Goal: Task Accomplishment & Management: Use online tool/utility

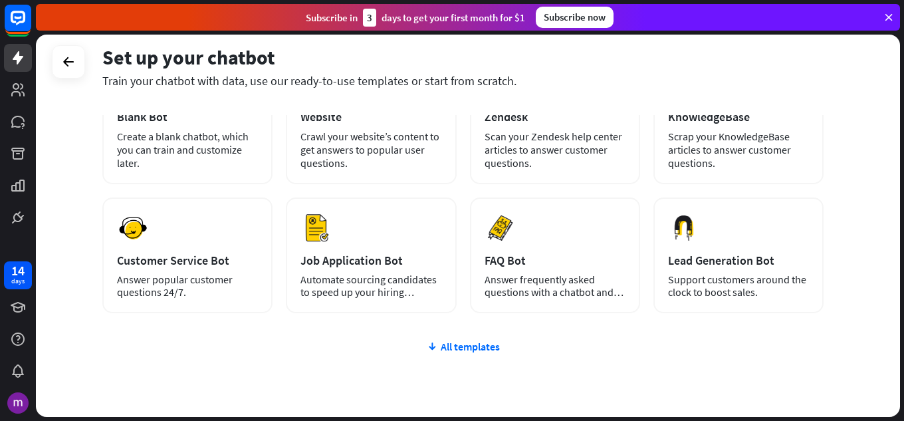
scroll to position [133, 0]
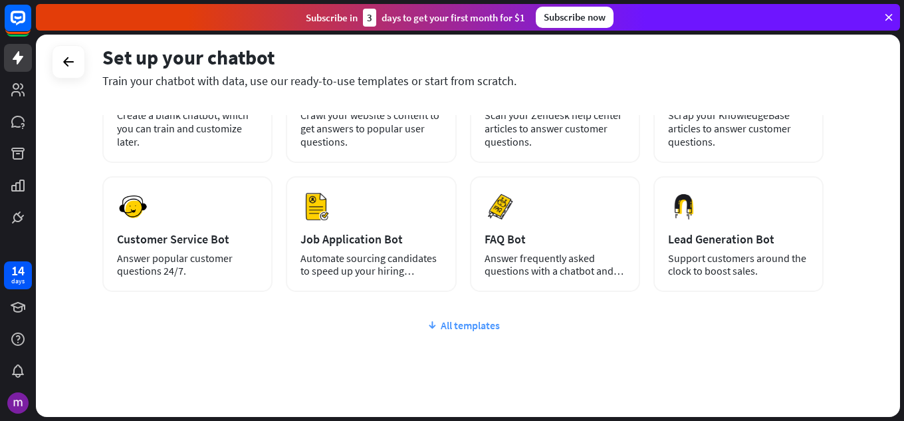
click at [463, 328] on div "All templates" at bounding box center [462, 324] width 721 height 13
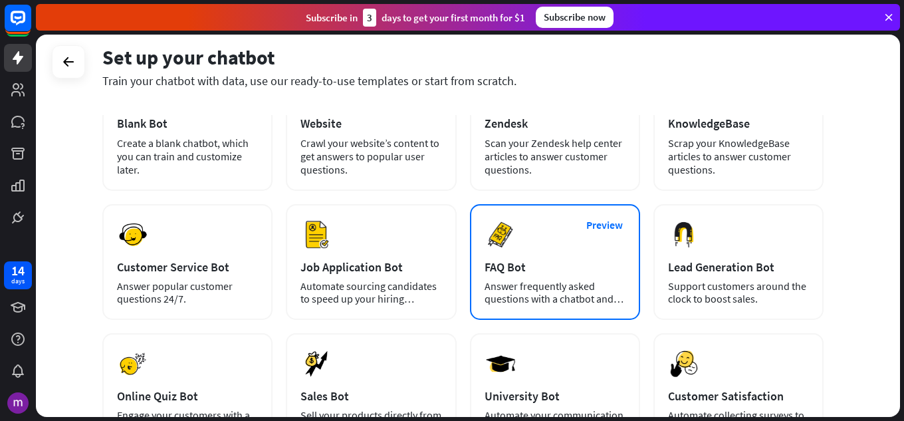
scroll to position [160, 0]
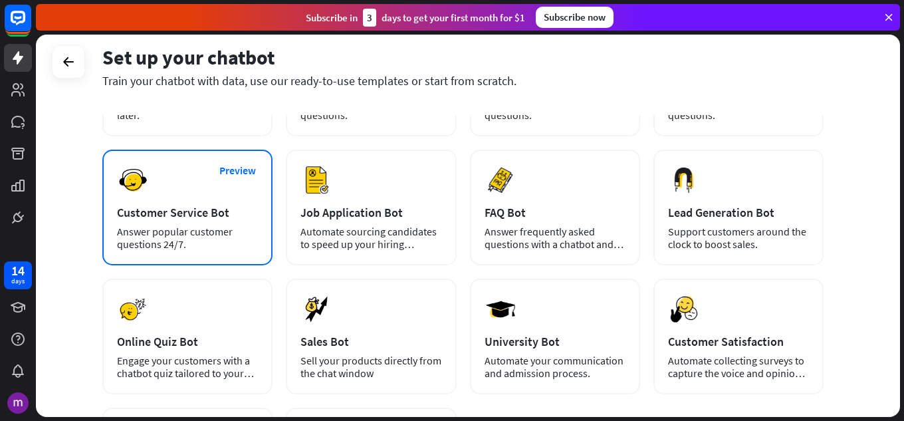
click at [227, 220] on div "Preview Customer Service Bot Answer popular customer questions 24/7." at bounding box center [187, 208] width 170 height 116
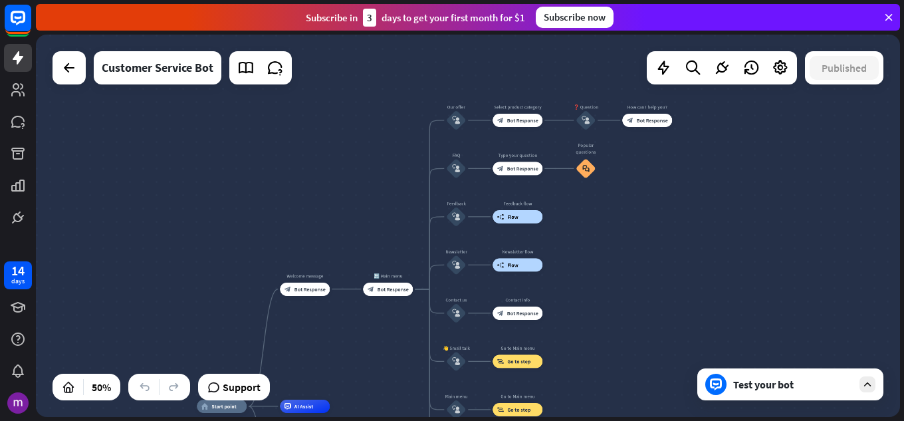
drag, startPoint x: 445, startPoint y: 271, endPoint x: 374, endPoint y: 430, distance: 173.8
click at [374, 420] on html "14 days close Product Help First steps Get started with ChatBot Help Center Fol…" at bounding box center [452, 210] width 904 height 421
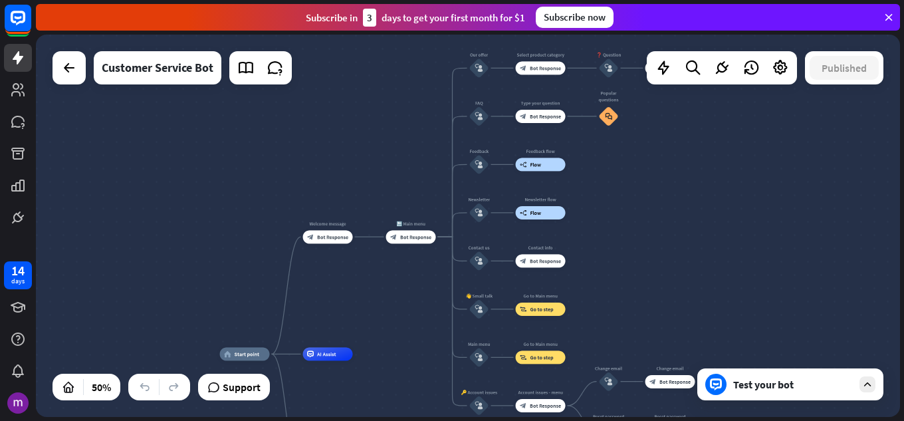
drag, startPoint x: 651, startPoint y: 243, endPoint x: 664, endPoint y: 160, distance: 83.4
click at [664, 160] on div "home_2 Start point Welcome message block_bot_response Bot Response 🔙 Main menu …" at bounding box center [468, 226] width 864 height 382
click at [867, 384] on icon at bounding box center [868, 384] width 12 height 12
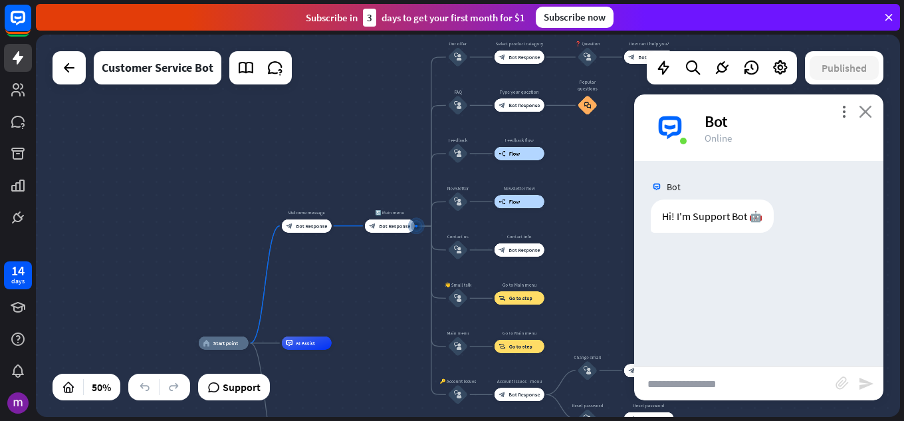
click at [864, 112] on icon "close" at bounding box center [865, 111] width 13 height 13
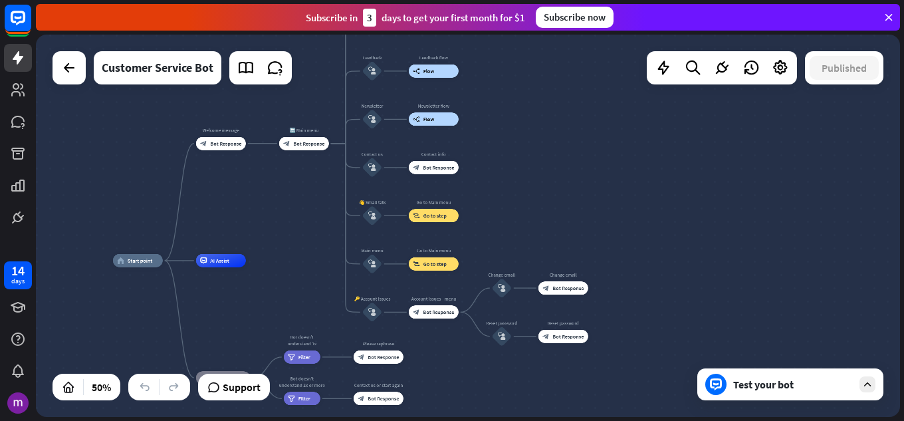
drag, startPoint x: 340, startPoint y: 279, endPoint x: 320, endPoint y: 197, distance: 84.8
click at [320, 197] on div "home_2 Start point Welcome message block_bot_response Bot Response 🔙 Main menu …" at bounding box center [468, 226] width 864 height 382
click at [565, 284] on div "block_bot_response Bot Response" at bounding box center [564, 287] width 50 height 13
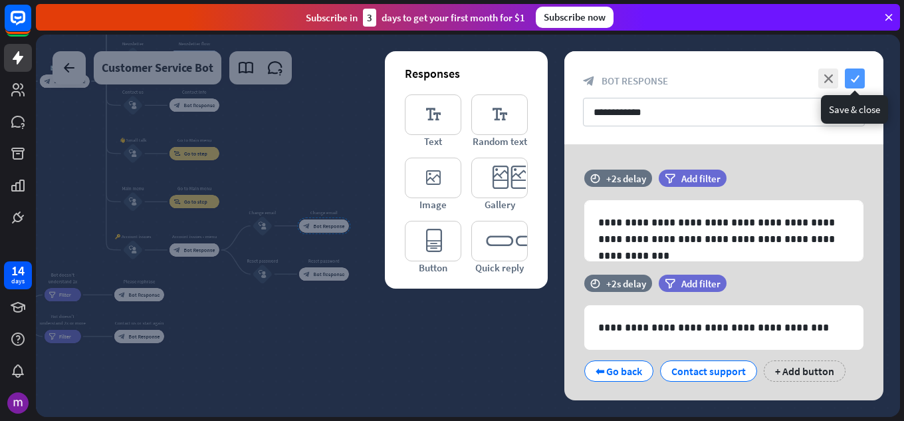
click at [858, 78] on icon "check" at bounding box center [855, 78] width 20 height 20
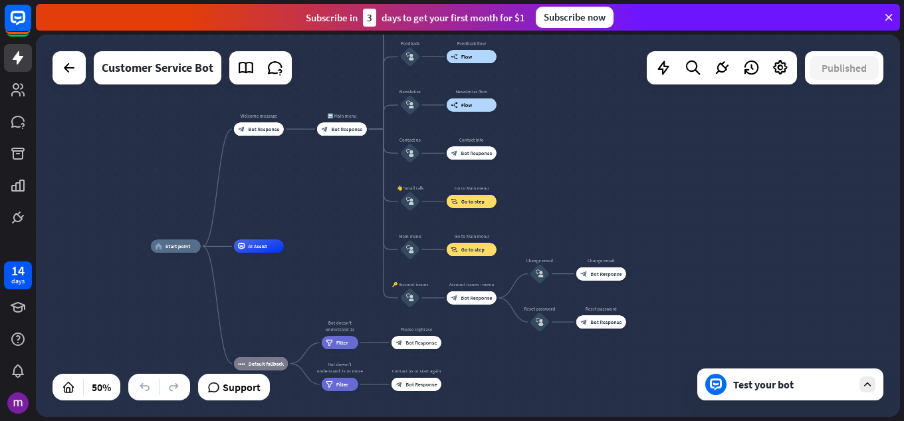
drag, startPoint x: 470, startPoint y: 311, endPoint x: 747, endPoint y: 359, distance: 280.7
click at [747, 359] on div "home_2 Start point Welcome message block_bot_response Bot Response 🔙 Main menu …" at bounding box center [468, 226] width 864 height 382
click at [894, 14] on icon at bounding box center [889, 17] width 12 height 12
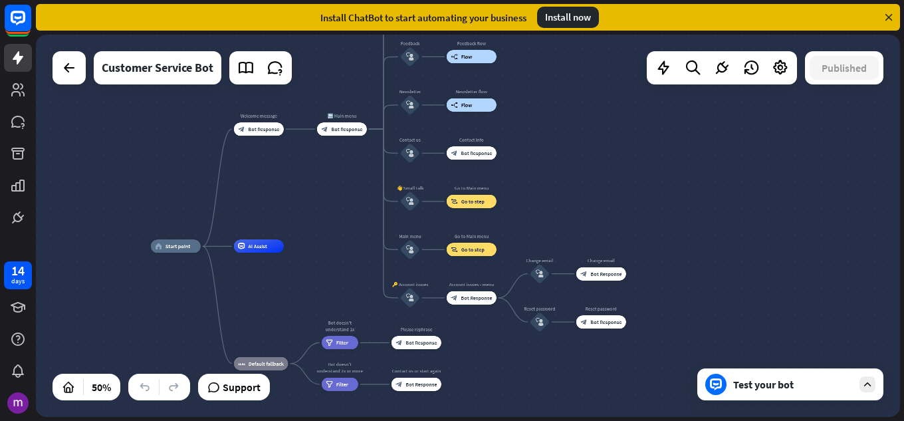
click at [891, 15] on icon at bounding box center [889, 17] width 12 height 12
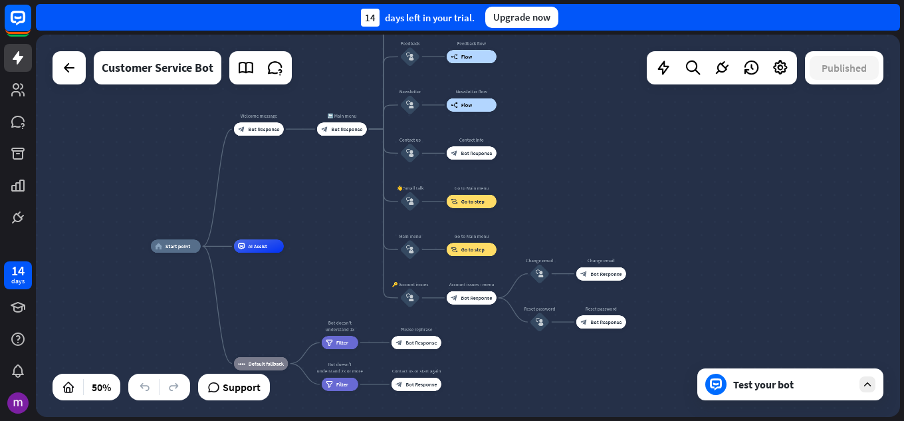
click at [535, 56] on div "home_2 Start point Welcome message block_bot_response Bot Response 🔙 Main menu …" at bounding box center [468, 226] width 864 height 382
click at [591, 93] on div "home_2 Start point Welcome message block_bot_response Bot Response 🔙 Main menu …" at bounding box center [468, 226] width 864 height 382
click at [590, 93] on div "home_2 Start point Welcome message block_bot_response Bot Response 🔙 Main menu …" at bounding box center [468, 226] width 864 height 382
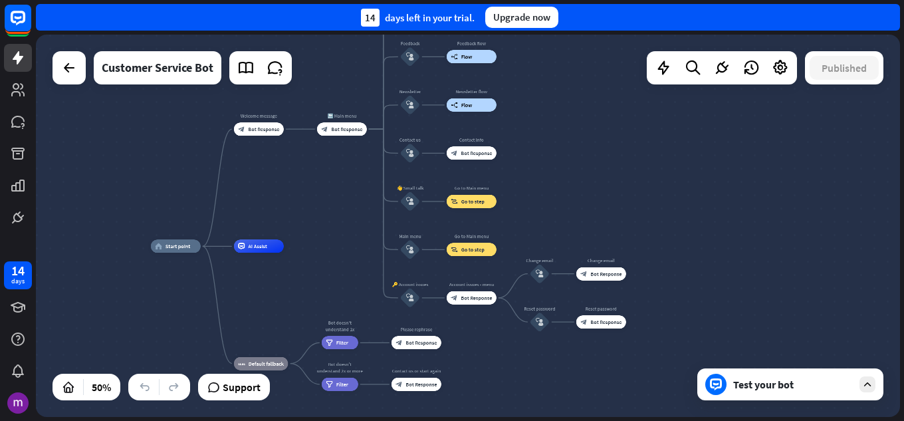
click at [586, 95] on div "home_2 Start point Welcome message block_bot_response Bot Response 🔙 Main menu …" at bounding box center [468, 226] width 864 height 382
click at [23, 64] on icon at bounding box center [18, 58] width 16 height 16
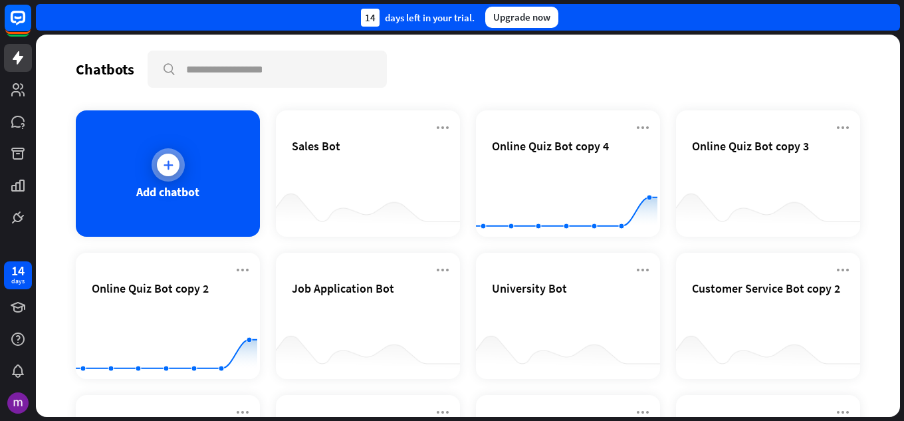
click at [137, 162] on div "Add chatbot" at bounding box center [168, 173] width 184 height 126
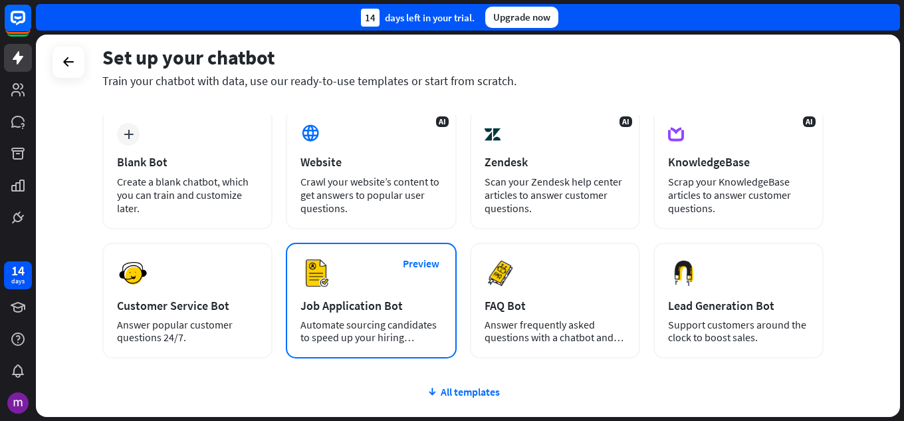
scroll to position [133, 0]
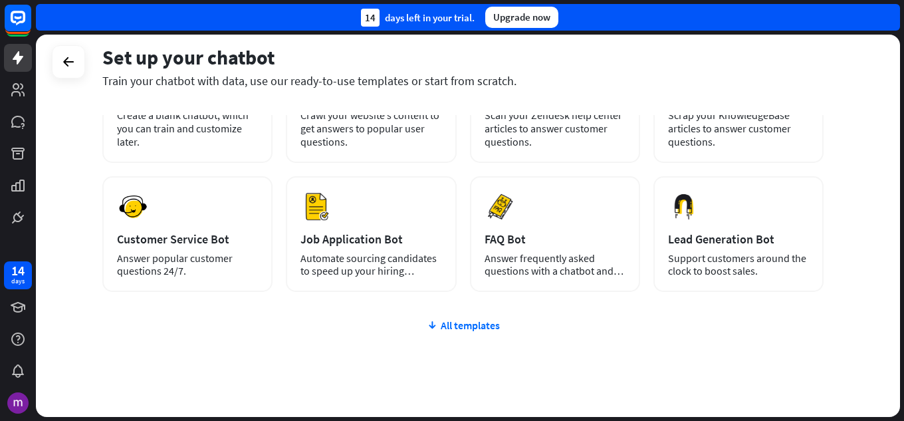
click at [464, 332] on div "plus Blank Bot Create a blank chatbot, which you can train and customize later.…" at bounding box center [462, 247] width 721 height 410
click at [458, 316] on div "plus Blank Bot Create a blank chatbot, which you can train and customize later.…" at bounding box center [462, 247] width 721 height 410
click at [449, 321] on div "All templates" at bounding box center [462, 324] width 721 height 13
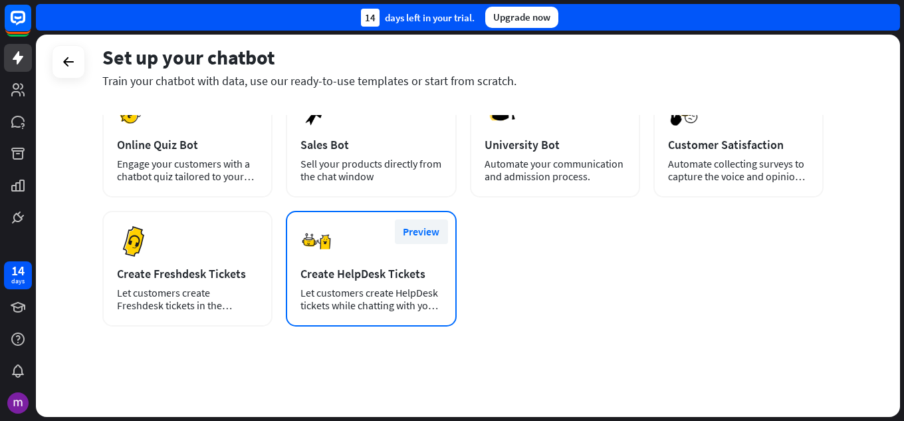
scroll to position [359, 0]
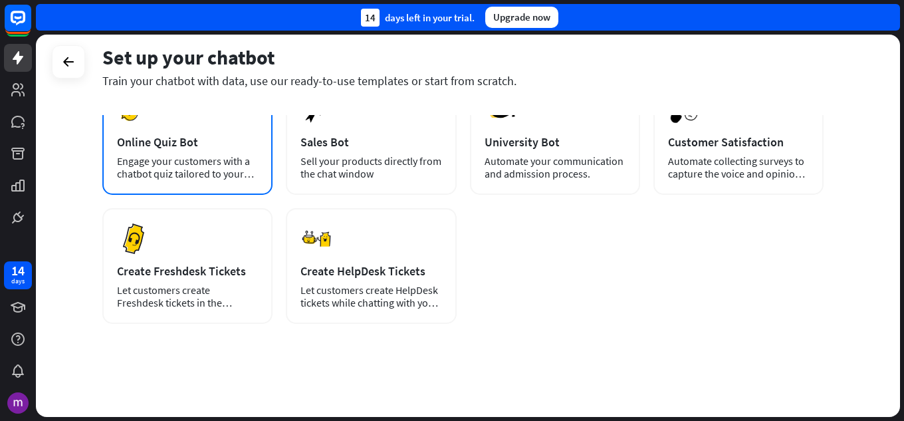
click at [205, 158] on div "Engage your customers with a chatbot quiz tailored to your needs." at bounding box center [187, 167] width 141 height 25
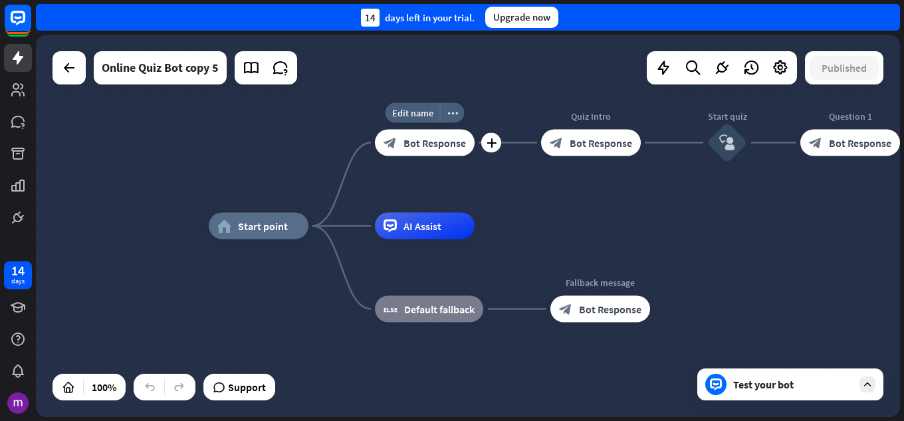
click at [424, 154] on div "block_bot_response Bot Response" at bounding box center [425, 143] width 100 height 27
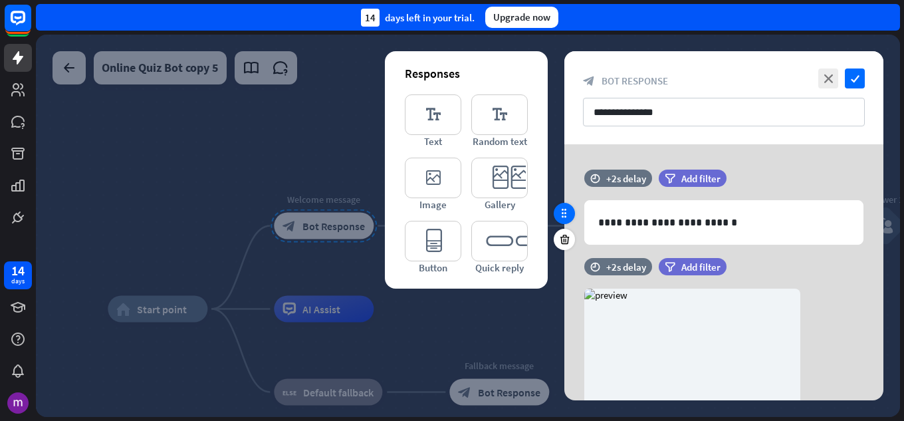
click at [565, 211] on icon at bounding box center [565, 213] width 12 height 12
click at [565, 220] on div at bounding box center [564, 213] width 21 height 21
click at [572, 209] on div at bounding box center [564, 213] width 21 height 21
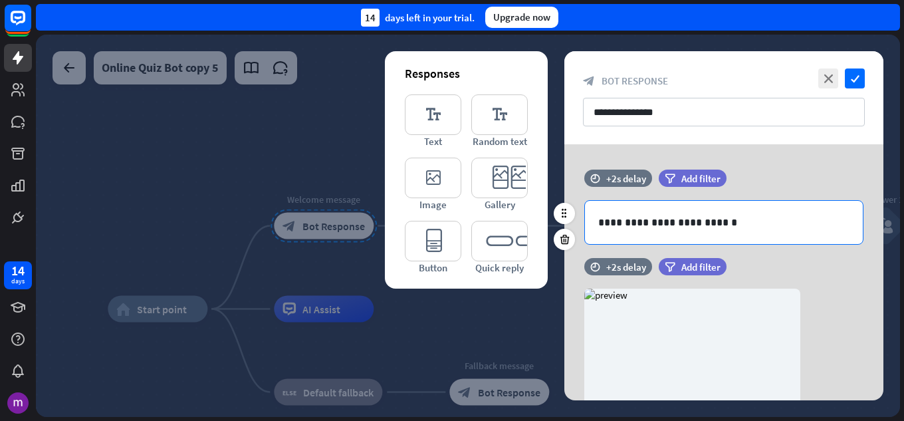
click at [752, 233] on div "**********" at bounding box center [724, 222] width 278 height 43
click at [769, 241] on div "**********" at bounding box center [724, 222] width 278 height 43
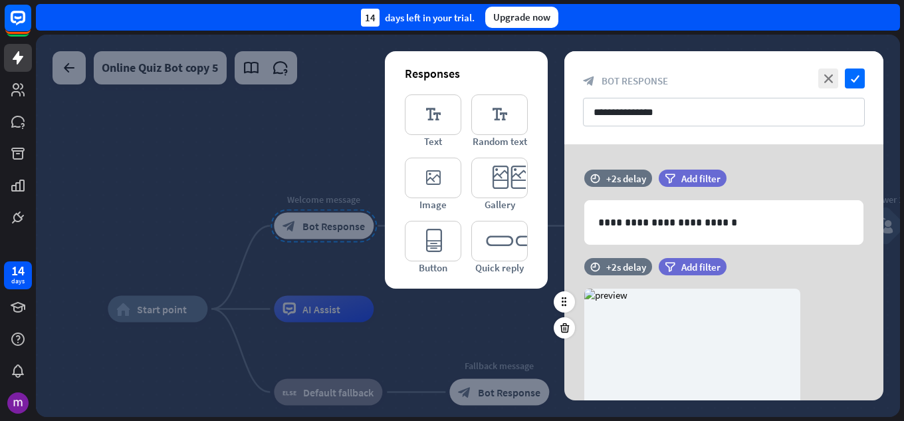
click at [758, 271] on div "filter Add filter" at bounding box center [726, 266] width 134 height 17
click at [428, 112] on icon "editor_text" at bounding box center [433, 114] width 57 height 41
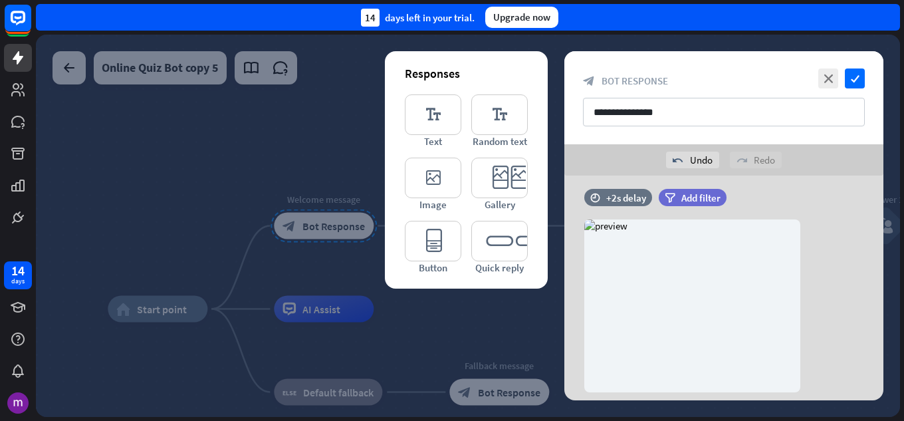
scroll to position [227, 0]
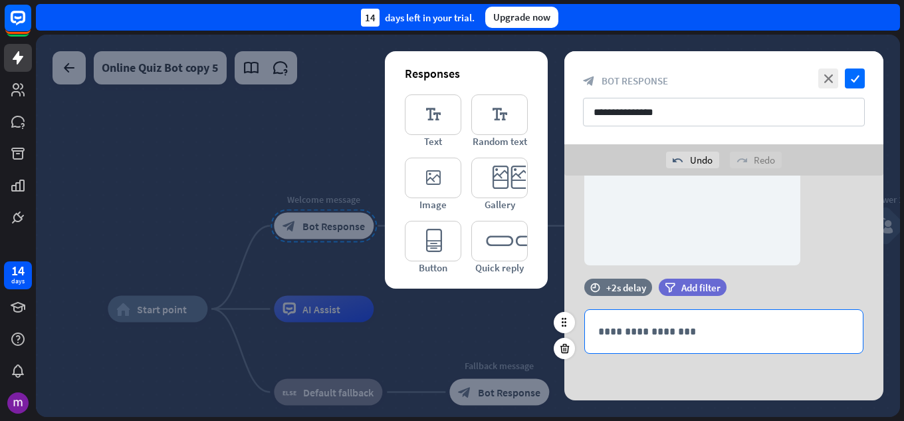
click at [713, 333] on p "**********" at bounding box center [723, 331] width 251 height 17
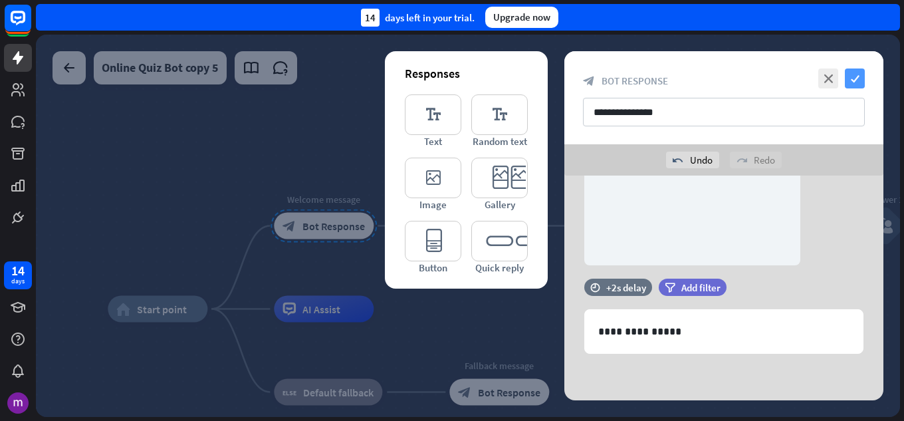
click at [849, 70] on icon "check" at bounding box center [855, 78] width 20 height 20
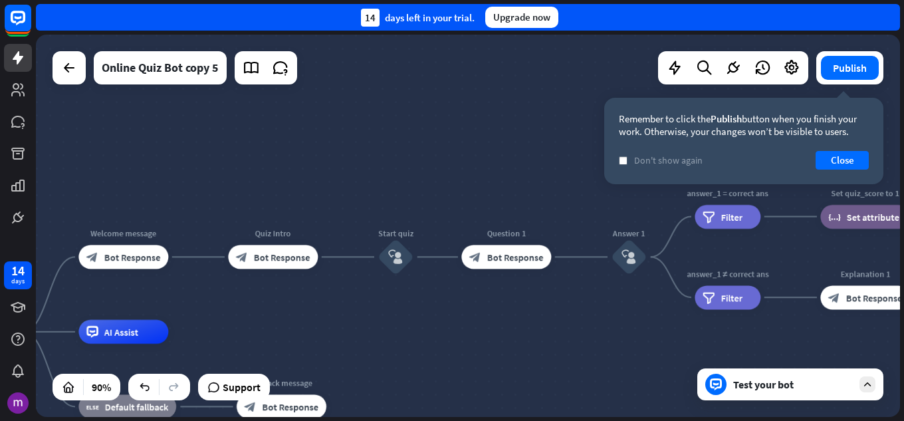
drag, startPoint x: 592, startPoint y: 279, endPoint x: 371, endPoint y: 311, distance: 223.7
click at [371, 311] on div "home_2 Start point Welcome message block_bot_response Bot Response Quiz Intro b…" at bounding box center [468, 226] width 864 height 382
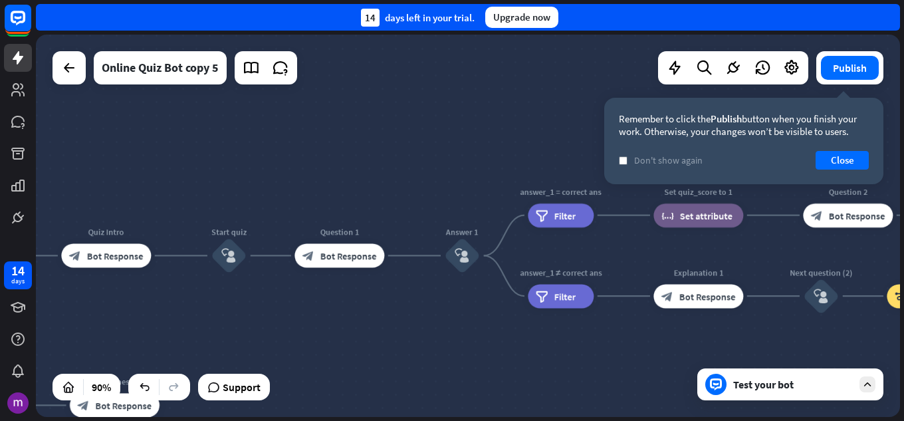
drag, startPoint x: 512, startPoint y: 304, endPoint x: 336, endPoint y: 300, distance: 175.6
click at [336, 300] on div "home_2 Start point Welcome message block_bot_response Bot Response Quiz Intro b…" at bounding box center [468, 226] width 864 height 382
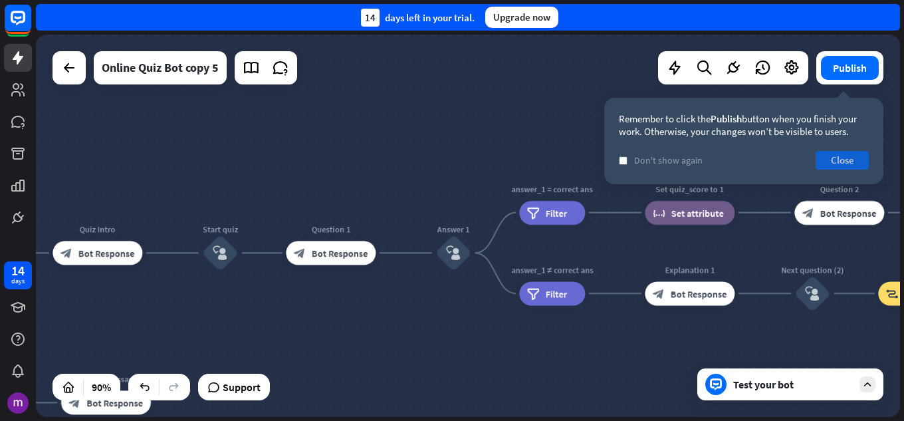
click at [832, 160] on button "Close" at bounding box center [842, 160] width 53 height 19
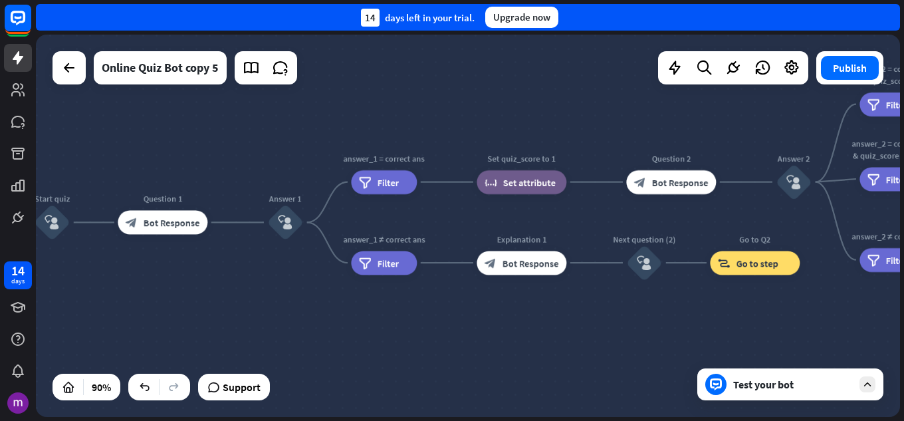
drag, startPoint x: 659, startPoint y: 356, endPoint x: 491, endPoint y: 325, distance: 171.0
click at [491, 325] on div "home_2 Start point Welcome message block_bot_response Bot Response Quiz Intro b…" at bounding box center [468, 226] width 864 height 382
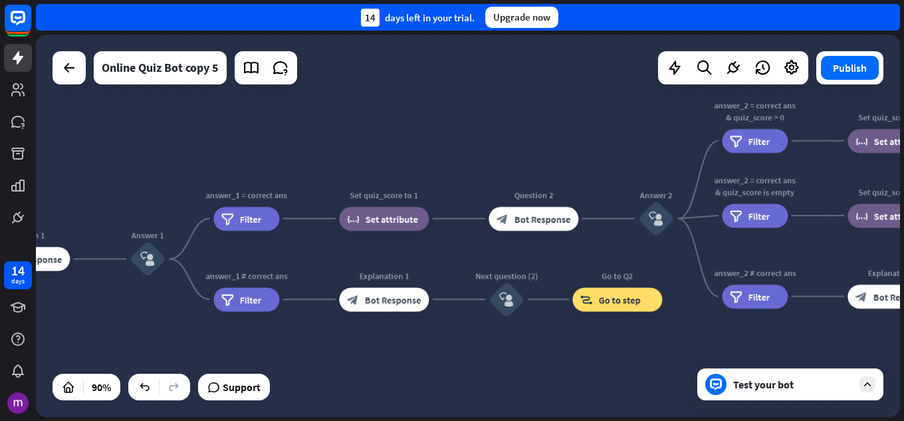
drag, startPoint x: 605, startPoint y: 336, endPoint x: 467, endPoint y: 372, distance: 142.4
click at [467, 372] on div "home_2 Start point Welcome message block_bot_response Bot Response Quiz Intro b…" at bounding box center [468, 226] width 864 height 382
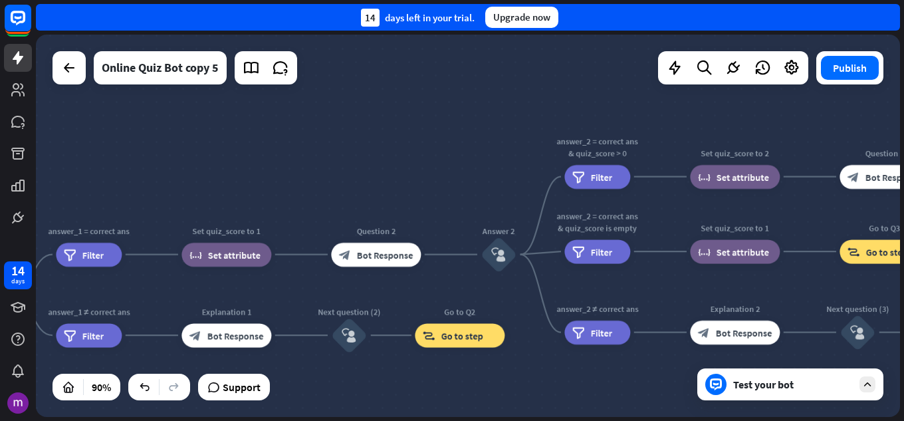
drag, startPoint x: 596, startPoint y: 356, endPoint x: 451, endPoint y: 384, distance: 146.8
click at [451, 384] on div "home_2 Start point Welcome message block_bot_response Bot Response Quiz Intro b…" at bounding box center [468, 226] width 864 height 382
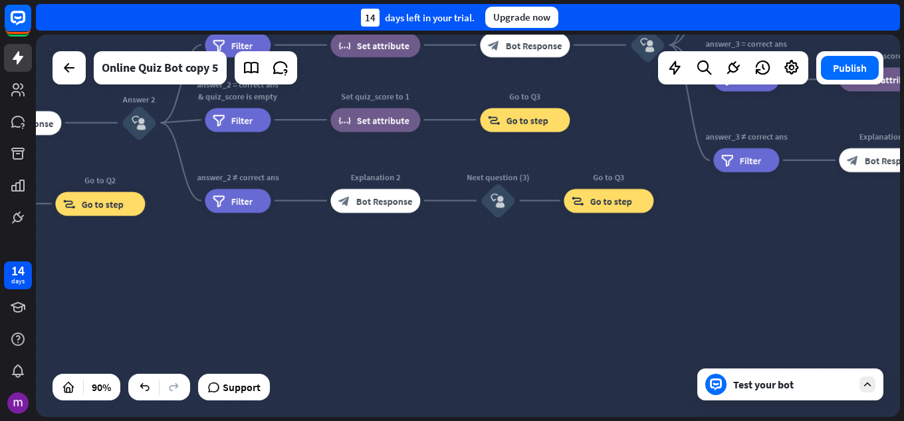
drag, startPoint x: 664, startPoint y: 374, endPoint x: 309, endPoint y: 243, distance: 378.1
click at [309, 243] on div "home_2 Start point Welcome message block_bot_response Bot Response Quiz Intro b…" at bounding box center [468, 226] width 864 height 382
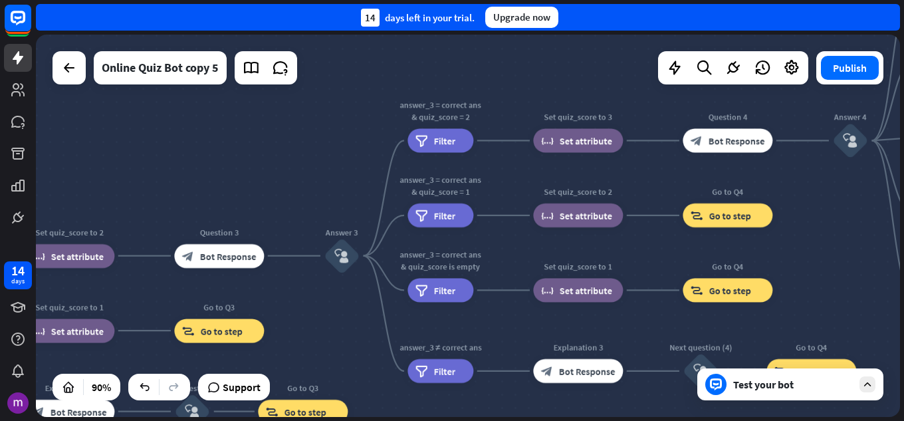
drag, startPoint x: 730, startPoint y: 235, endPoint x: 425, endPoint y: 446, distance: 370.9
click at [425, 420] on html "14 days close Product Help First steps Get started with ChatBot Help Center Fol…" at bounding box center [452, 210] width 904 height 421
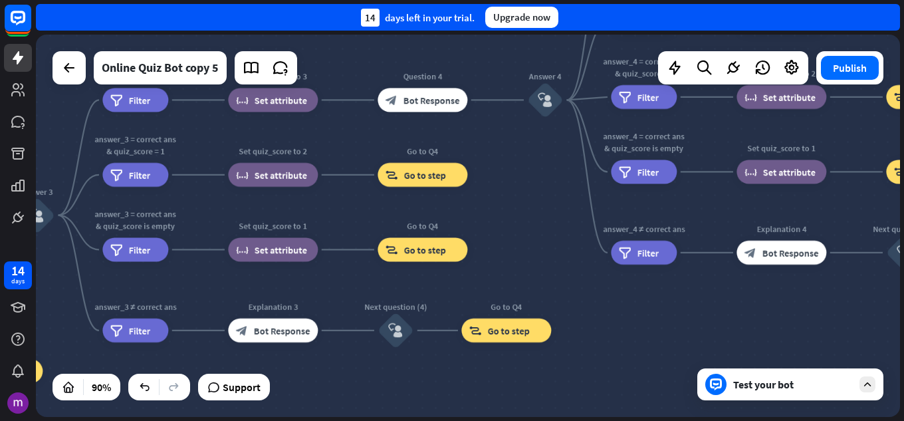
drag, startPoint x: 650, startPoint y: 328, endPoint x: 303, endPoint y: 313, distance: 346.8
click at [303, 313] on div "home_2 Start point Welcome message block_bot_response Bot Response Quiz Intro b…" at bounding box center [468, 226] width 864 height 382
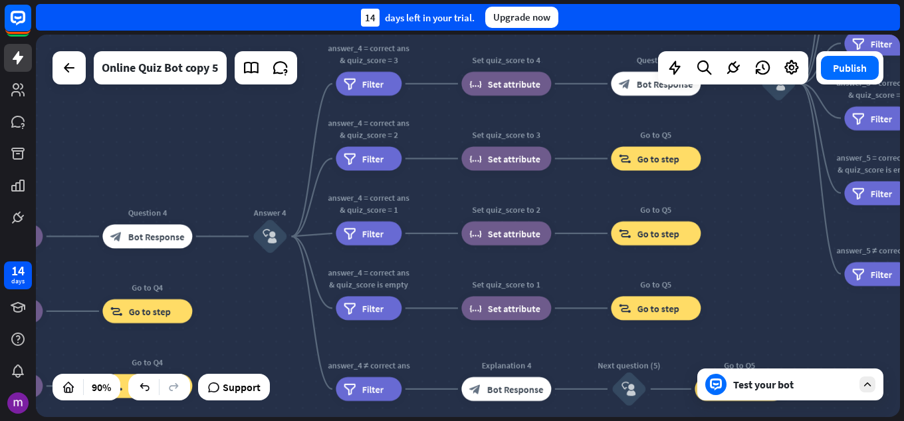
drag, startPoint x: 290, startPoint y: 316, endPoint x: 255, endPoint y: 332, distance: 38.4
click at [255, 332] on div "home_2 Start point Welcome message block_bot_response Bot Response Quiz Intro b…" at bounding box center [468, 226] width 864 height 382
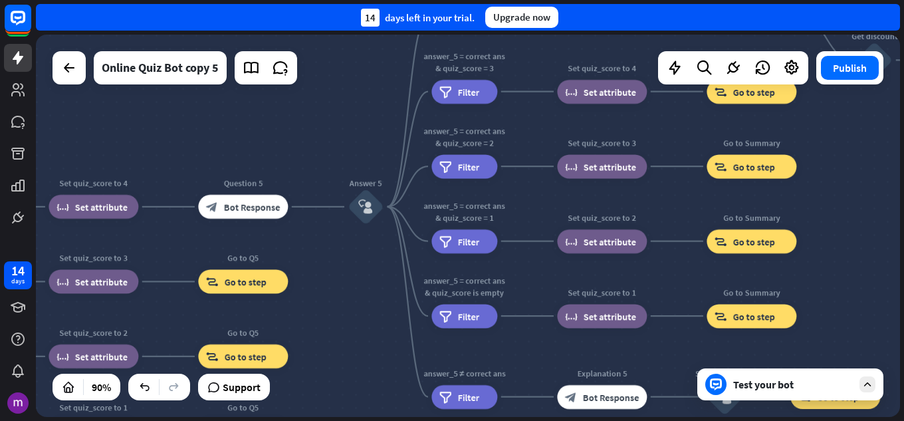
drag, startPoint x: 808, startPoint y: 273, endPoint x: 395, endPoint y: 396, distance: 430.8
click at [395, 396] on div "home_2 Start point Welcome message block_bot_response Bot Response Quiz Intro b…" at bounding box center [468, 226] width 864 height 382
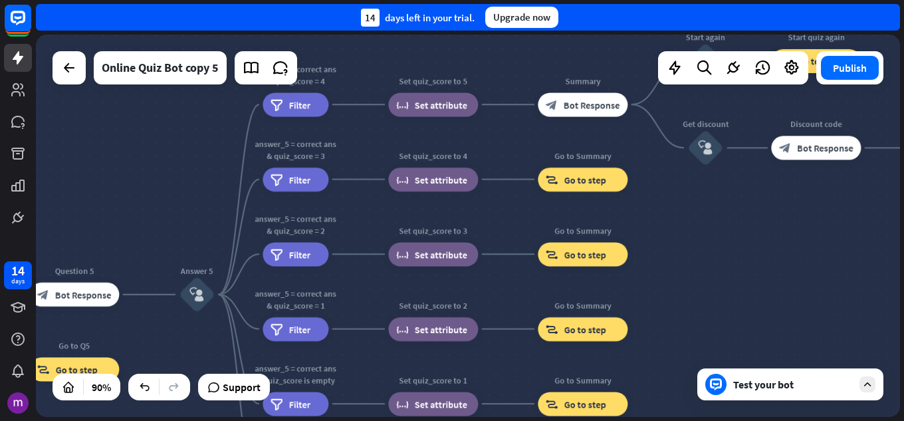
drag, startPoint x: 341, startPoint y: 140, endPoint x: 184, endPoint y: 222, distance: 177.0
click at [184, 222] on div "home_2 Start point Welcome message block_bot_response Bot Response Quiz Intro b…" at bounding box center [468, 226] width 864 height 382
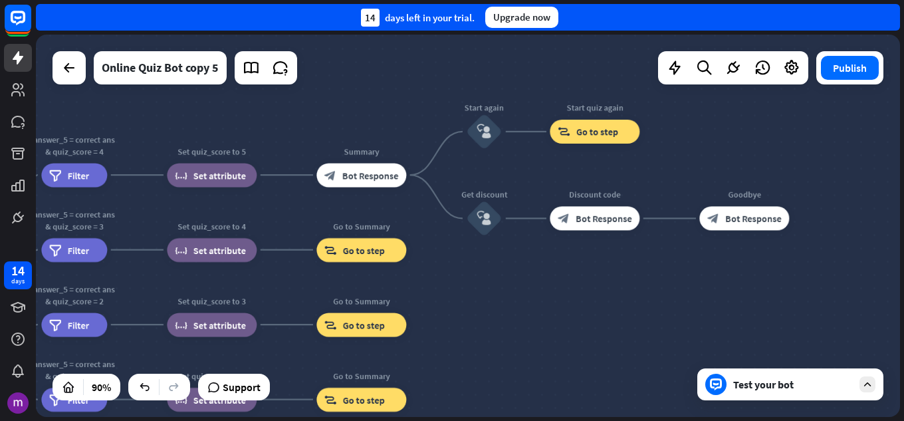
drag, startPoint x: 703, startPoint y: 263, endPoint x: 508, endPoint y: 315, distance: 201.8
click at [508, 316] on div "home_2 Start point Welcome message block_bot_response Bot Response Quiz Intro b…" at bounding box center [468, 226] width 864 height 382
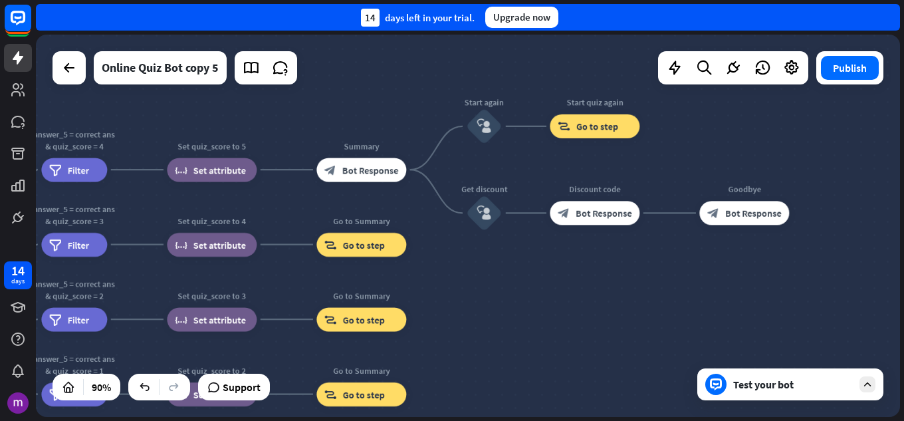
click at [862, 382] on icon at bounding box center [868, 384] width 12 height 12
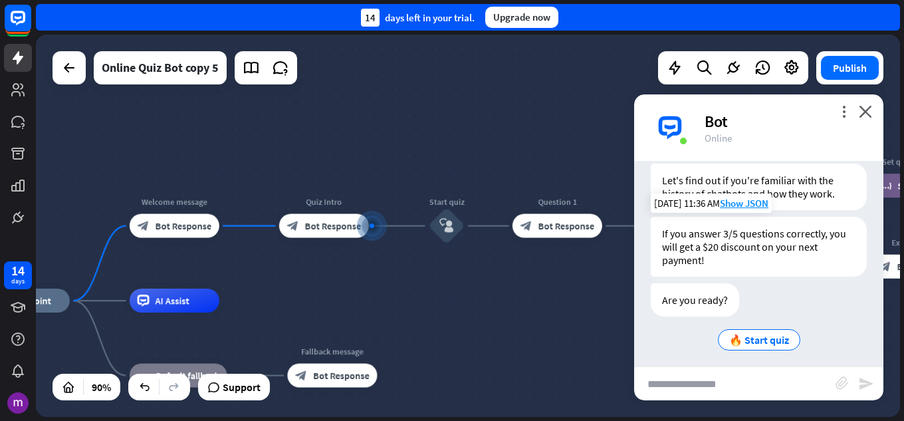
scroll to position [289, 0]
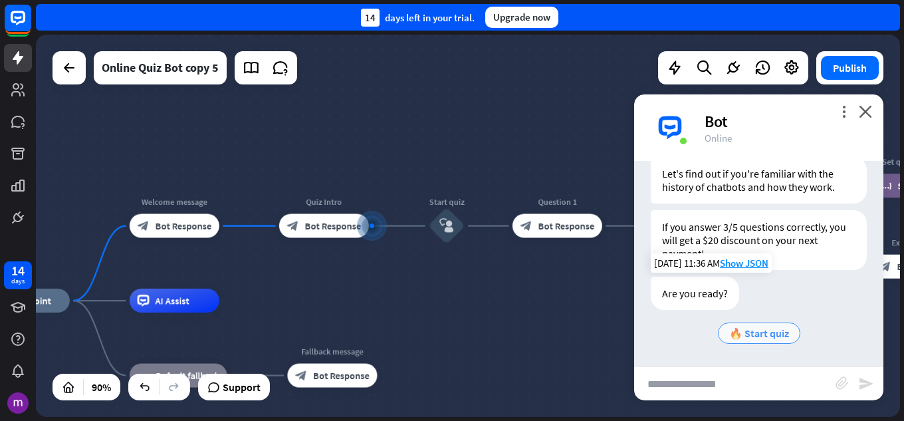
click at [758, 327] on span "🔥 Start quiz" at bounding box center [759, 332] width 60 height 13
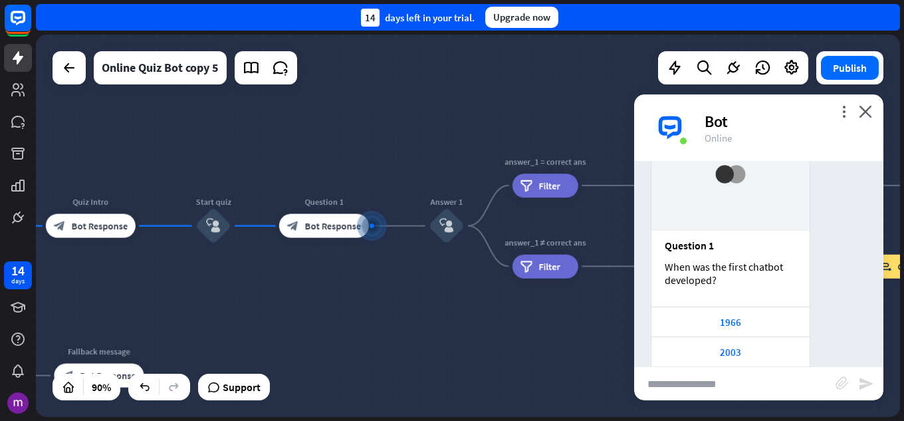
scroll to position [659, 0]
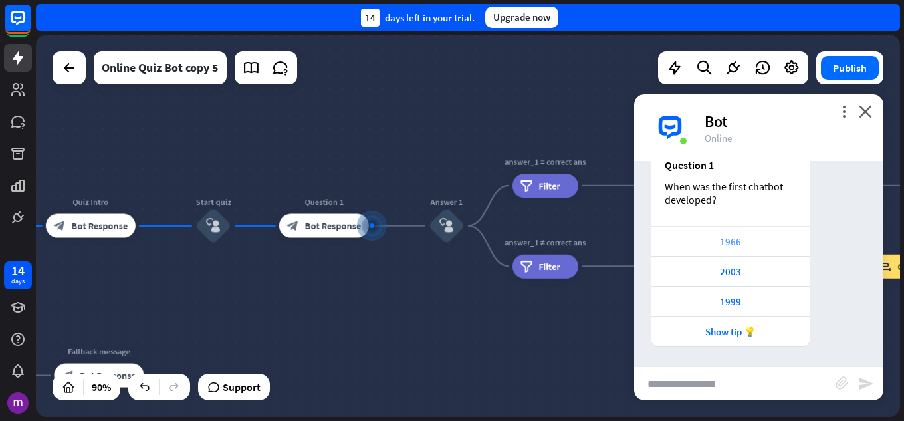
click at [774, 238] on div "1966" at bounding box center [730, 241] width 145 height 13
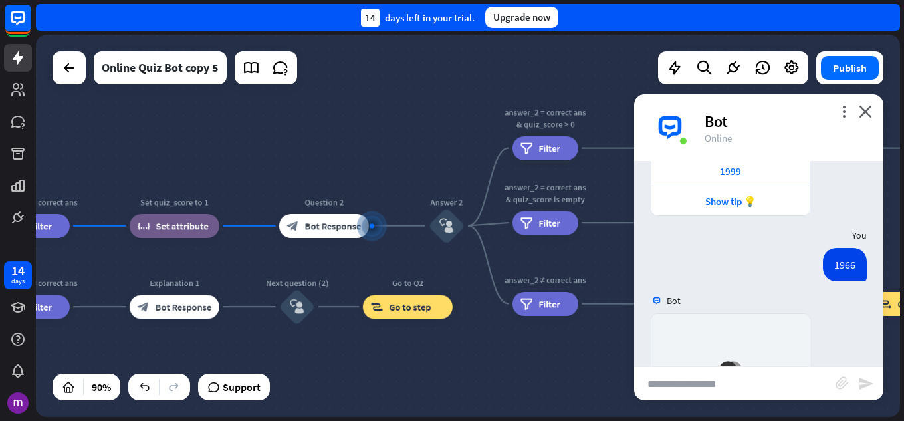
scroll to position [1079, 0]
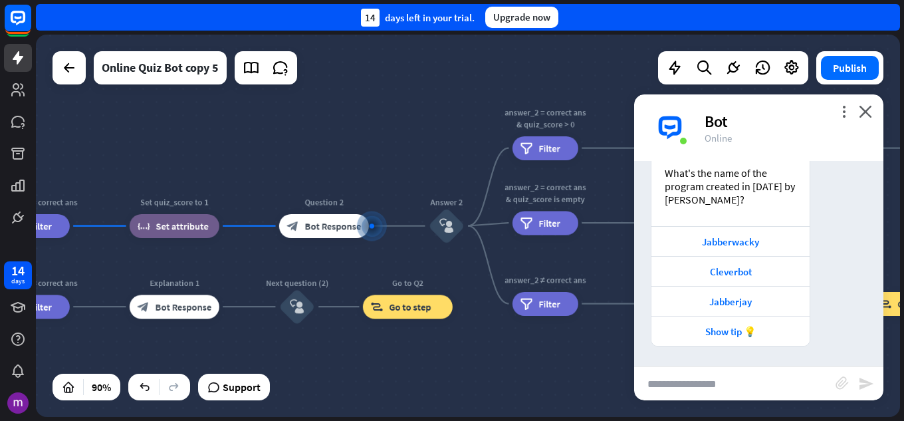
click at [774, 238] on div "Jabberwacky" at bounding box center [730, 241] width 145 height 13
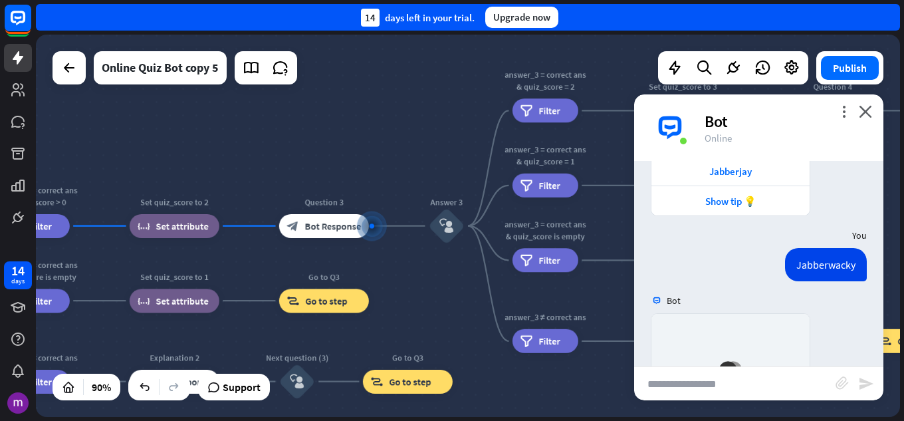
scroll to position [1486, 0]
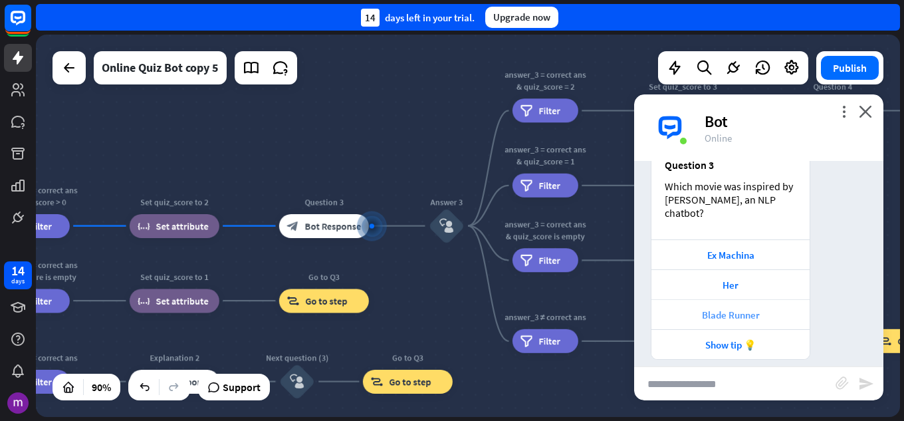
click at [750, 309] on div "Blade Runner" at bounding box center [730, 315] width 145 height 13
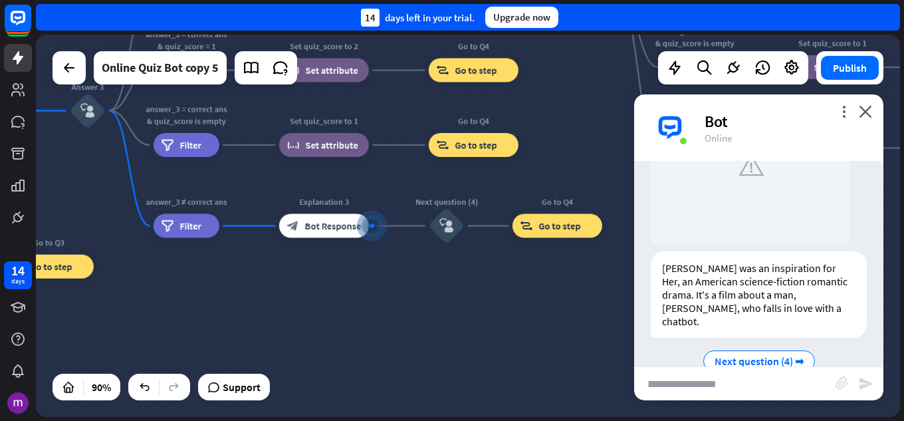
scroll to position [1872, 0]
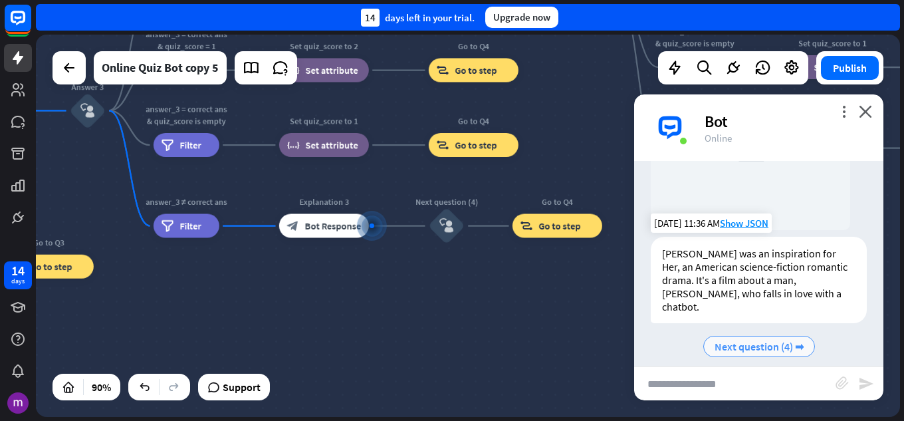
click at [783, 340] on span "Next question (4) ➡" at bounding box center [759, 346] width 89 height 13
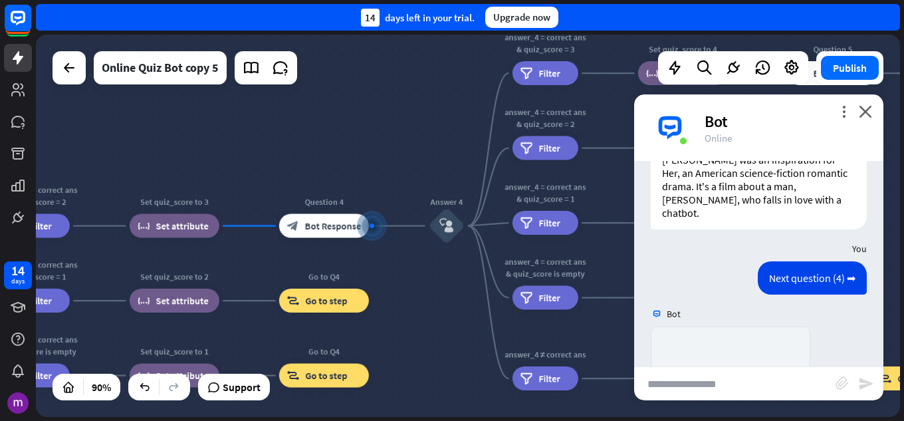
scroll to position [2243, 0]
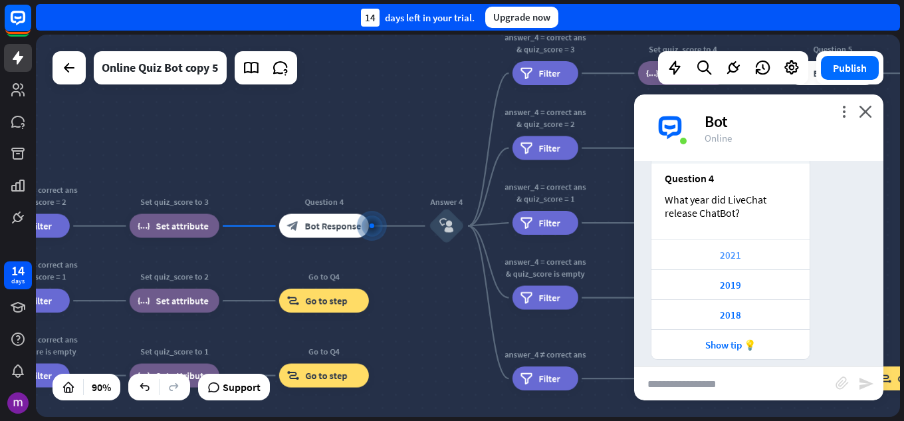
click at [771, 249] on div "2021" at bounding box center [730, 255] width 145 height 13
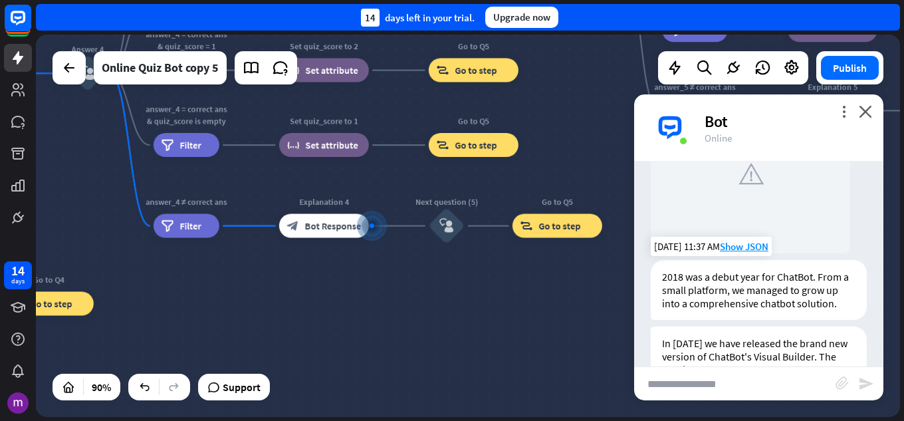
scroll to position [2696, 0]
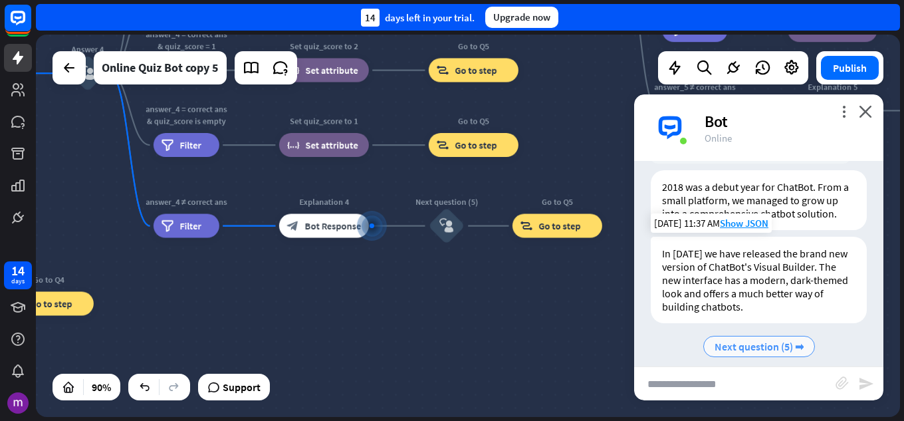
click at [772, 340] on span "Next question (5) ➡" at bounding box center [759, 346] width 89 height 13
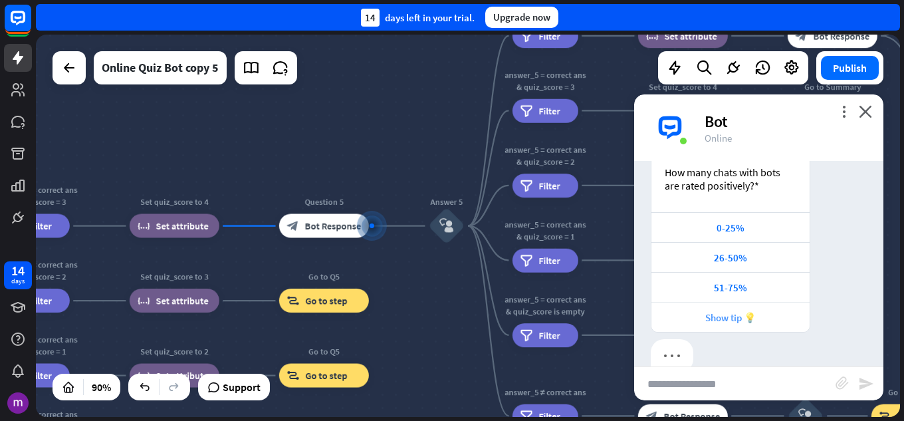
scroll to position [3106, 0]
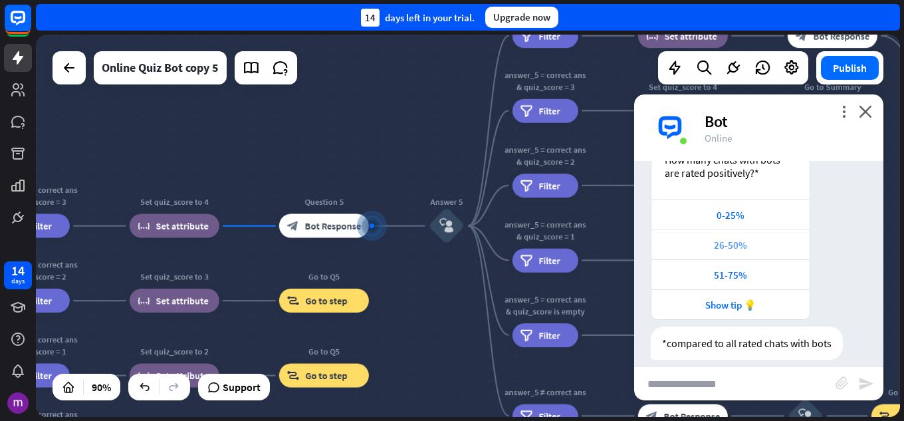
click at [757, 239] on div "26-50%" at bounding box center [730, 245] width 145 height 13
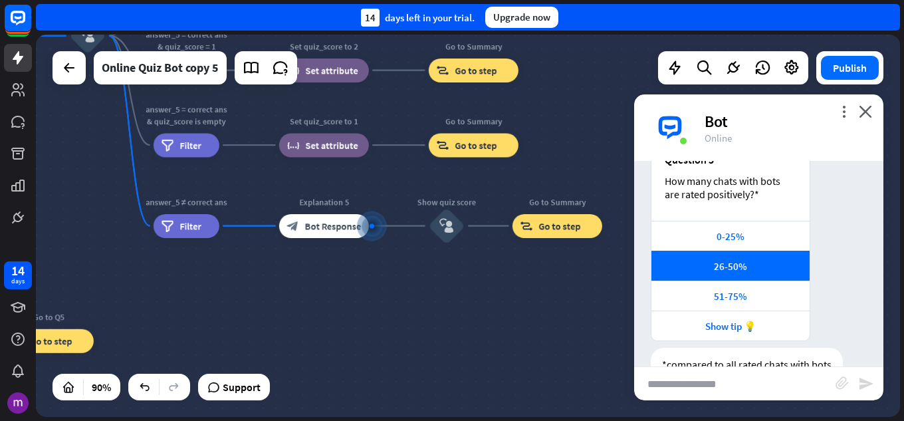
scroll to position [3077, 0]
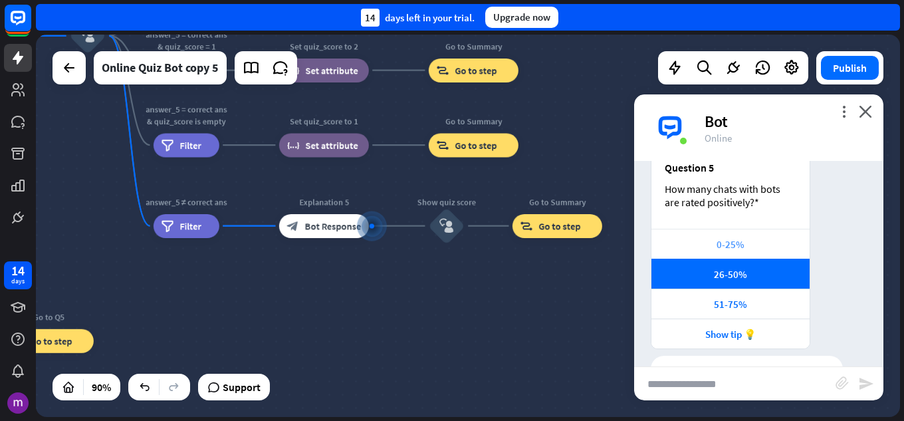
click at [759, 238] on div "0-25%" at bounding box center [730, 244] width 145 height 13
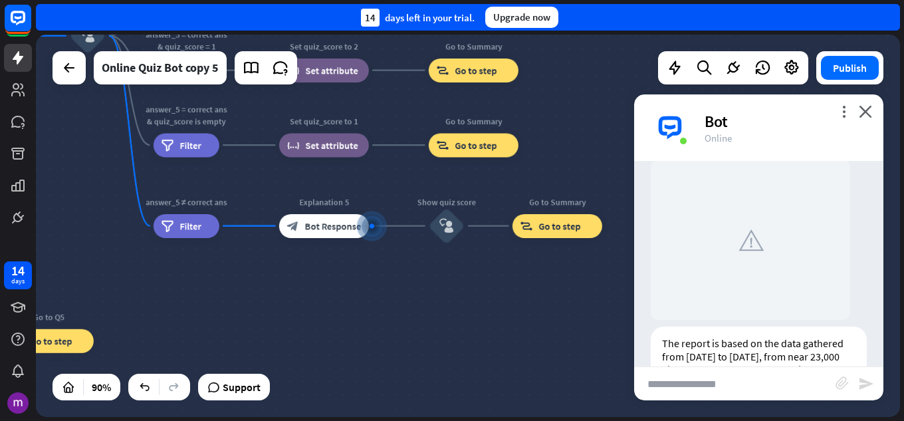
scroll to position [3532, 0]
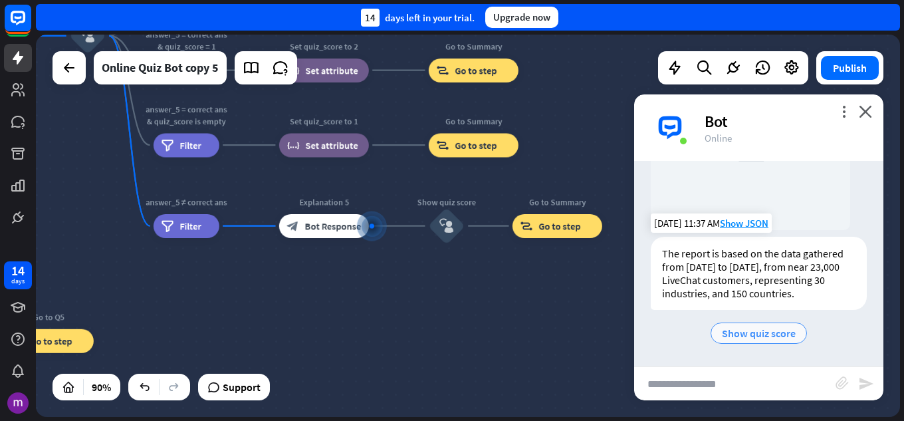
click at [761, 334] on span "Show quiz score" at bounding box center [759, 332] width 74 height 13
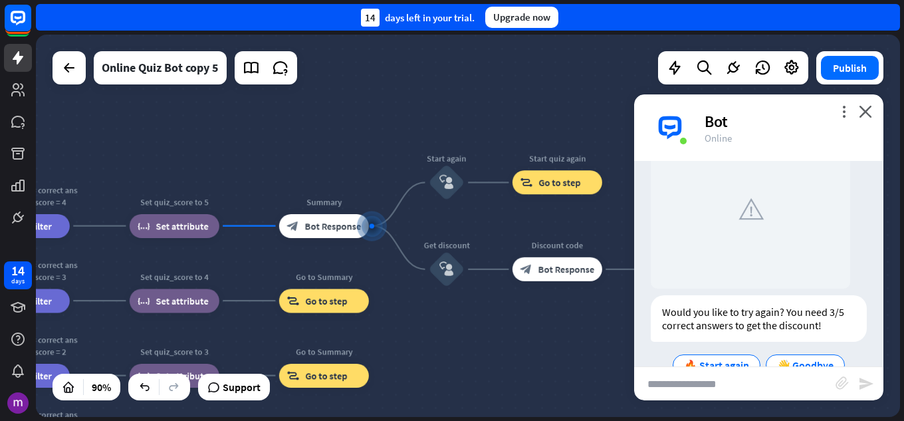
scroll to position [3908, 0]
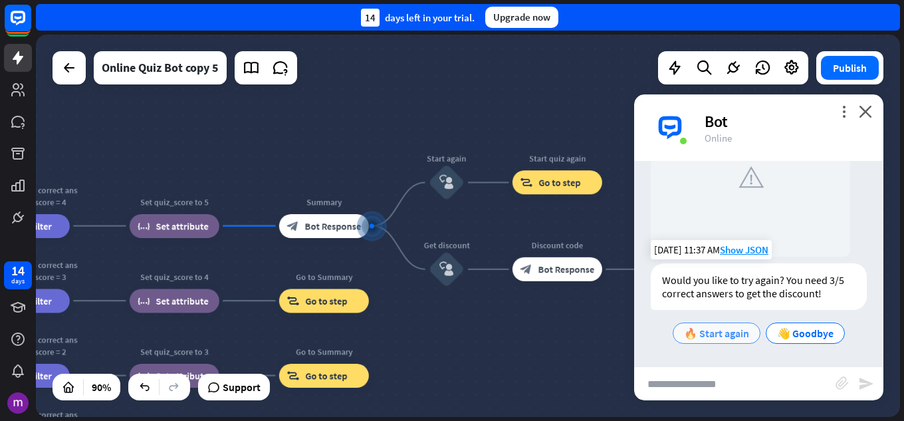
click at [715, 337] on span "🔥 Start again" at bounding box center [716, 332] width 65 height 13
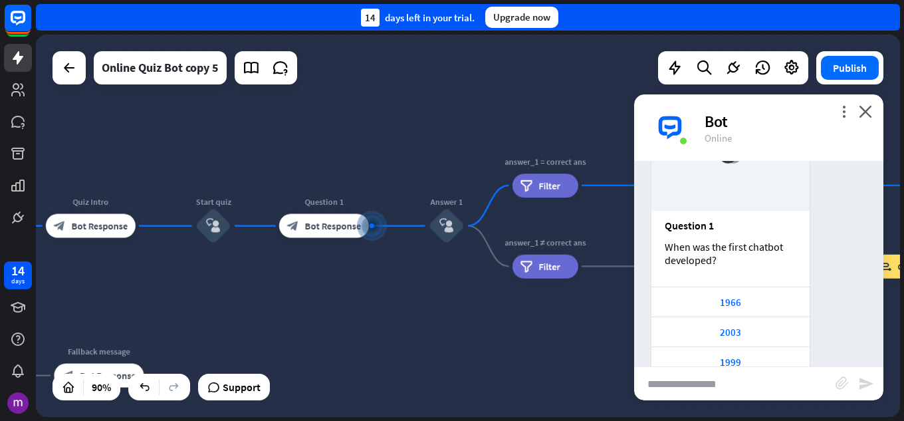
scroll to position [4279, 0]
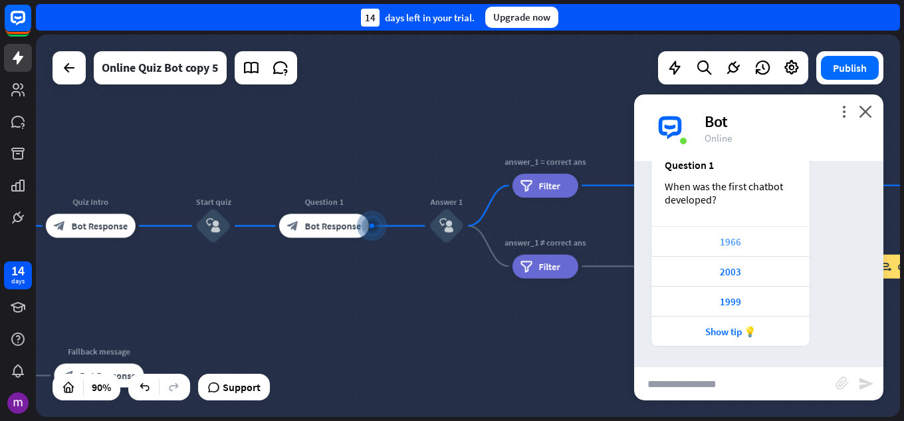
click at [740, 237] on div "1966" at bounding box center [730, 241] width 145 height 13
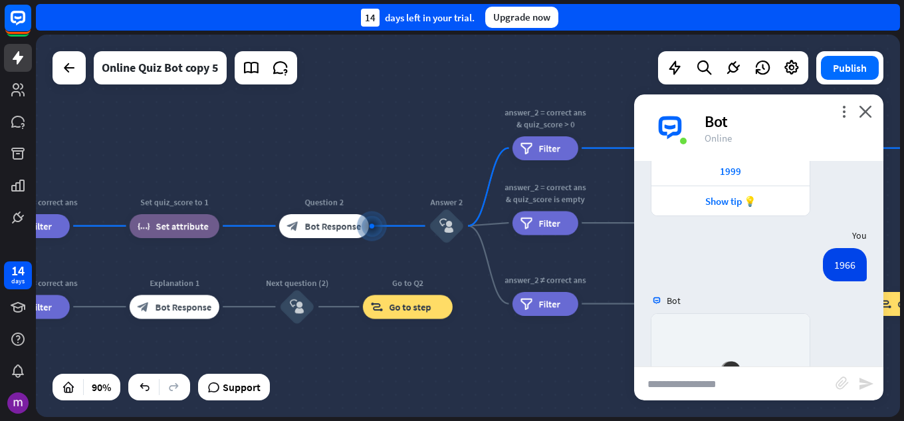
scroll to position [4699, 0]
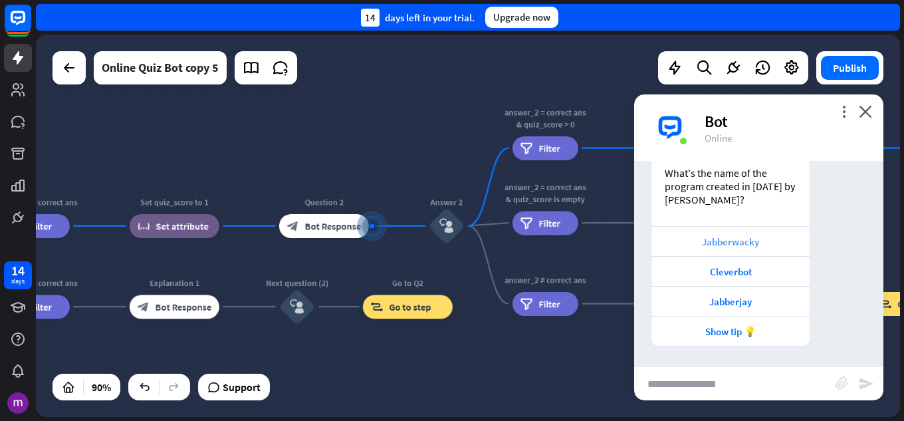
click at [757, 239] on div "Jabberwacky" at bounding box center [730, 241] width 145 height 13
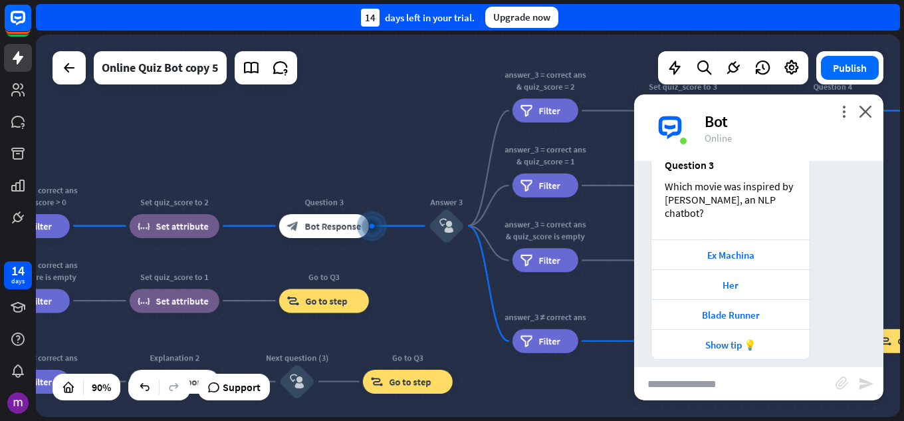
scroll to position [5106, 0]
click at [764, 279] on div "Her" at bounding box center [730, 285] width 145 height 13
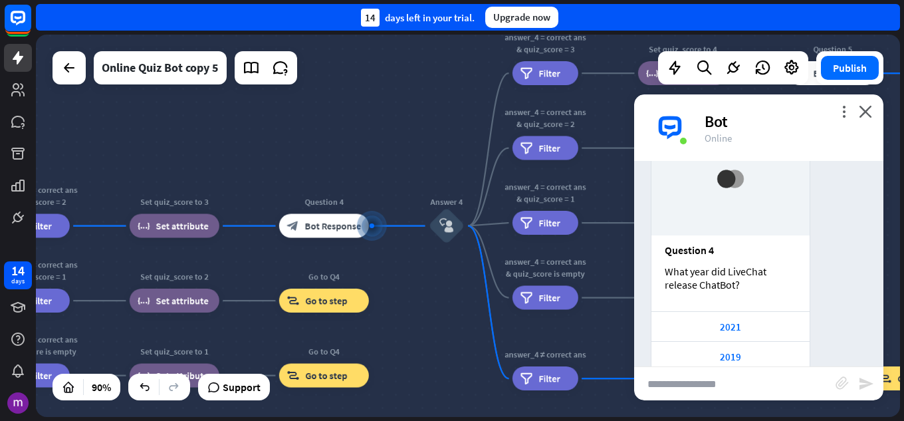
scroll to position [5513, 0]
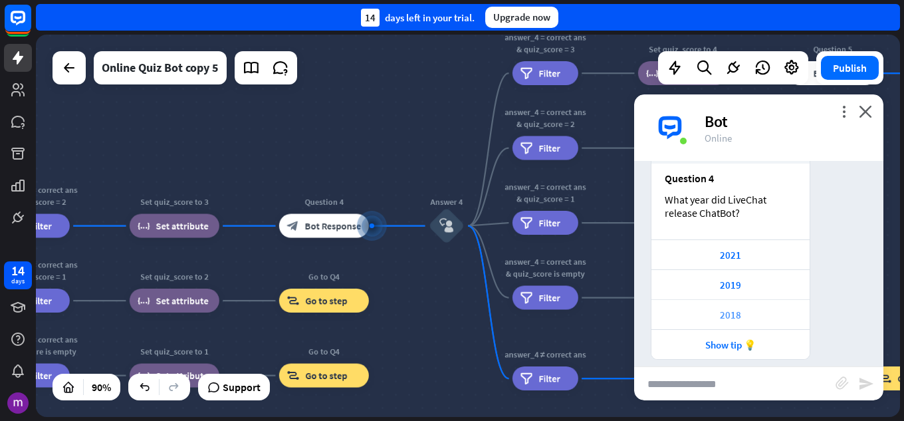
click at [765, 299] on div "2018" at bounding box center [731, 314] width 158 height 30
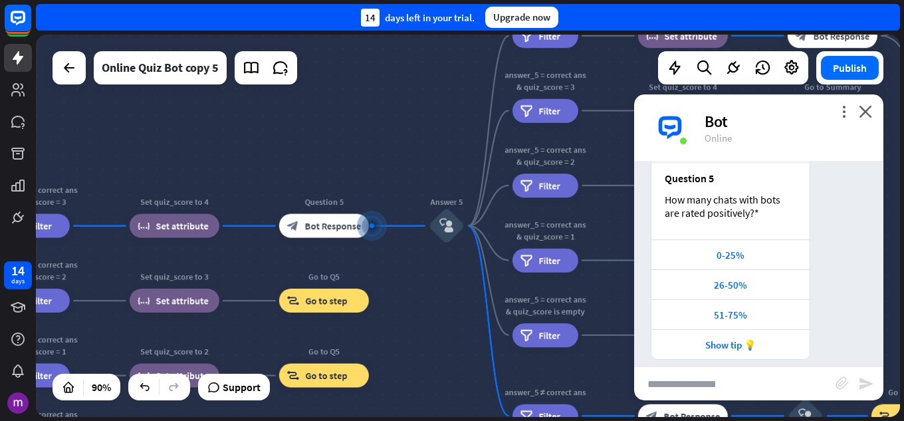
scroll to position [5960, 0]
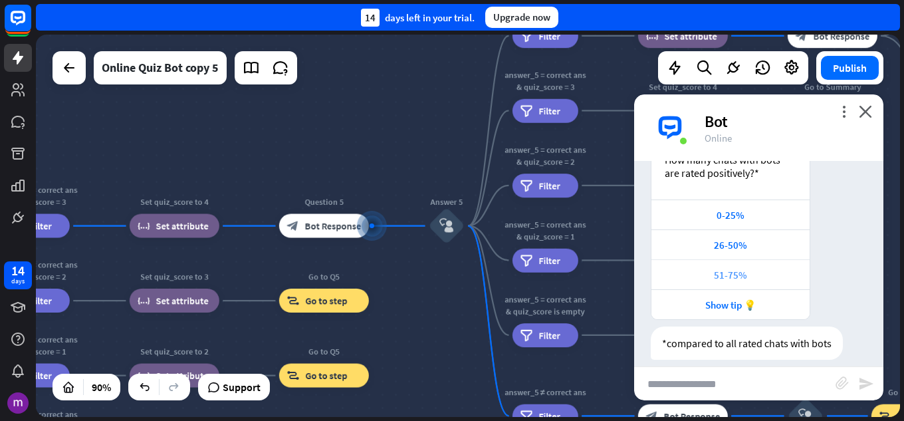
click at [767, 269] on div "51-75%" at bounding box center [730, 275] width 145 height 13
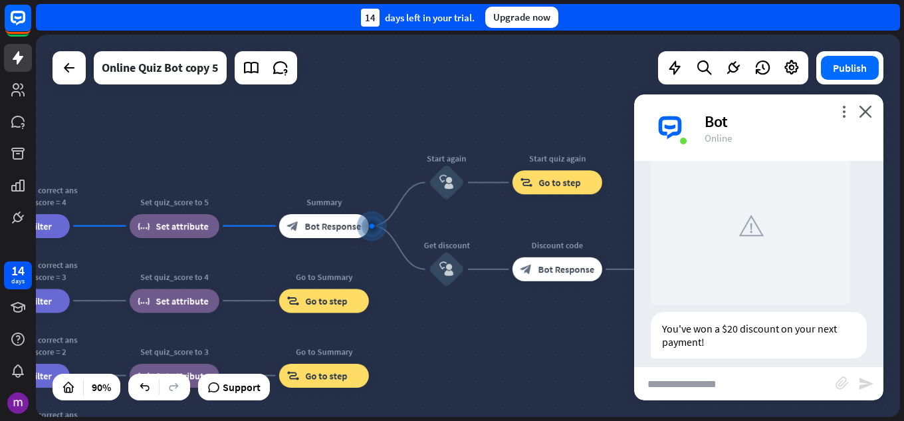
scroll to position [6372, 0]
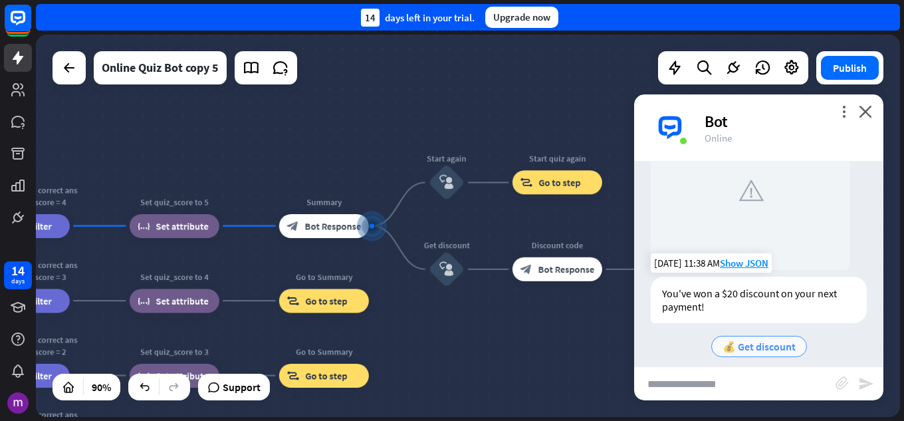
click at [741, 340] on span "💰 Get discount" at bounding box center [759, 346] width 73 height 13
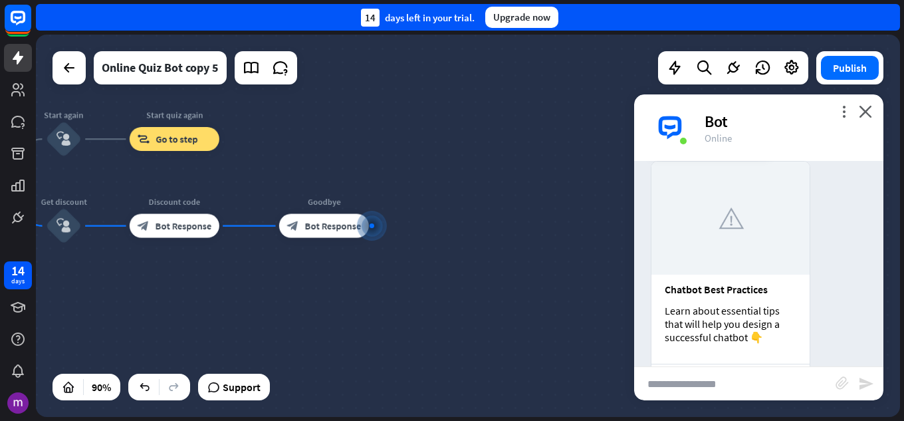
scroll to position [6839, 0]
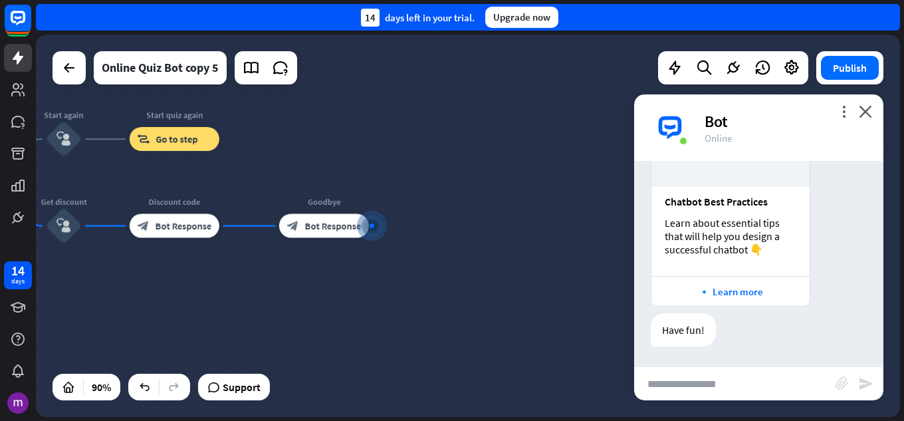
click at [704, 377] on input "text" at bounding box center [734, 383] width 201 height 33
type input "*****"
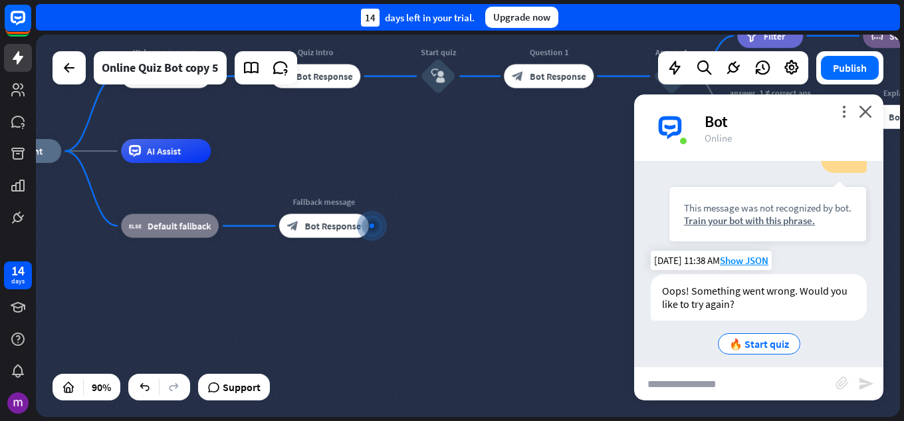
scroll to position [7089, 0]
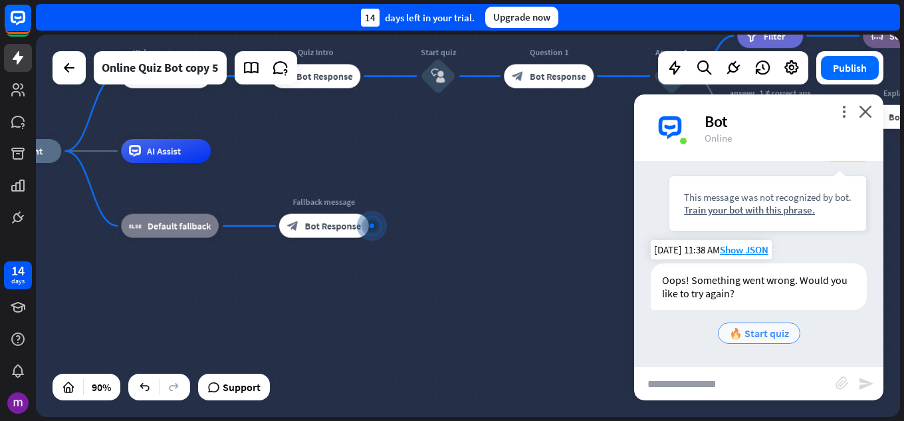
click at [743, 329] on span "🔥 Start quiz" at bounding box center [759, 332] width 60 height 13
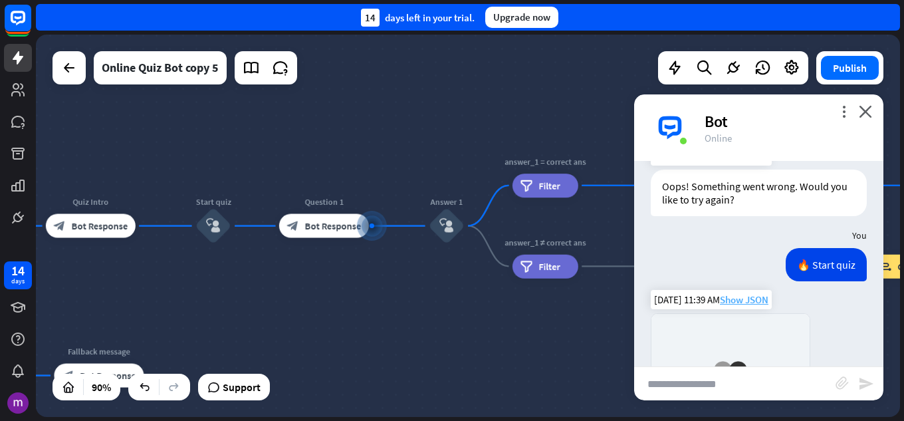
scroll to position [7459, 0]
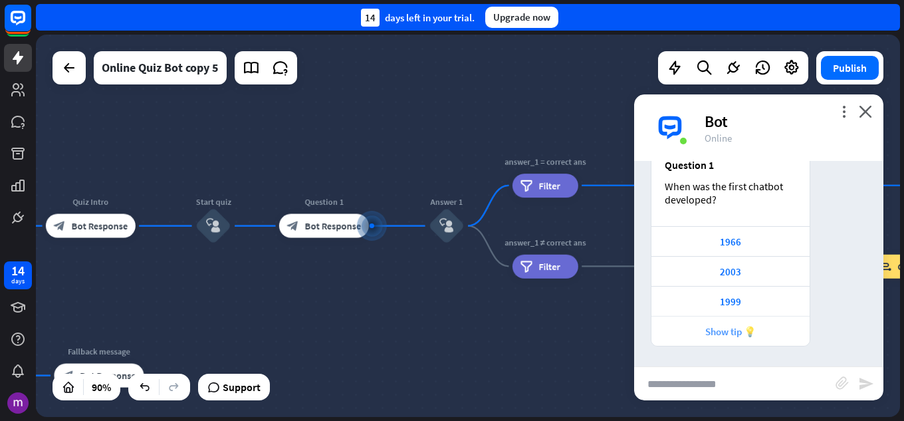
click at [776, 321] on div "Show tip 💡" at bounding box center [731, 331] width 158 height 30
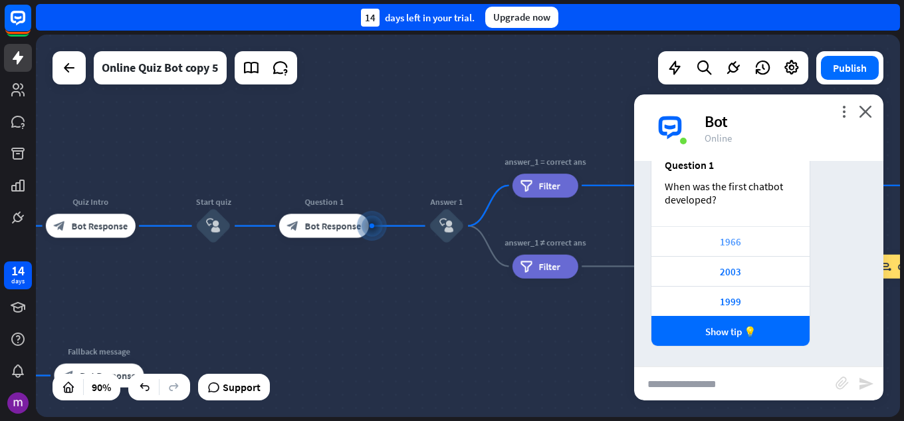
click at [767, 239] on div "1966" at bounding box center [730, 241] width 145 height 13
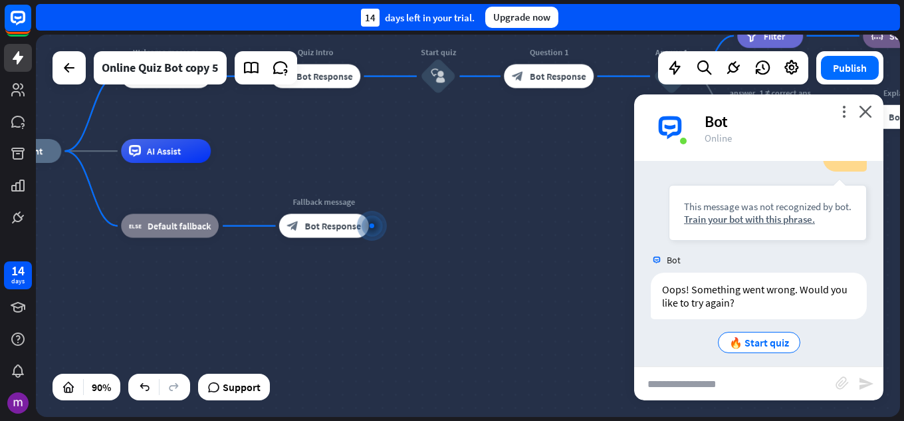
scroll to position [7708, 0]
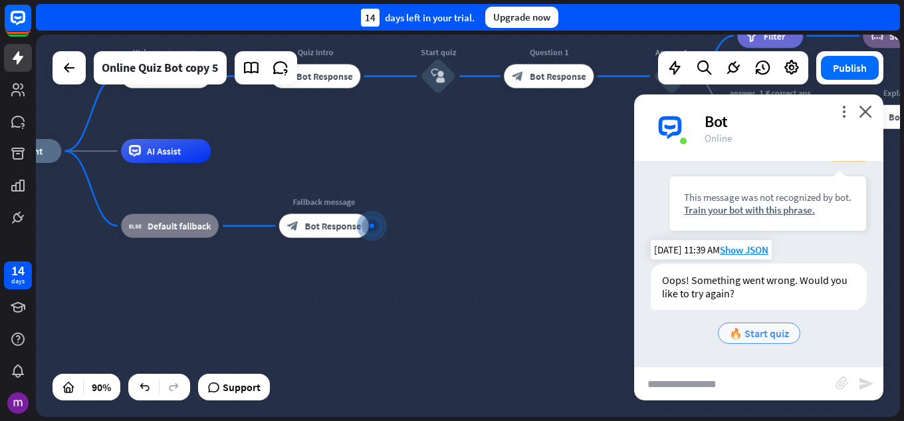
click at [767, 328] on span "🔥 Start quiz" at bounding box center [759, 332] width 60 height 13
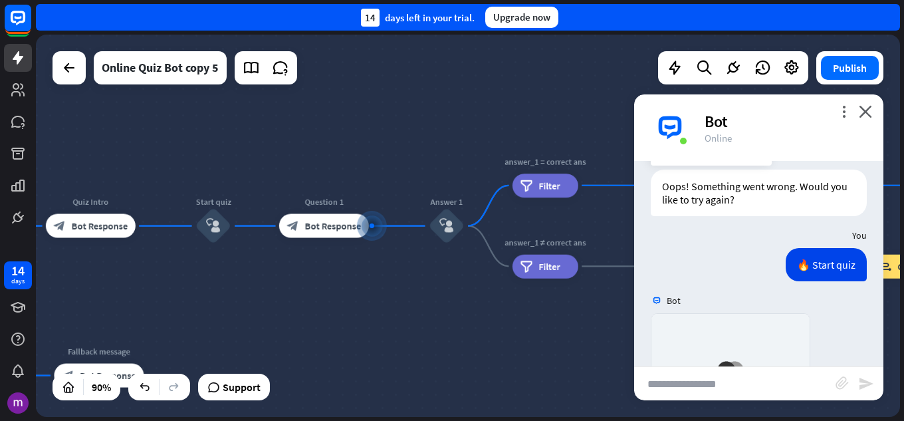
scroll to position [8079, 0]
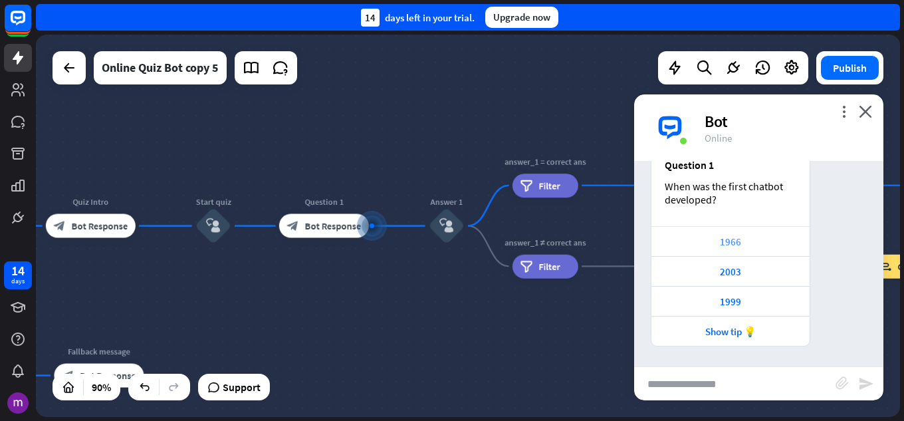
click at [735, 242] on div "1966" at bounding box center [730, 241] width 145 height 13
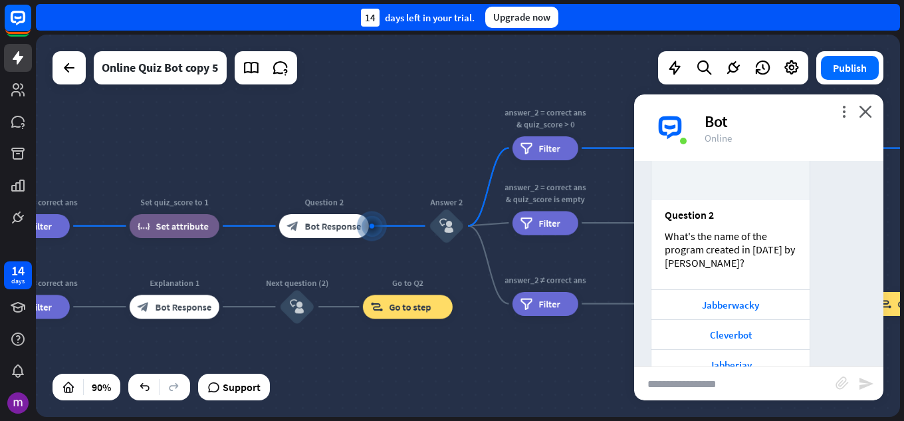
scroll to position [8499, 0]
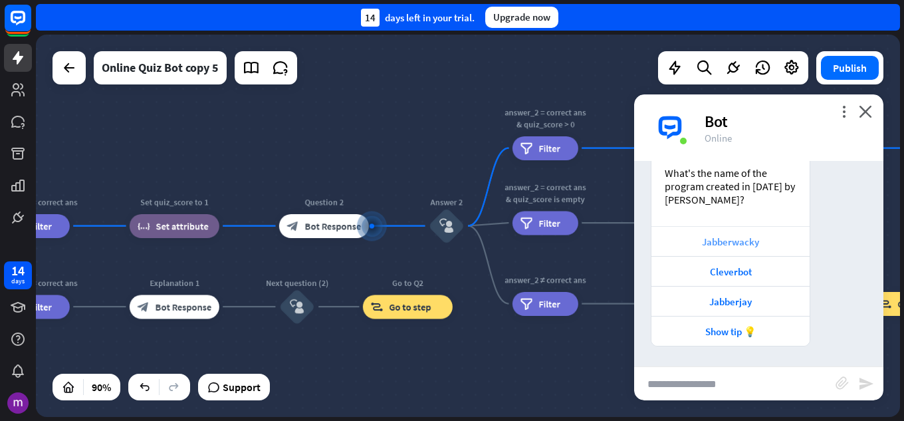
click at [727, 240] on div "Jabberwacky" at bounding box center [730, 241] width 145 height 13
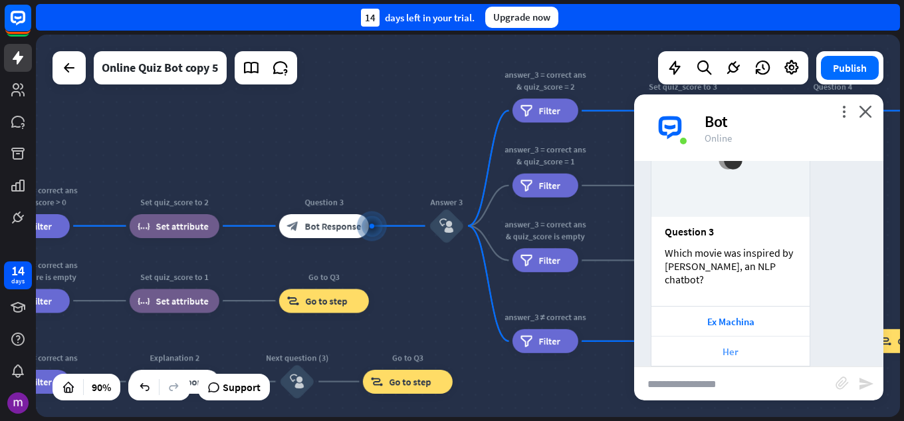
scroll to position [8906, 0]
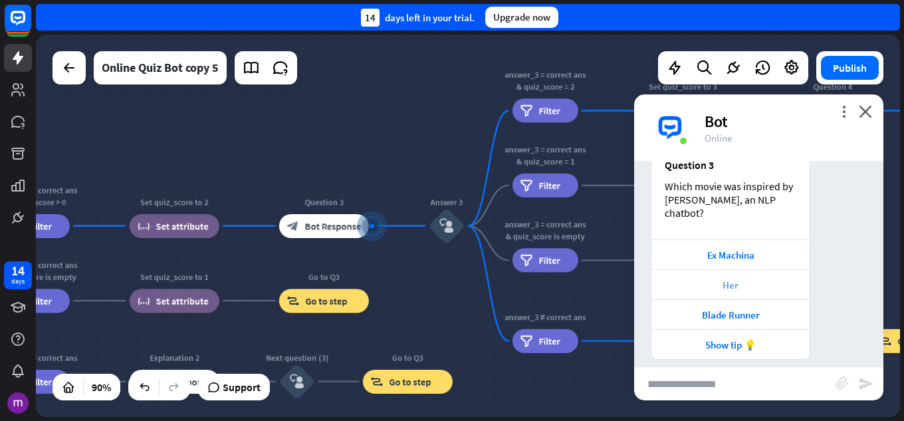
click at [721, 279] on div "Her" at bounding box center [730, 285] width 145 height 13
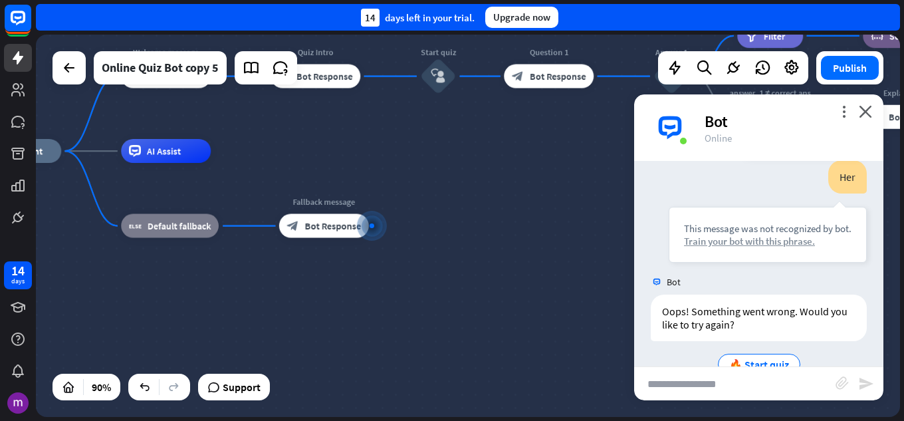
scroll to position [9155, 0]
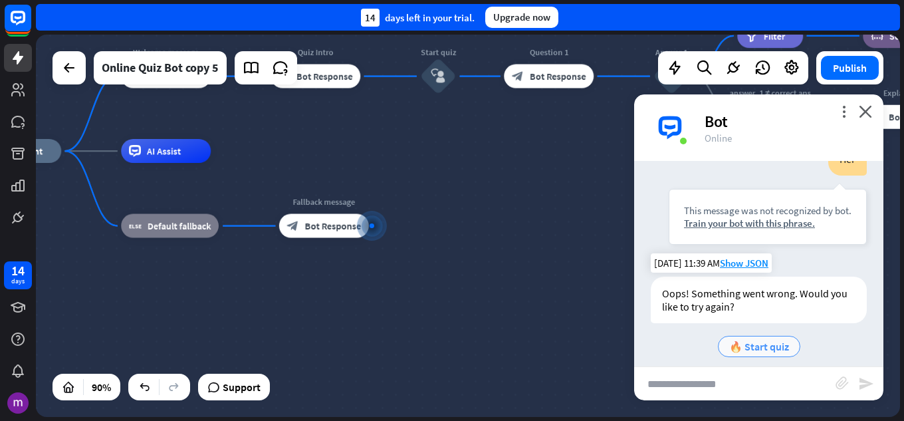
click at [753, 340] on span "🔥 Start quiz" at bounding box center [759, 346] width 60 height 13
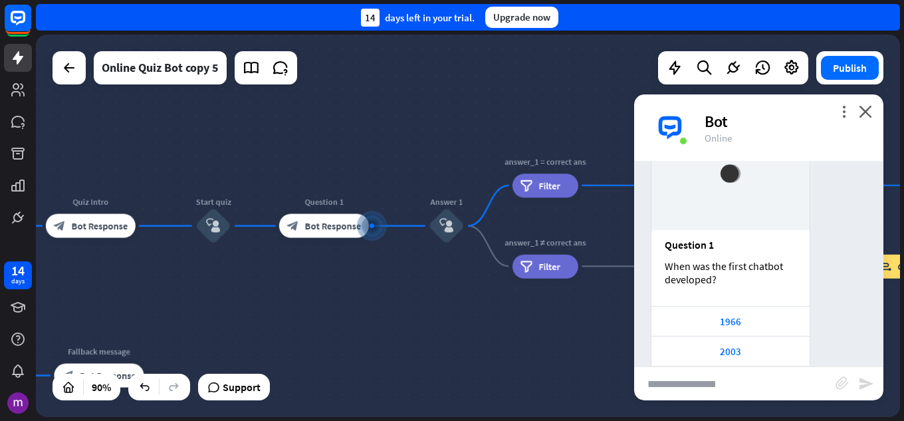
scroll to position [9525, 0]
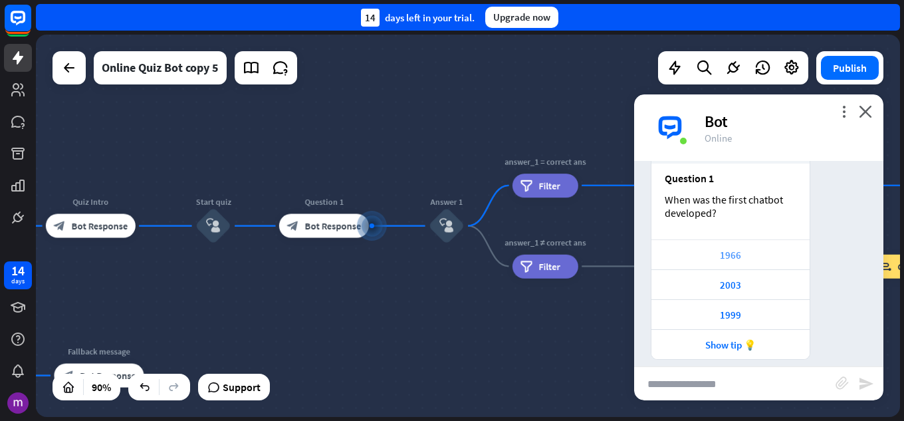
click at [757, 249] on div "1966" at bounding box center [730, 255] width 145 height 13
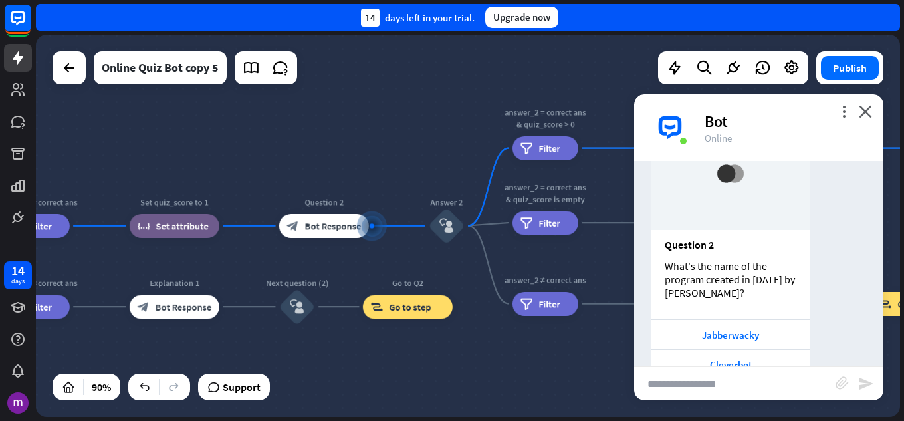
scroll to position [9946, 0]
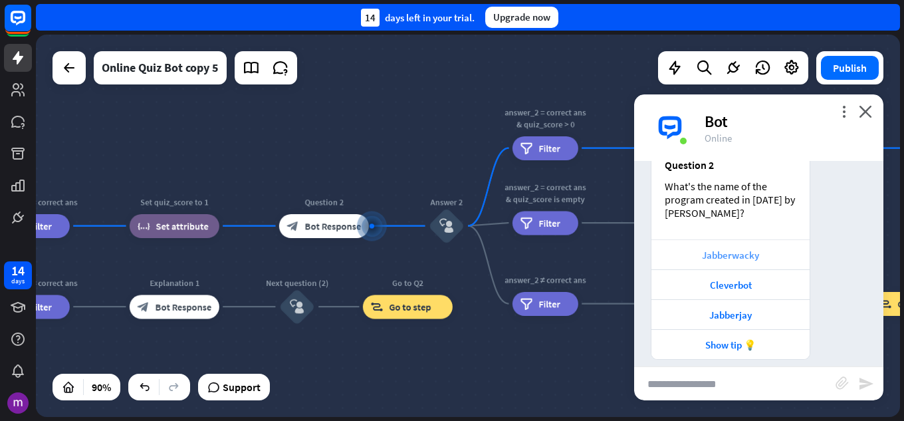
click at [726, 249] on div "Jabberwacky" at bounding box center [730, 255] width 145 height 13
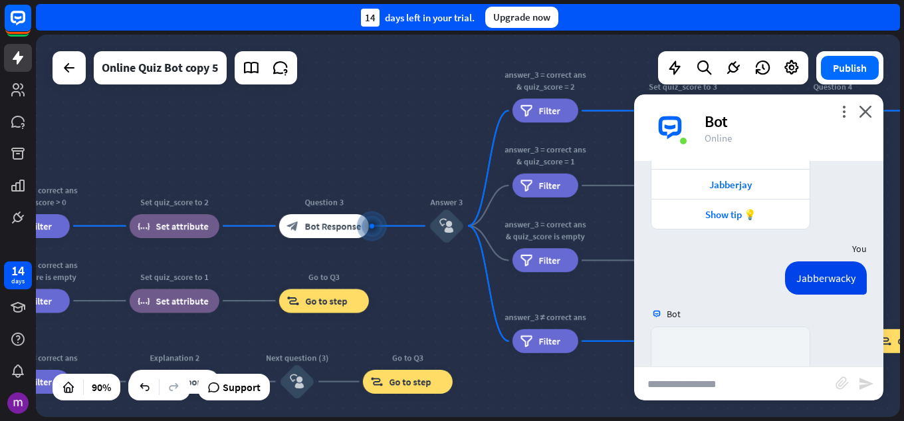
scroll to position [10353, 0]
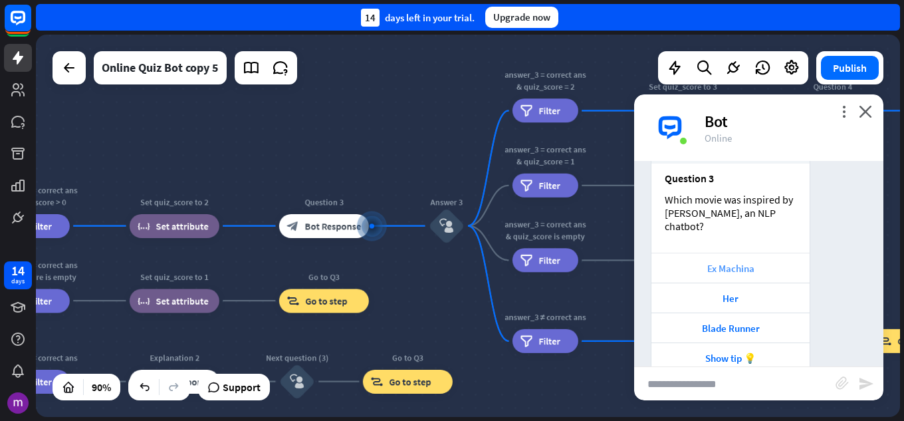
click at [739, 262] on div "Ex Machina" at bounding box center [730, 268] width 145 height 13
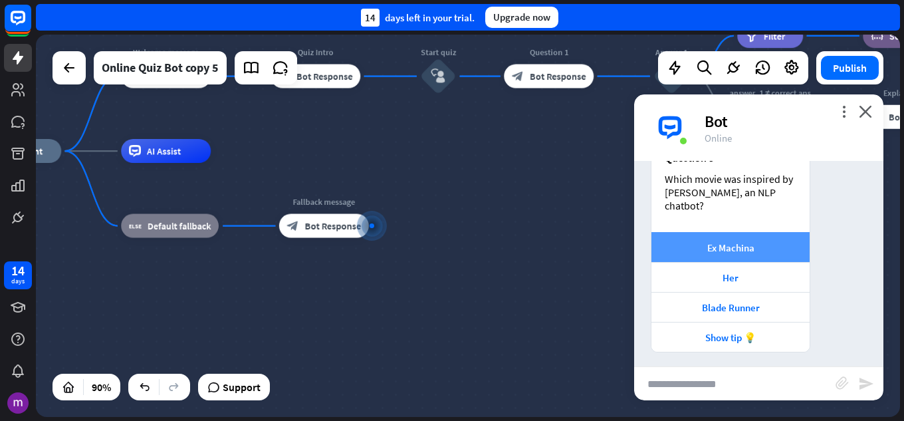
scroll to position [10355, 0]
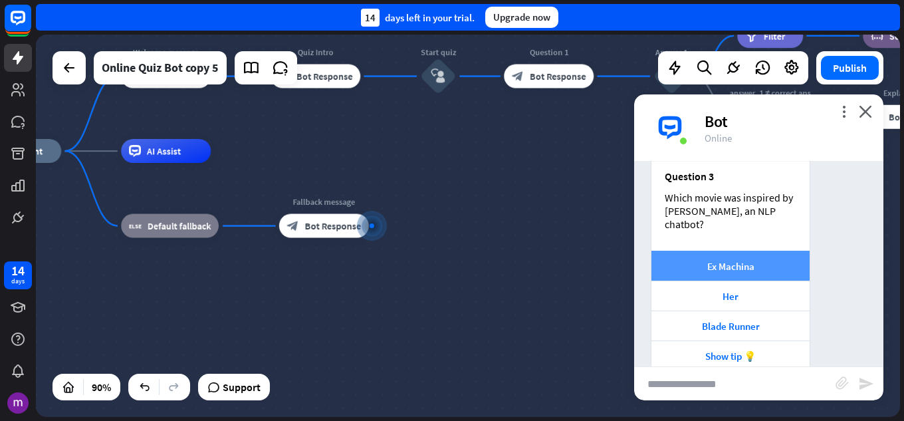
click at [739, 260] on div "Ex Machina" at bounding box center [730, 266] width 145 height 13
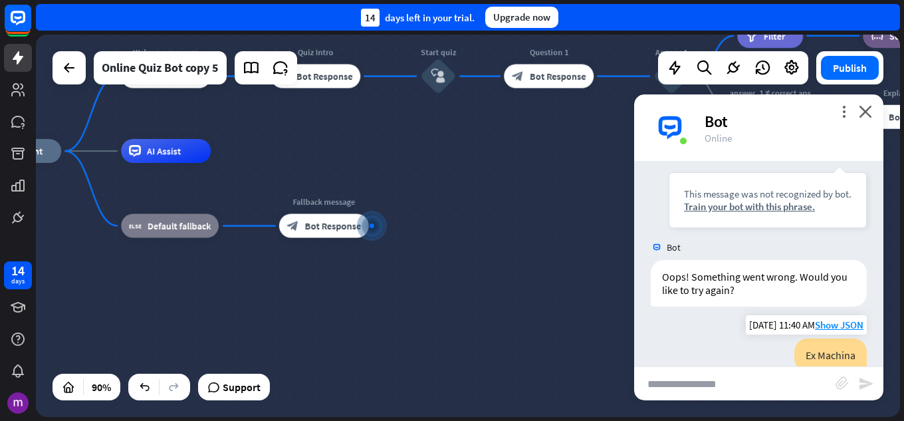
scroll to position [10444, 0]
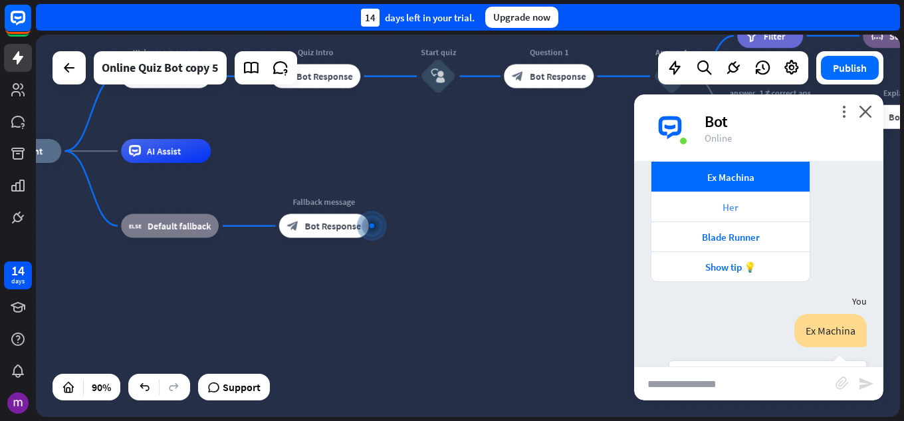
click at [751, 201] on div "Her" at bounding box center [730, 207] width 145 height 13
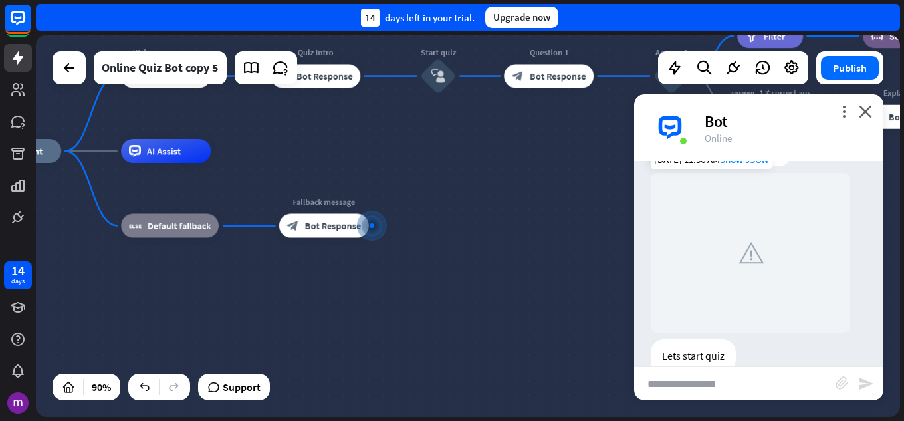
scroll to position [133, 0]
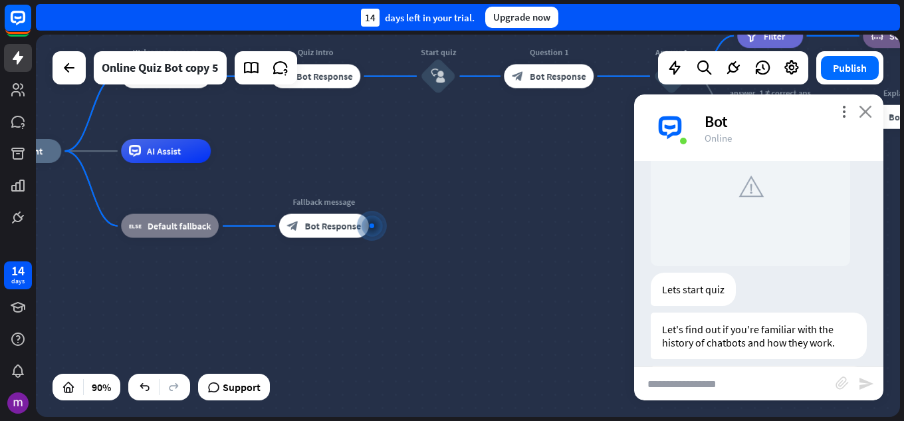
click at [867, 109] on icon "close" at bounding box center [865, 111] width 13 height 13
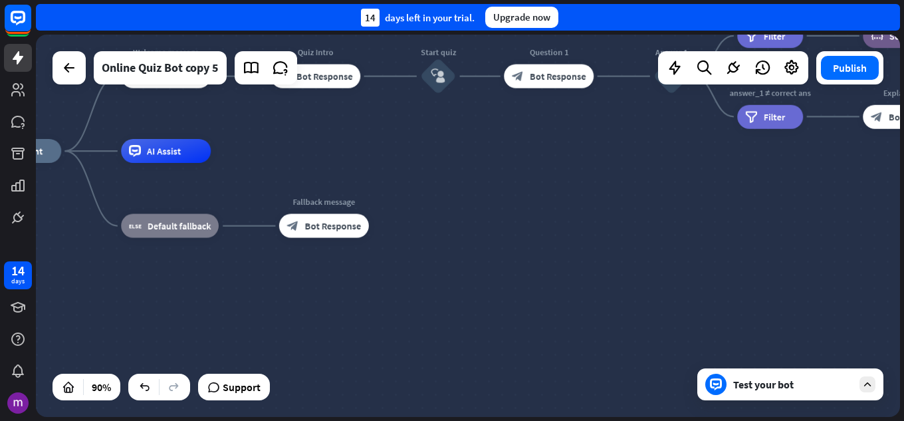
click at [872, 381] on icon at bounding box center [868, 384] width 12 height 12
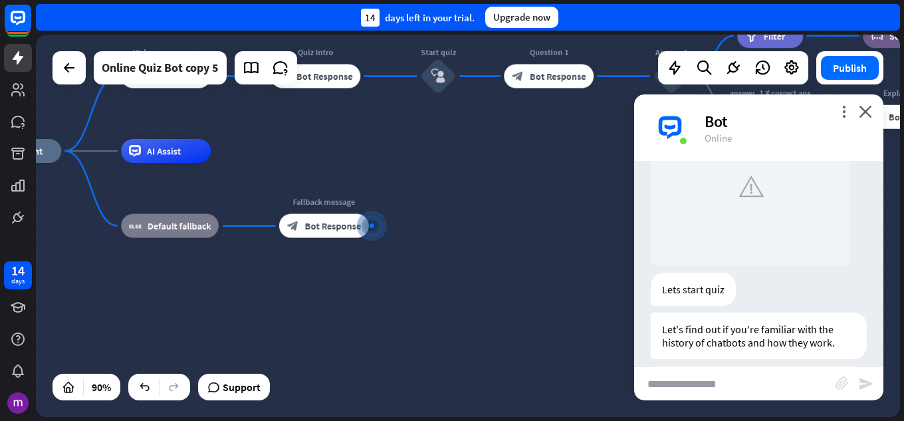
click at [842, 139] on div "Online" at bounding box center [786, 138] width 163 height 13
click at [860, 114] on icon "close" at bounding box center [865, 111] width 13 height 13
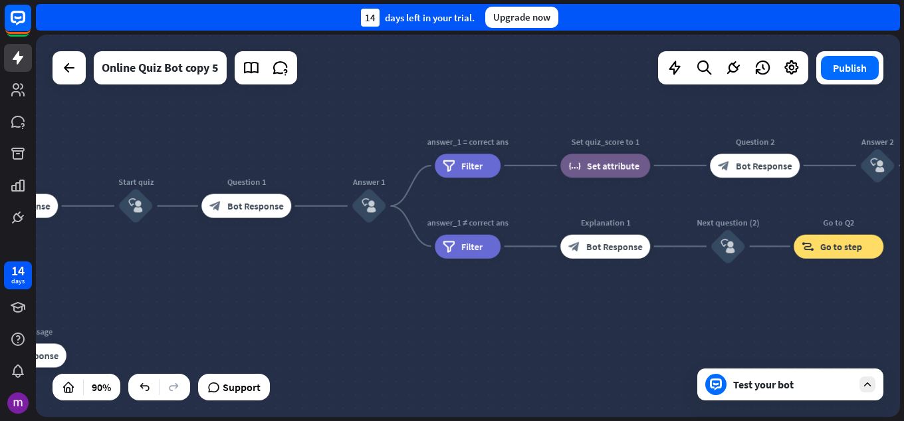
drag, startPoint x: 676, startPoint y: 257, endPoint x: 394, endPoint y: 377, distance: 305.7
drag, startPoint x: 720, startPoint y: 228, endPoint x: 466, endPoint y: 342, distance: 278.3
click at [466, 342] on div "home_2 Start point Welcome message block_bot_response Bot Response Quiz Intro b…" at bounding box center [468, 226] width 864 height 382
click at [829, 242] on span "Go to step" at bounding box center [841, 246] width 42 height 12
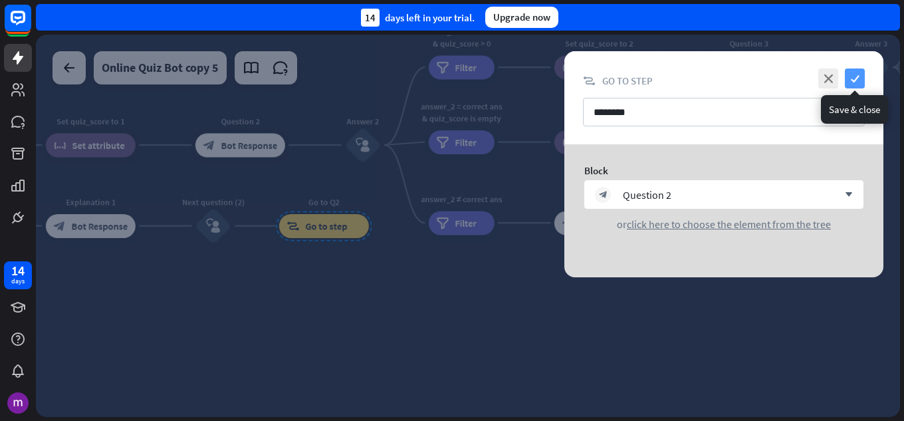
click at [856, 70] on icon "check" at bounding box center [855, 78] width 20 height 20
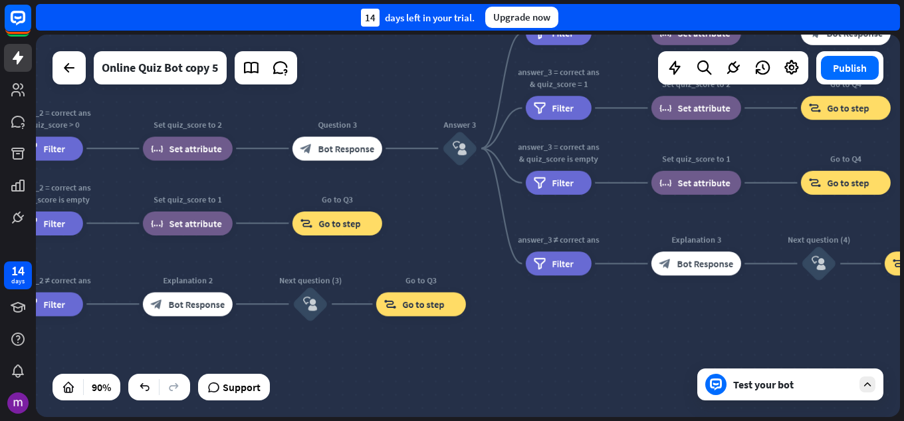
drag, startPoint x: 662, startPoint y: 273, endPoint x: 247, endPoint y: 352, distance: 422.4
click at [247, 352] on div "home_2 Start point Welcome message block_bot_response Bot Response Quiz Intro b…" at bounding box center [468, 226] width 864 height 382
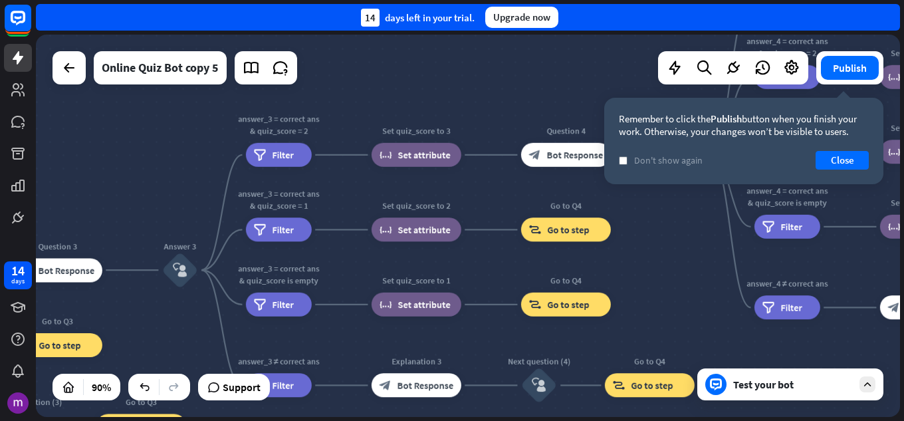
drag, startPoint x: 626, startPoint y: 223, endPoint x: 346, endPoint y: 348, distance: 307.2
click at [346, 348] on div "home_2 Start point Welcome message block_bot_response Bot Response Quiz Intro b…" at bounding box center [468, 226] width 864 height 382
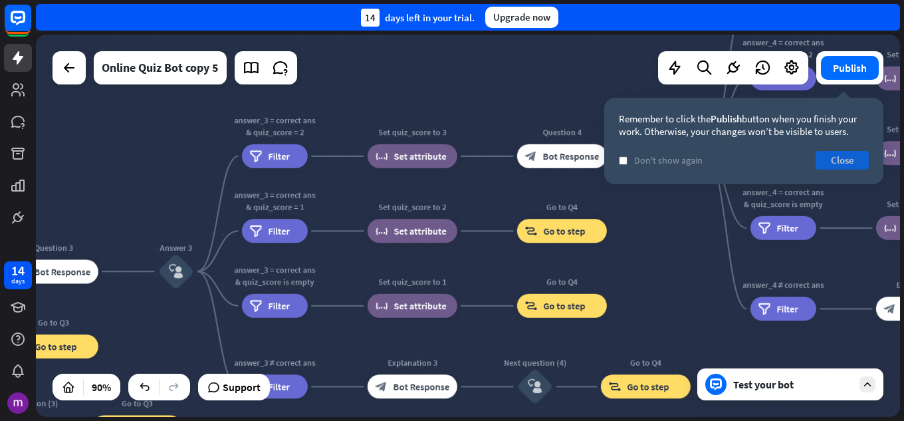
click at [833, 154] on button "Close" at bounding box center [842, 160] width 53 height 19
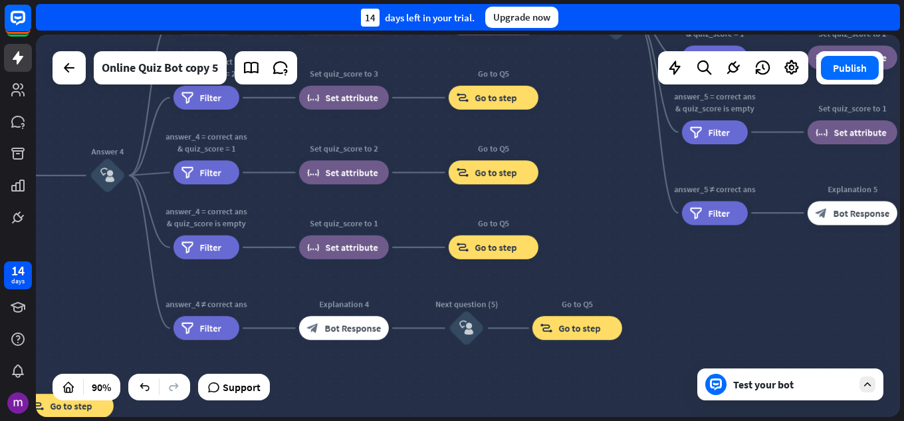
drag, startPoint x: 700, startPoint y: 227, endPoint x: 123, endPoint y: 246, distance: 577.5
click at [123, 246] on div "home_2 Start point Welcome message block_bot_response Bot Response Quiz Intro b…" at bounding box center [468, 226] width 864 height 382
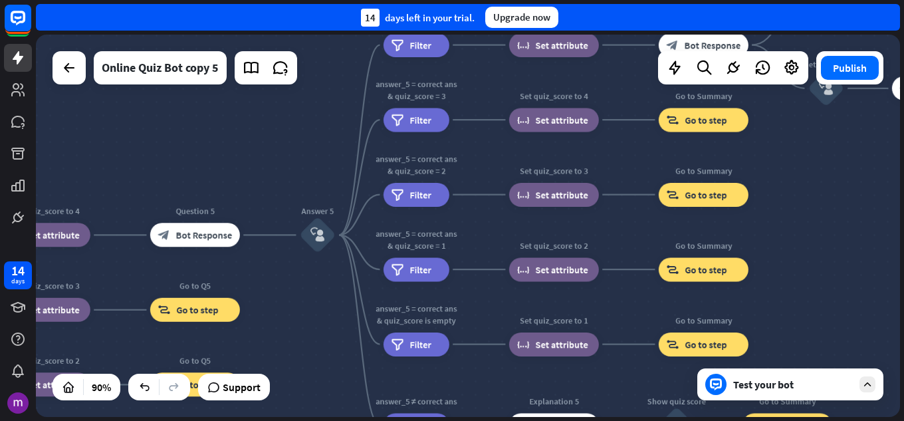
drag, startPoint x: 593, startPoint y: 193, endPoint x: 238, endPoint y: 409, distance: 415.6
click at [237, 410] on div "home_2 Start point Welcome message block_bot_response Bot Response Quiz Intro b…" at bounding box center [468, 226] width 864 height 382
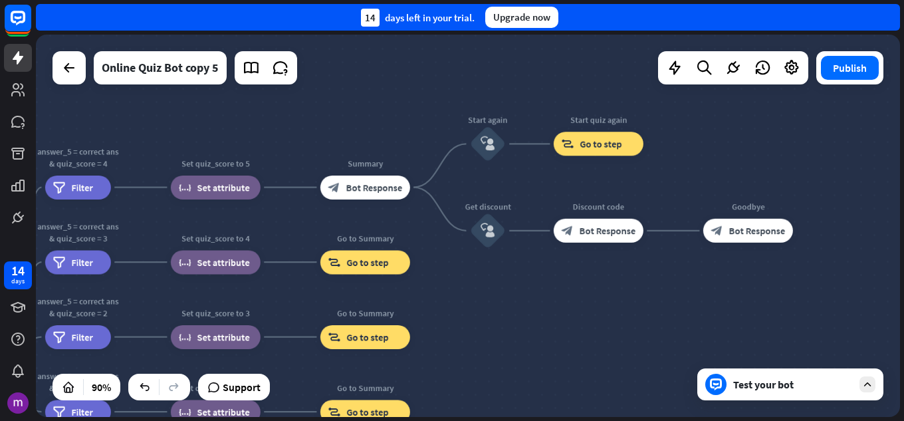
drag, startPoint x: 786, startPoint y: 219, endPoint x: 511, endPoint y: 352, distance: 305.4
click at [511, 352] on div "home_2 Start point Welcome message block_bot_response Bot Response Quiz Intro b…" at bounding box center [468, 226] width 864 height 382
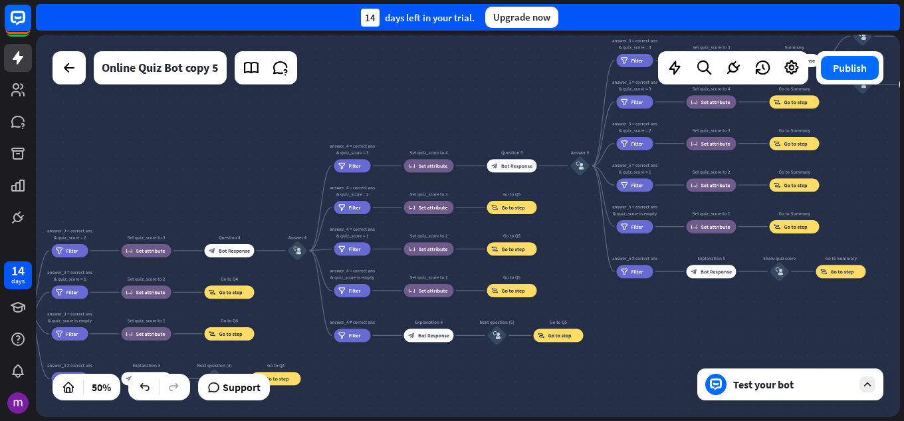
drag, startPoint x: 488, startPoint y: 362, endPoint x: 848, endPoint y: 189, distance: 399.7
click at [848, 189] on div "home_2 Start point Welcome message block_bot_response Bot Response Quiz Intro b…" at bounding box center [468, 226] width 864 height 382
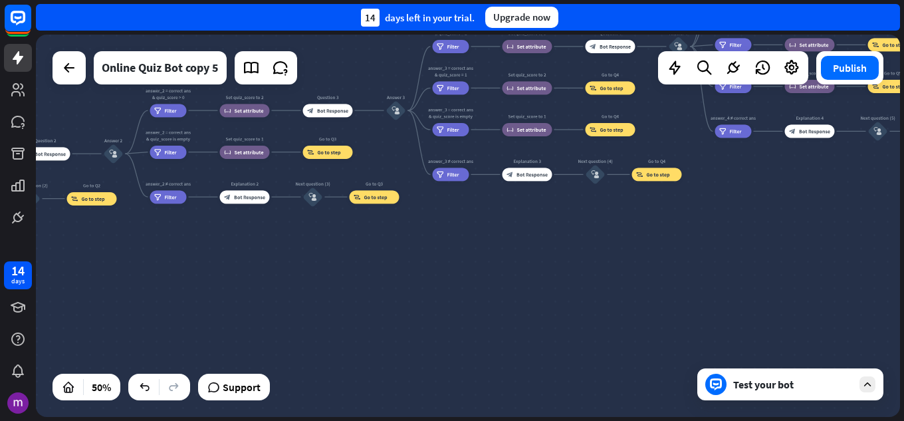
drag, startPoint x: 523, startPoint y: 402, endPoint x: 904, endPoint y: 198, distance: 432.2
click at [904, 198] on div "home_2 Start point Welcome message block_bot_response Bot Response Quiz Intro b…" at bounding box center [470, 228] width 868 height 386
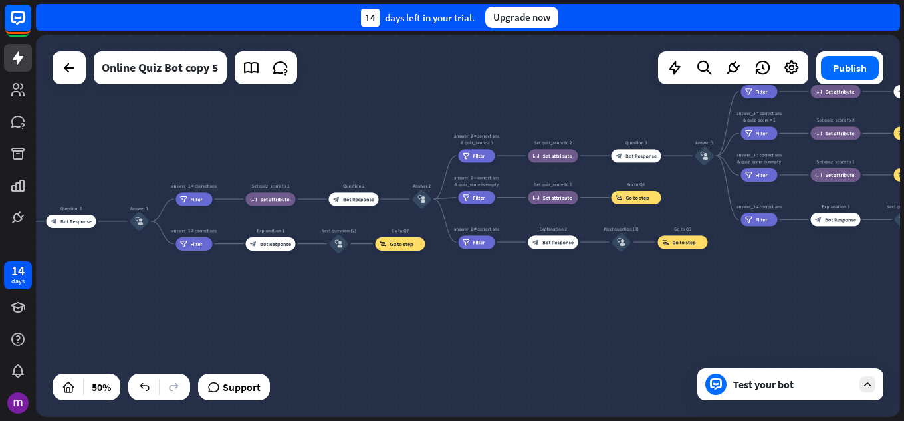
drag, startPoint x: 742, startPoint y: 253, endPoint x: 904, endPoint y: 283, distance: 164.2
click at [904, 283] on div "home_2 Start point Welcome message block_bot_response Bot Response Quiz Intro b…" at bounding box center [470, 228] width 868 height 386
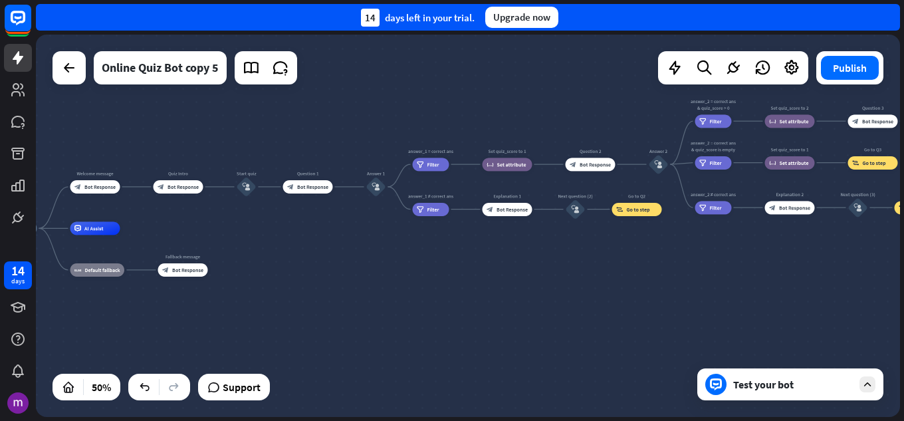
drag, startPoint x: 667, startPoint y: 316, endPoint x: 904, endPoint y: 281, distance: 239.2
click at [904, 281] on div "home_2 Start point Welcome message block_bot_response Bot Response Quiz Intro b…" at bounding box center [470, 228] width 868 height 386
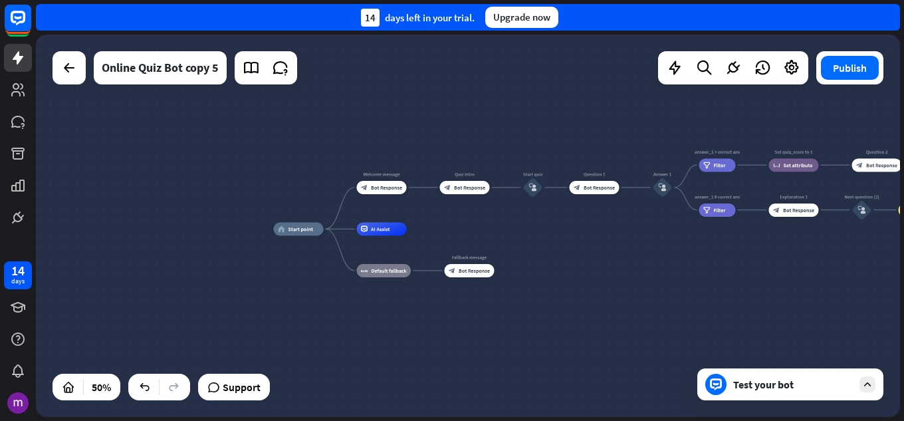
drag, startPoint x: 370, startPoint y: 235, endPoint x: 656, endPoint y: 236, distance: 286.6
click at [656, 236] on div "home_2 Start point Welcome message block_bot_response Bot Response Quiz Intro b…" at bounding box center [489, 324] width 432 height 191
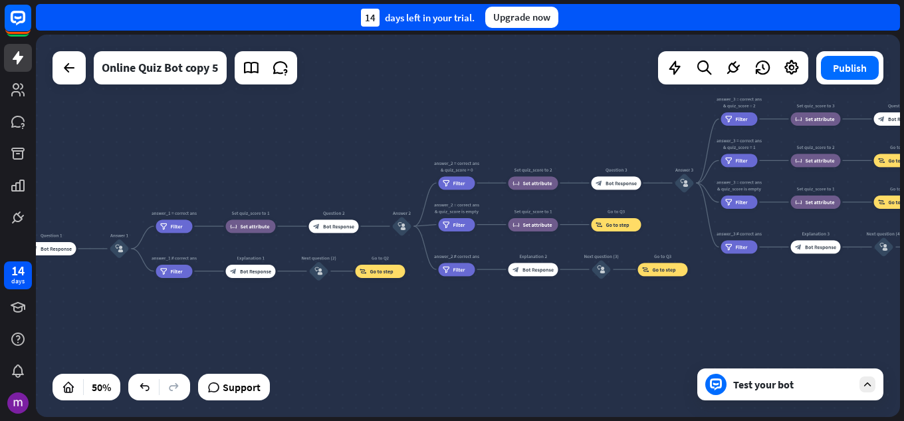
drag, startPoint x: 827, startPoint y: 234, endPoint x: 284, endPoint y: 295, distance: 546.7
click at [284, 295] on div "home_2 Start point Welcome message block_bot_response Bot Response Quiz Intro b…" at bounding box center [468, 226] width 864 height 382
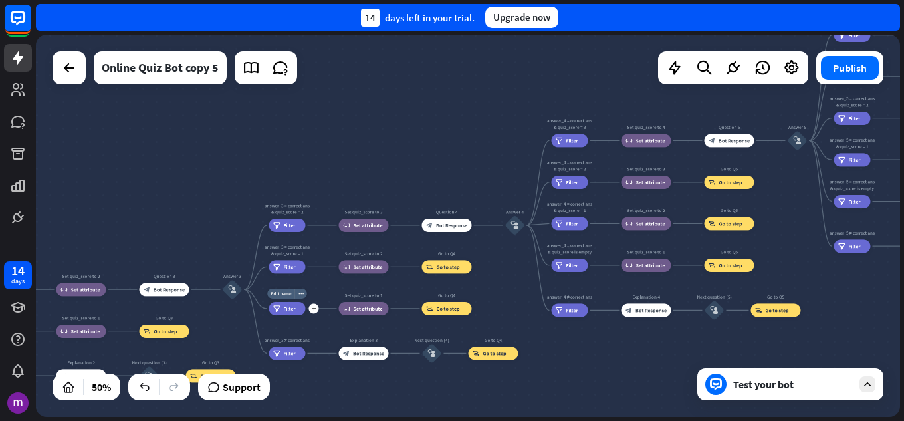
drag, startPoint x: 760, startPoint y: 199, endPoint x: 308, endPoint y: 306, distance: 464.5
click at [305, 306] on div "Edit name more_horiz plus filter Filter" at bounding box center [287, 308] width 37 height 13
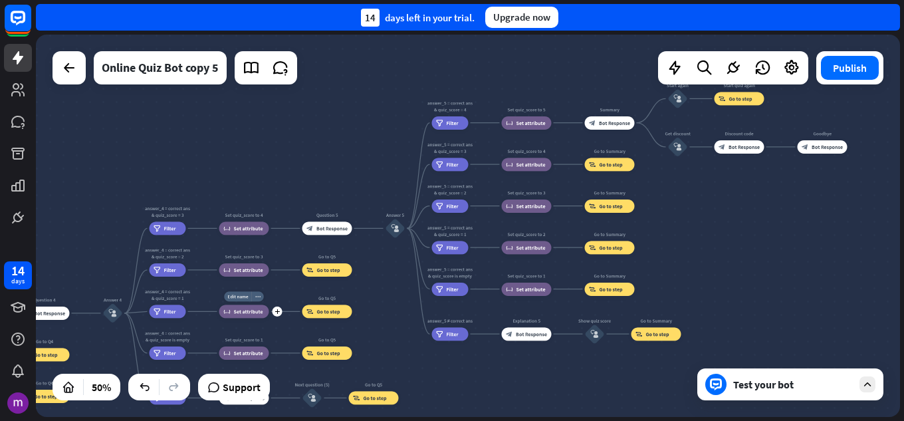
drag, startPoint x: 631, startPoint y: 236, endPoint x: 240, endPoint y: 318, distance: 399.4
click at [229, 318] on div "Edit name more_horiz plus Set quiz_score to 2 block_set_attribute Set attribute" at bounding box center [244, 311] width 50 height 13
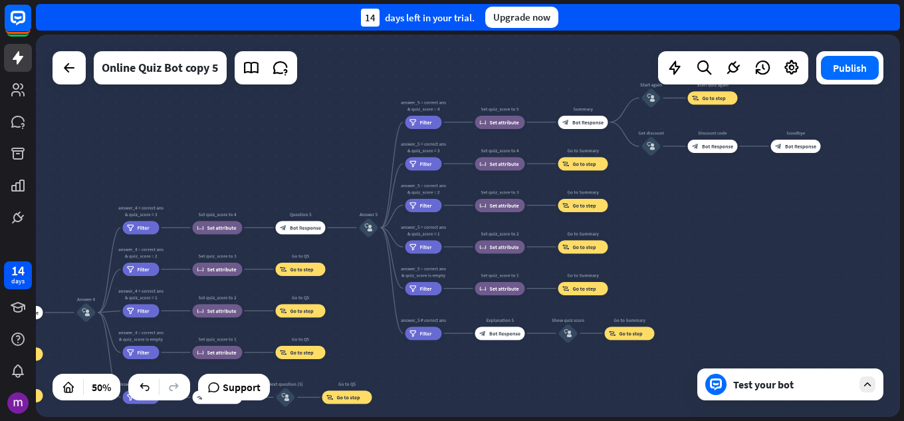
drag, startPoint x: 641, startPoint y: 296, endPoint x: 731, endPoint y: 249, distance: 102.0
click at [731, 249] on div "home_2 Start point Welcome message block_bot_response Bot Response Quiz Intro b…" at bounding box center [468, 226] width 864 height 382
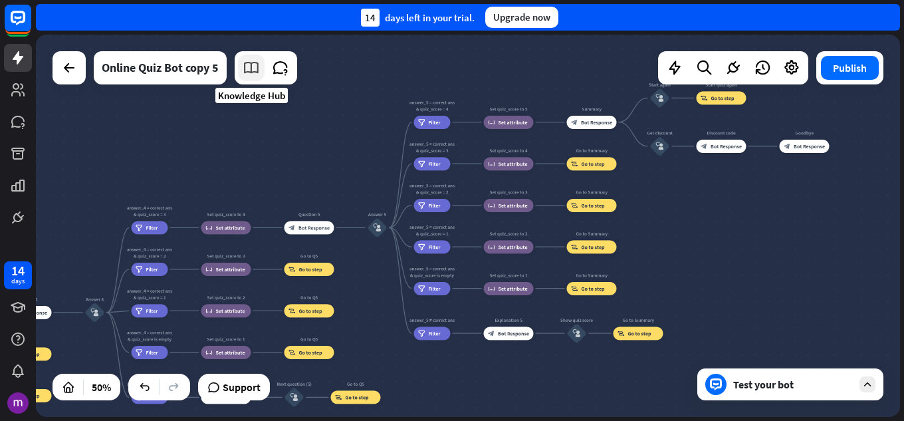
click at [255, 72] on icon at bounding box center [251, 67] width 17 height 17
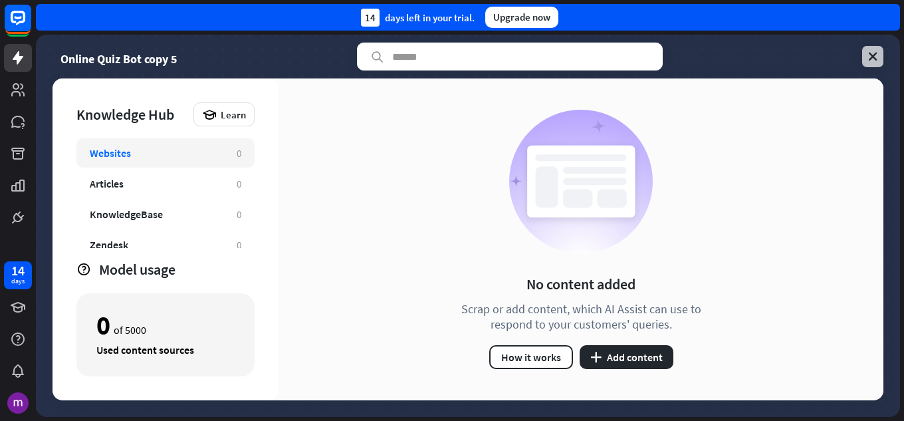
click at [873, 51] on icon at bounding box center [872, 56] width 13 height 13
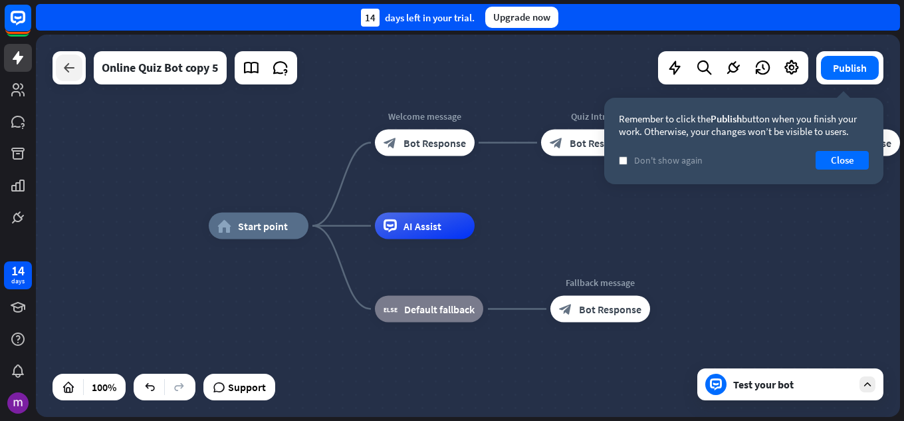
click at [64, 72] on icon at bounding box center [69, 68] width 16 height 16
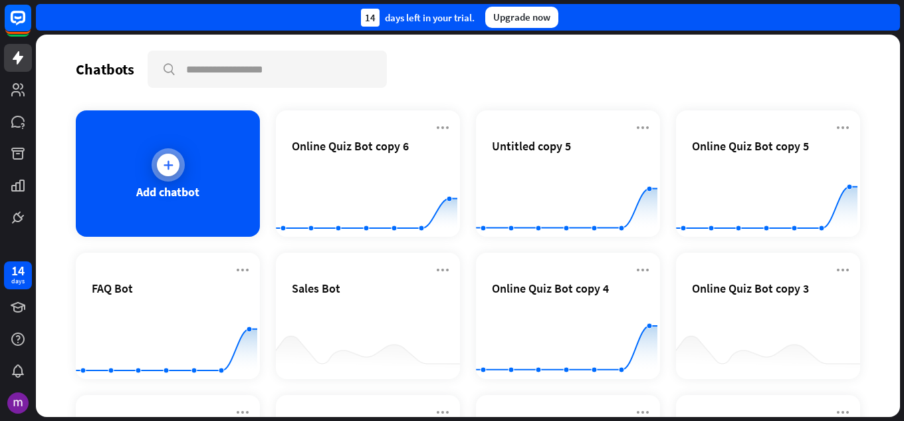
click at [214, 188] on div "Add chatbot" at bounding box center [168, 173] width 184 height 126
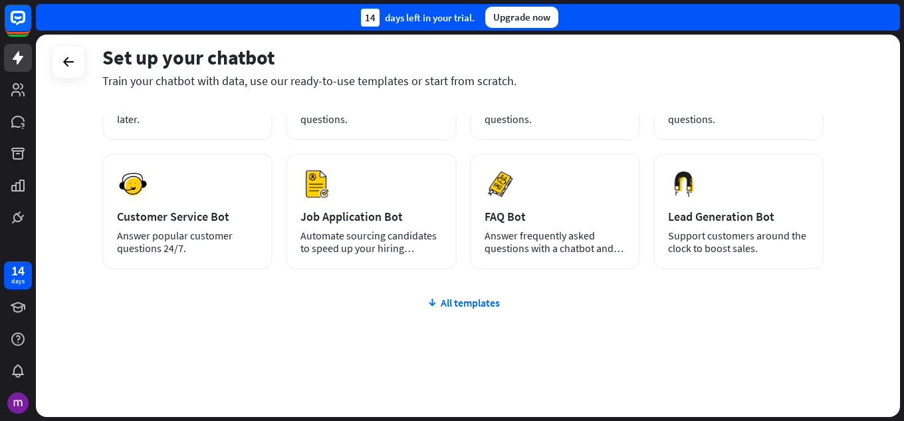
scroll to position [168, 0]
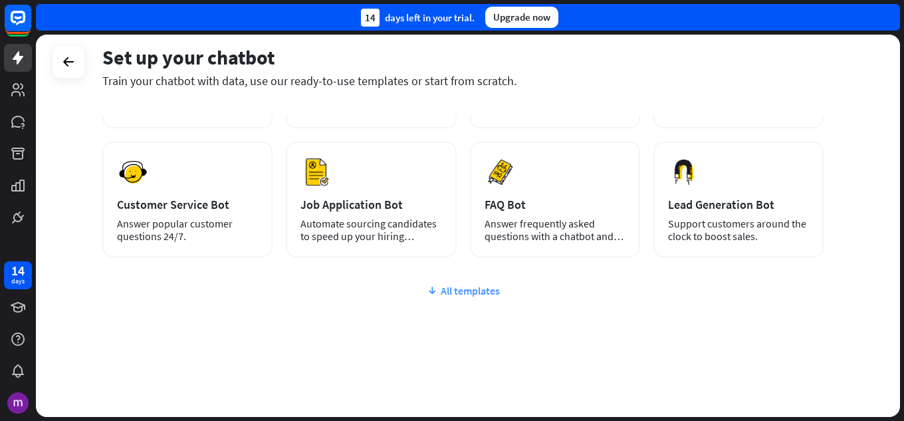
click at [461, 296] on div "All templates" at bounding box center [462, 290] width 721 height 13
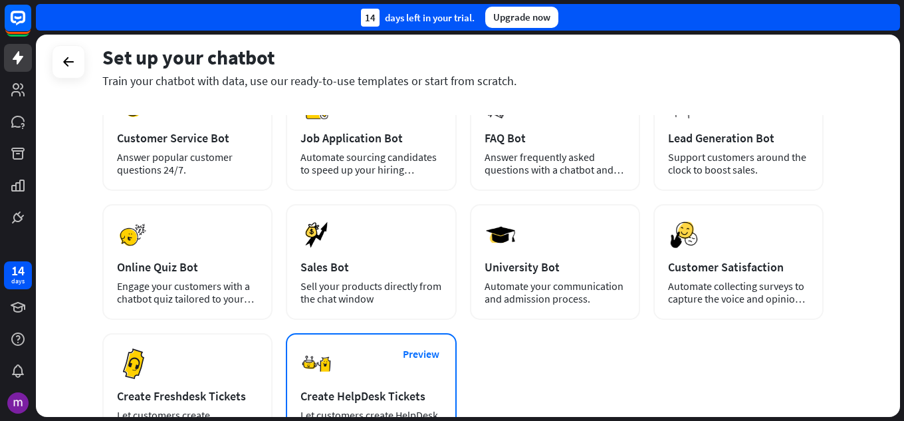
scroll to position [301, 0]
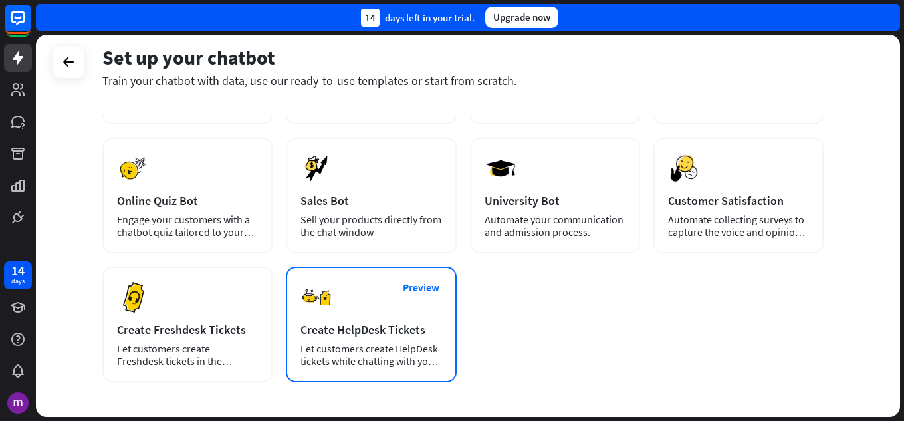
click at [333, 307] on div "Preview Create HelpDesk Tickets Let customers create HelpDesk tickets while cha…" at bounding box center [371, 325] width 170 height 116
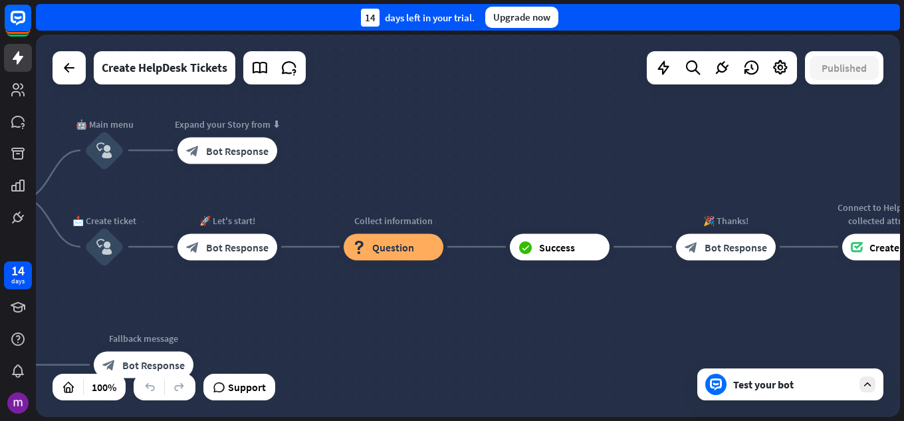
drag, startPoint x: 719, startPoint y: 273, endPoint x: 297, endPoint y: 305, distance: 423.4
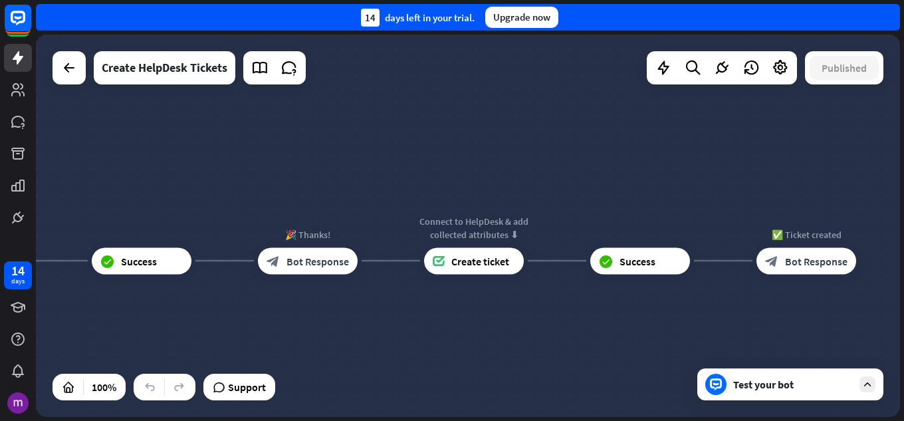
drag, startPoint x: 628, startPoint y: 327, endPoint x: 418, endPoint y: 307, distance: 211.7
click at [354, 336] on div "home_2 Start point 👋 Welcome message block_bot_response Bot Response 🤖 Main men…" at bounding box center [468, 226] width 864 height 382
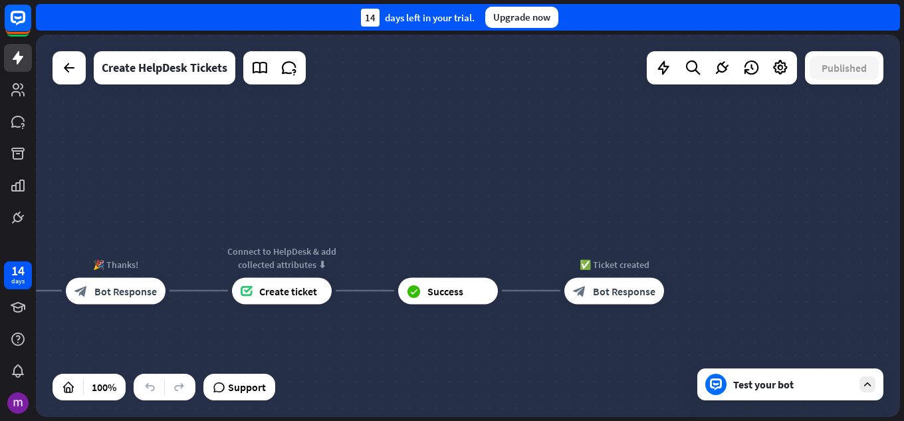
drag, startPoint x: 773, startPoint y: 314, endPoint x: 692, endPoint y: 348, distance: 87.9
click at [601, 338] on div "home_2 Start point 👋 Welcome message block_bot_response Bot Response 🤖 Main men…" at bounding box center [468, 226] width 864 height 382
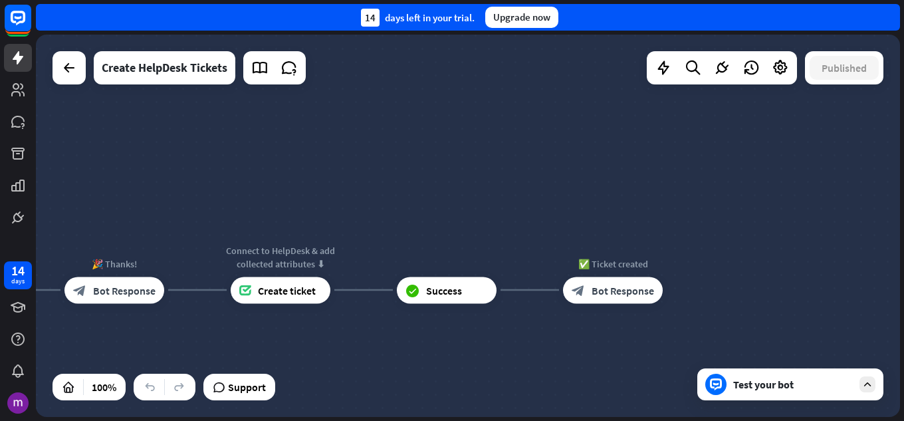
click at [864, 387] on icon at bounding box center [868, 384] width 12 height 12
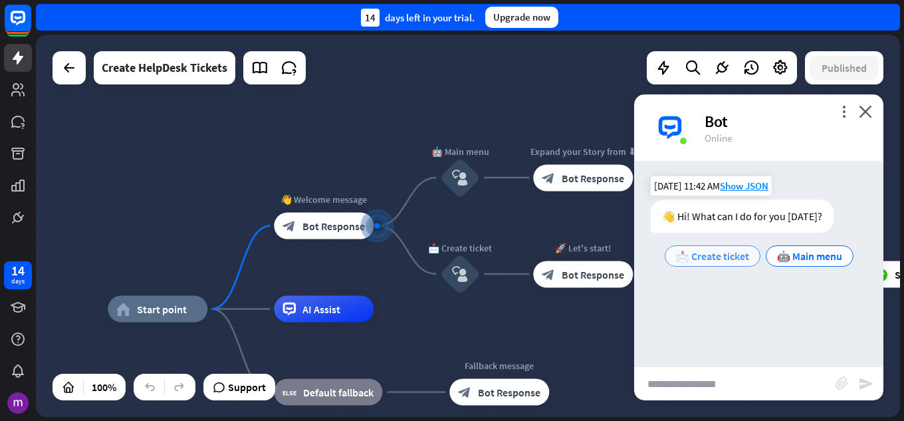
click at [711, 257] on span "📩 Create ticket" at bounding box center [712, 255] width 73 height 13
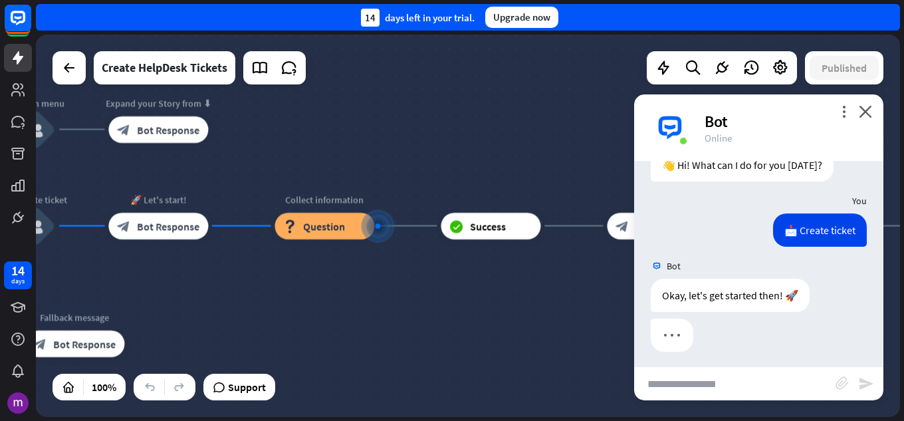
scroll to position [57, 0]
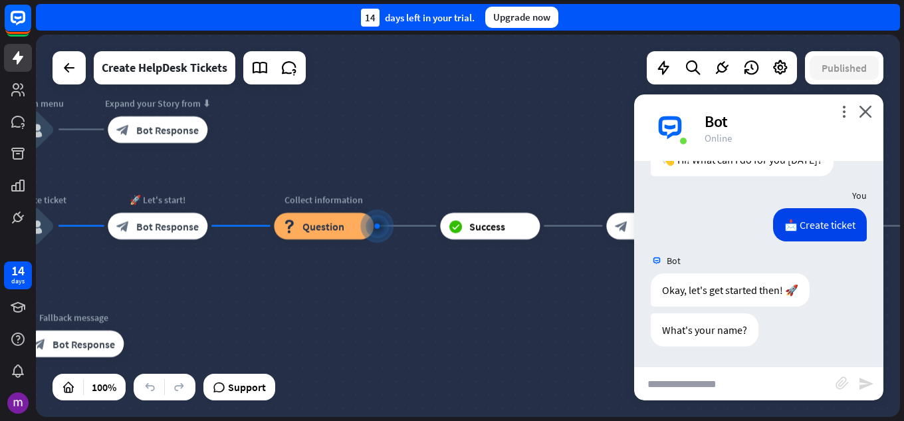
click at [688, 384] on input "text" at bounding box center [734, 383] width 201 height 33
click at [732, 381] on input "text" at bounding box center [734, 383] width 201 height 33
type input "********"
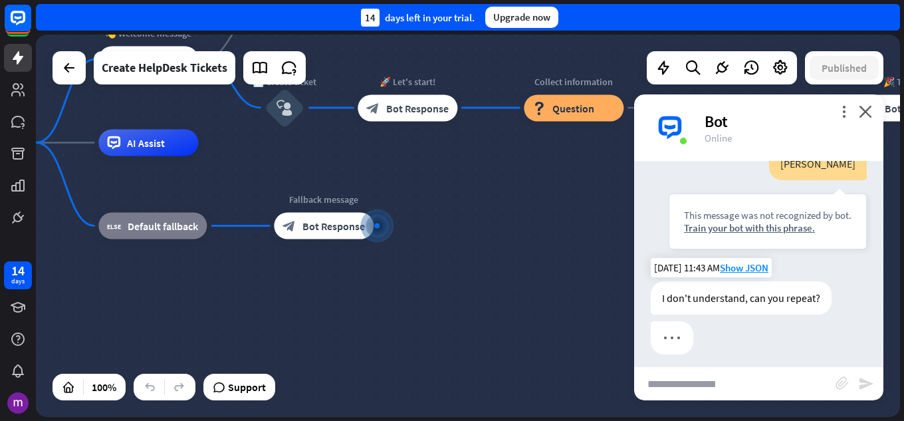
scroll to position [296, 0]
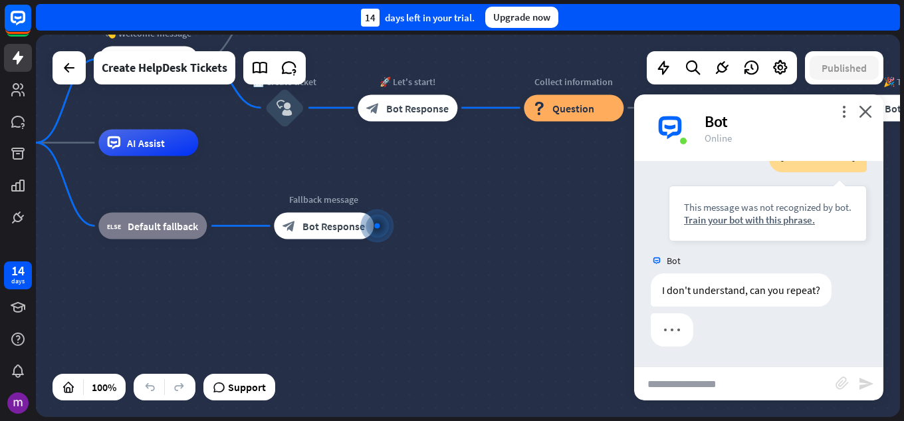
click at [669, 311] on div "I don't understand, can you repeat? [DATE] 11:43 AM Show JSON" at bounding box center [758, 293] width 249 height 40
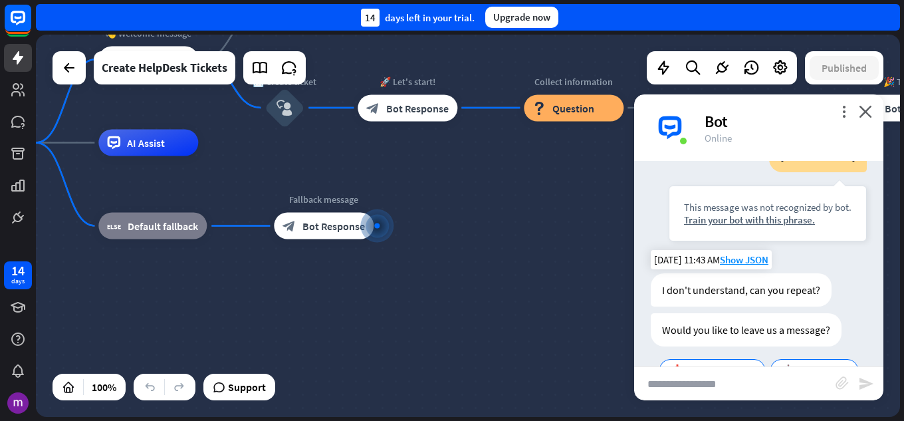
scroll to position [359, 0]
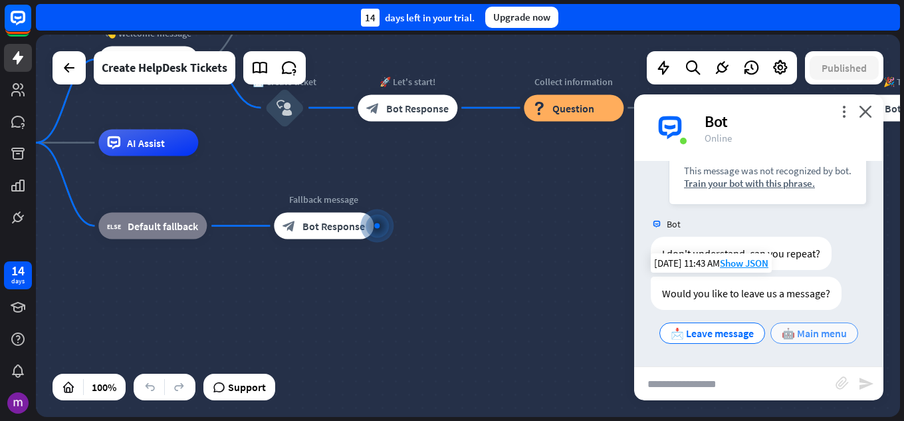
click at [782, 338] on span "🤖 Main menu" at bounding box center [814, 332] width 65 height 13
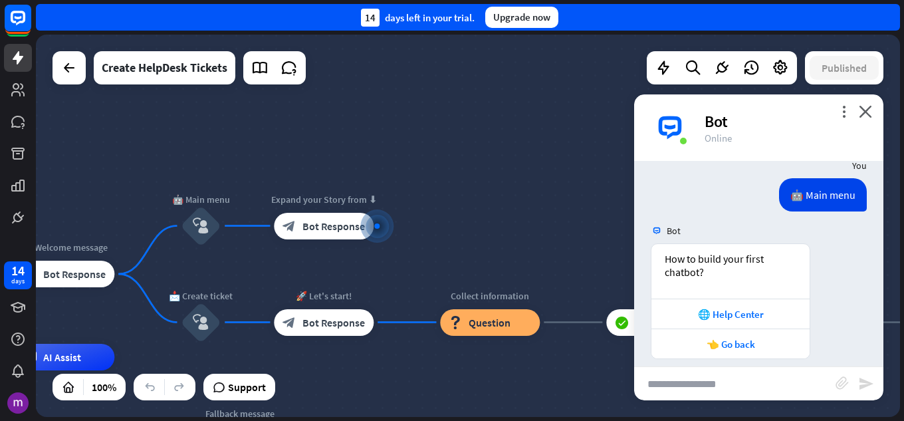
scroll to position [509, 0]
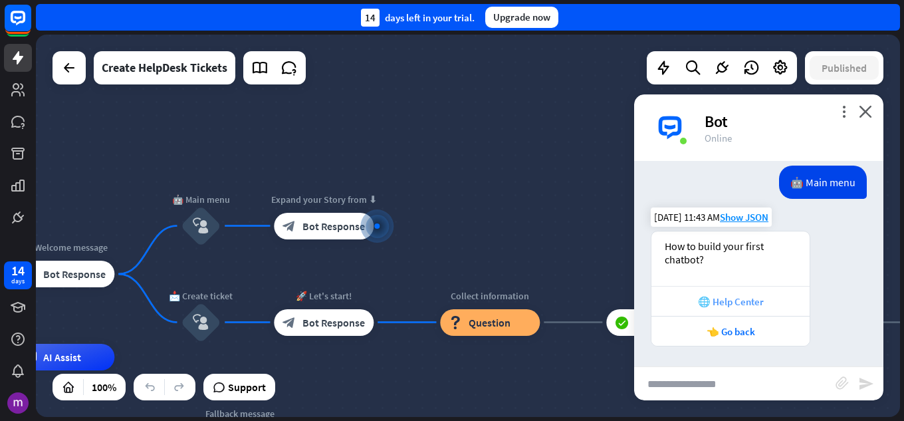
click at [706, 295] on div "🌐 Help Center" at bounding box center [730, 301] width 145 height 13
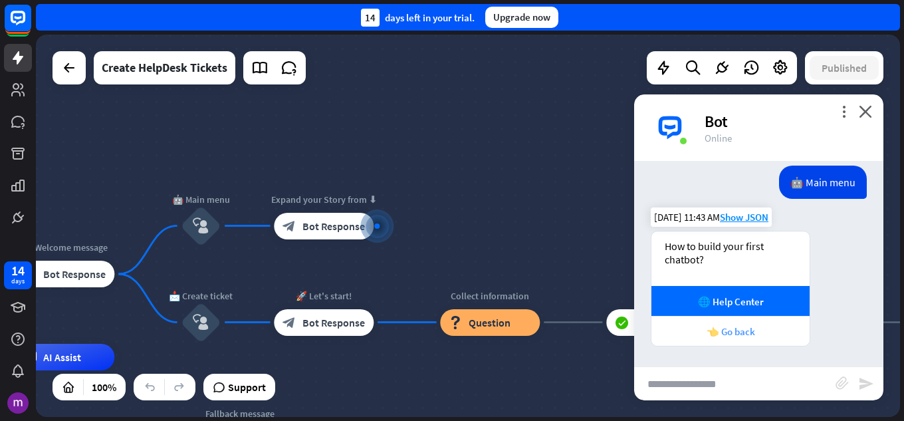
click at [682, 330] on div "👈 Go back" at bounding box center [730, 331] width 145 height 13
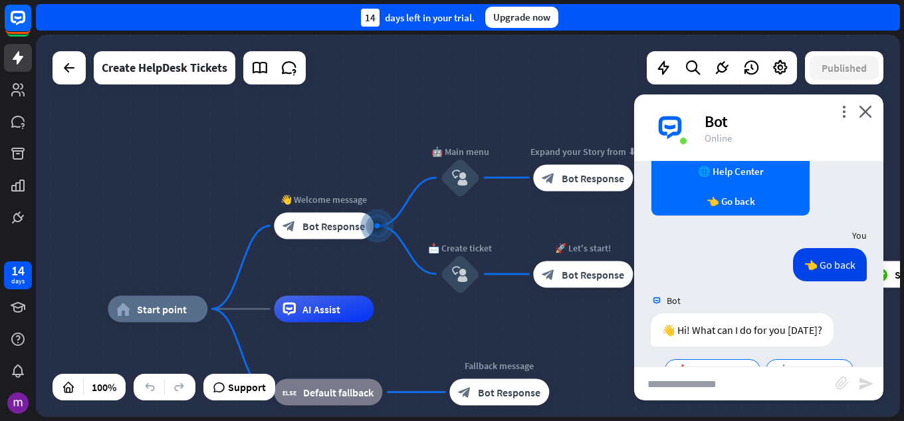
scroll to position [676, 0]
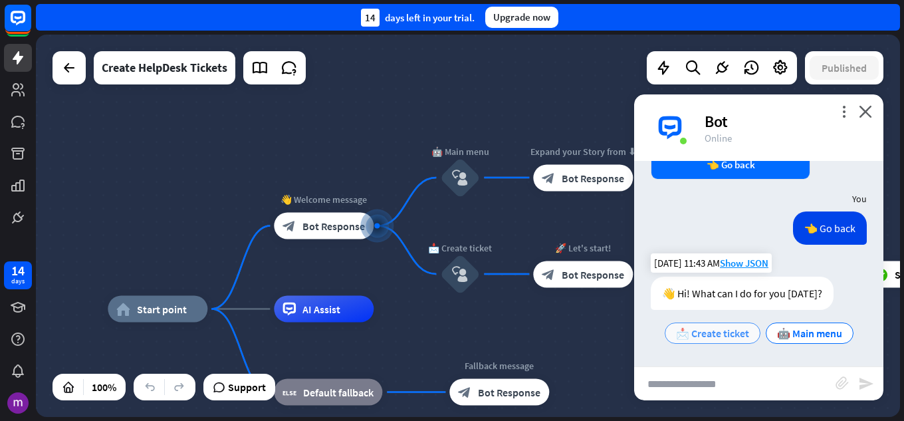
click at [720, 336] on span "📩 Create ticket" at bounding box center [712, 332] width 73 height 13
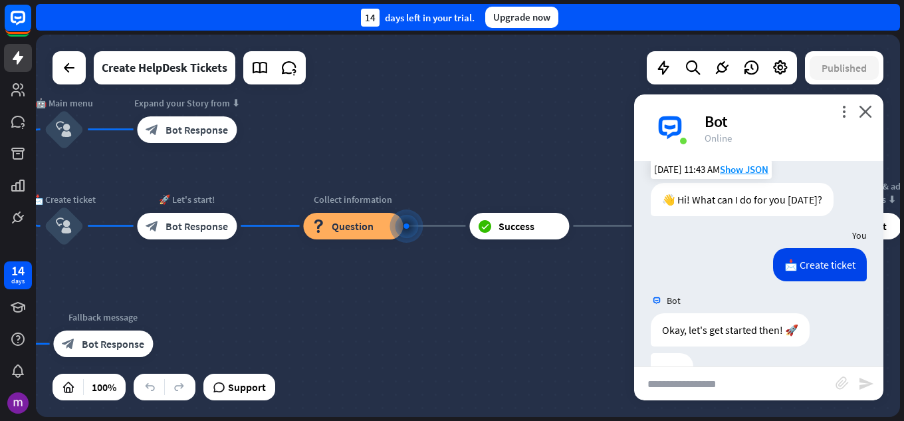
scroll to position [809, 0]
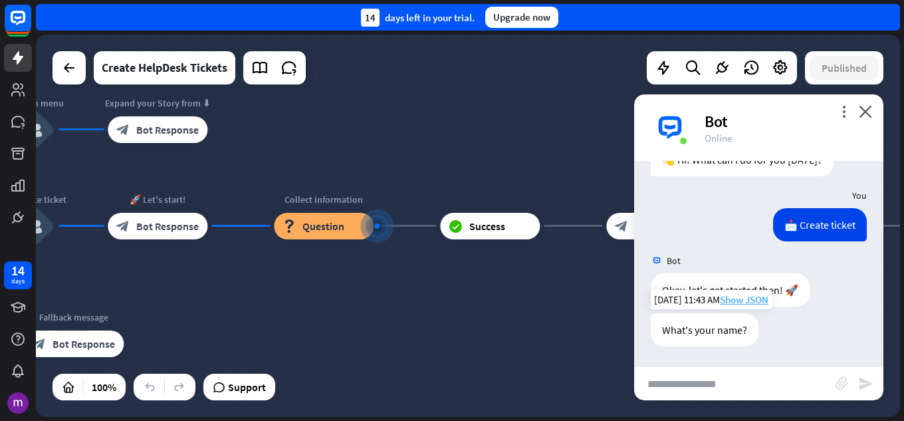
click at [760, 301] on span "Show JSON" at bounding box center [744, 299] width 49 height 13
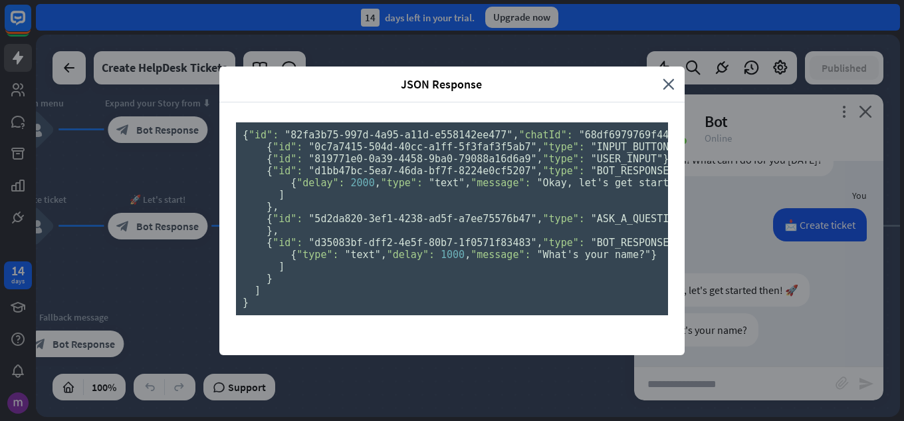
scroll to position [0, 0]
click at [664, 76] on icon "close" at bounding box center [669, 83] width 12 height 15
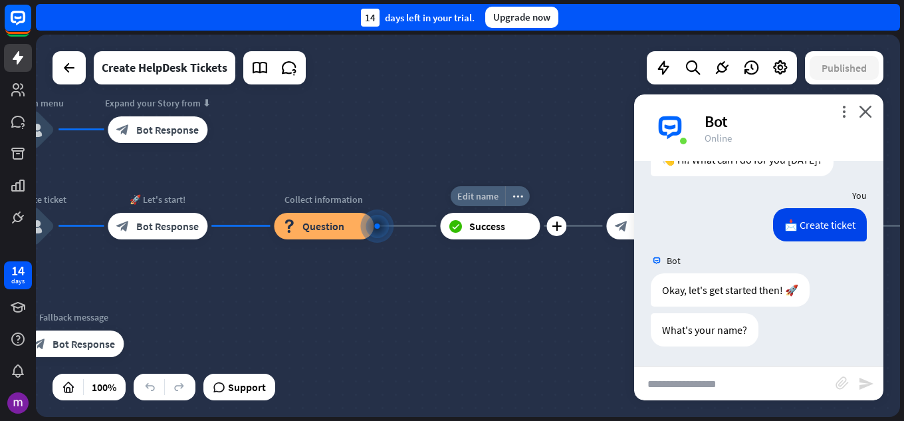
click at [484, 187] on div "Edit name" at bounding box center [478, 196] width 55 height 20
type input "****"
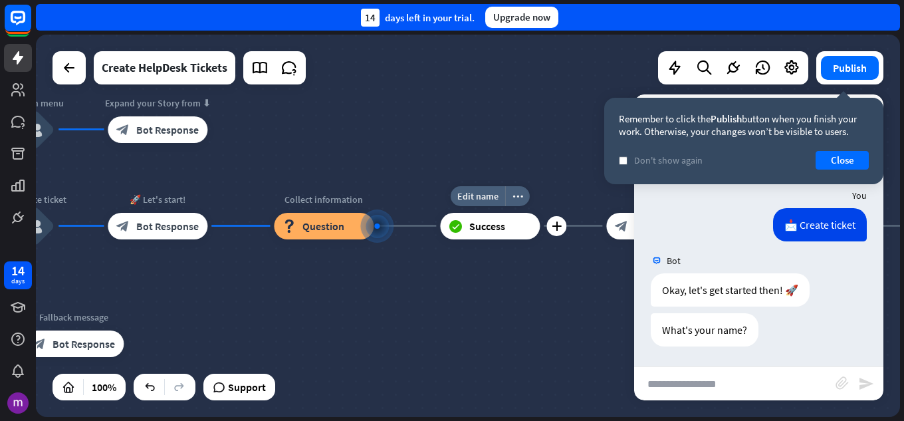
click at [511, 238] on div "block_success Success" at bounding box center [490, 226] width 100 height 27
click at [835, 154] on button "Close" at bounding box center [842, 160] width 53 height 19
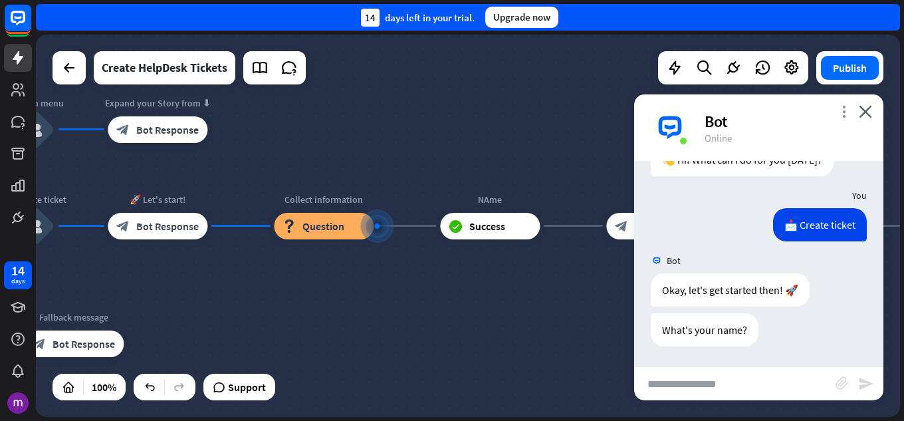
click at [838, 107] on icon "more_vert" at bounding box center [844, 111] width 13 height 13
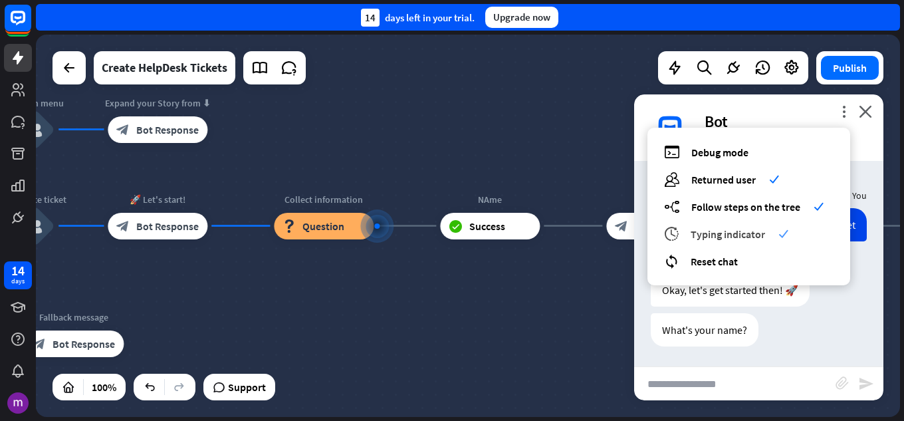
click at [768, 238] on div "archives Typing indicator check" at bounding box center [749, 233] width 170 height 15
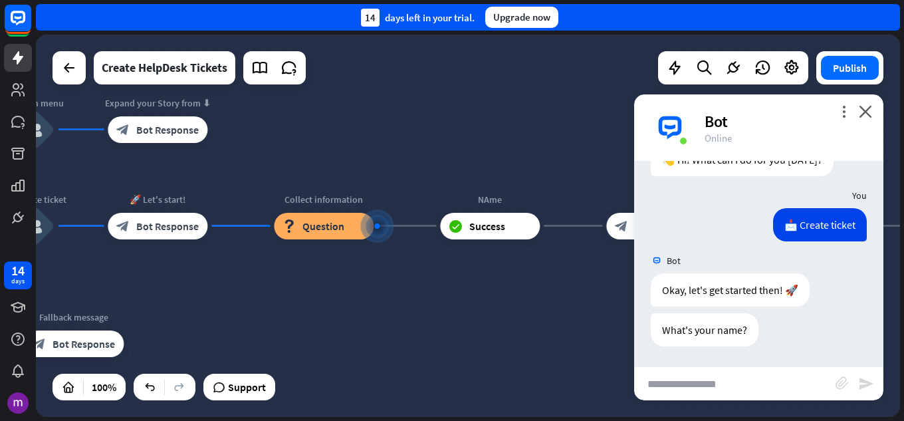
click at [726, 376] on input "text" at bounding box center [734, 383] width 201 height 33
type input "*"
type input "********"
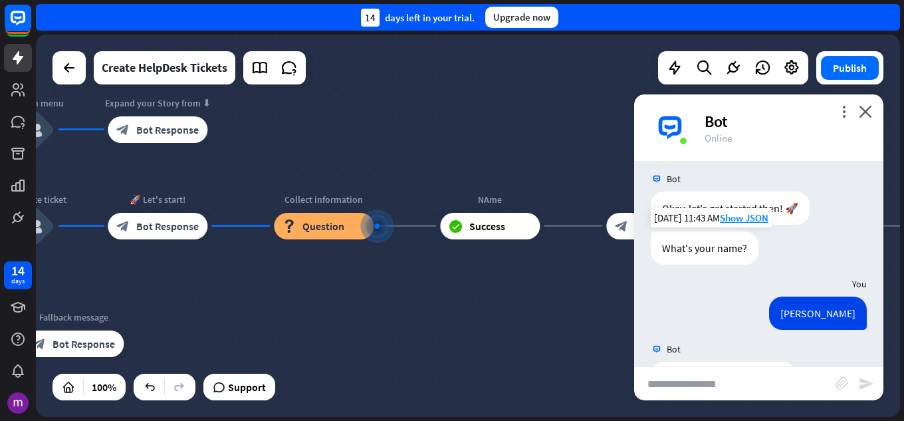
scroll to position [940, 0]
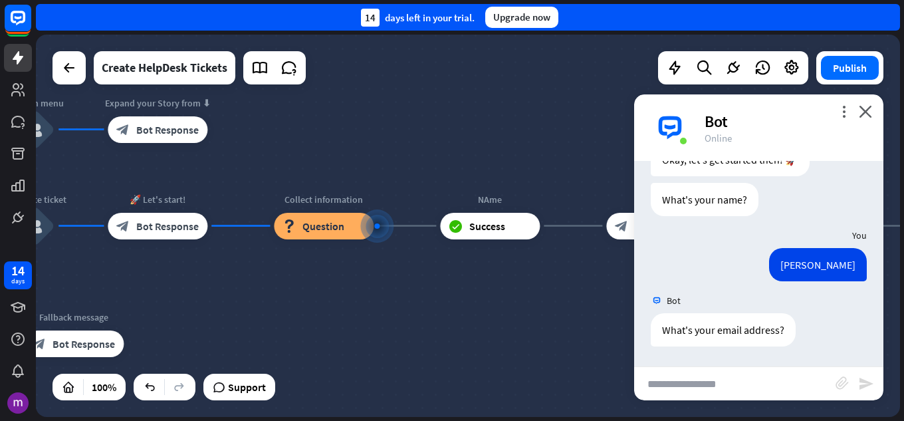
click at [658, 382] on input "text" at bounding box center [734, 383] width 201 height 33
type input "**********"
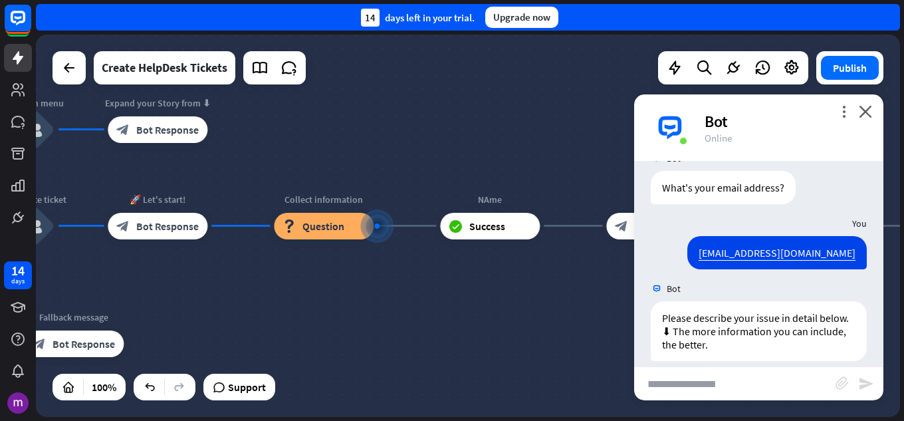
scroll to position [1096, 0]
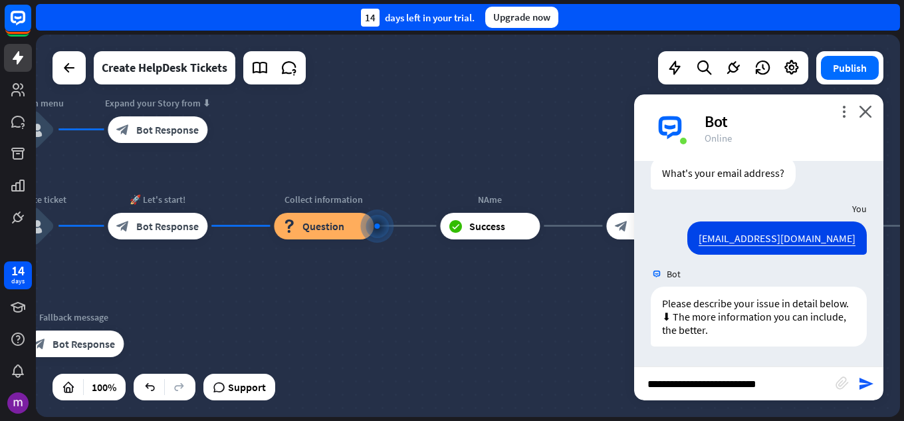
type input "**********"
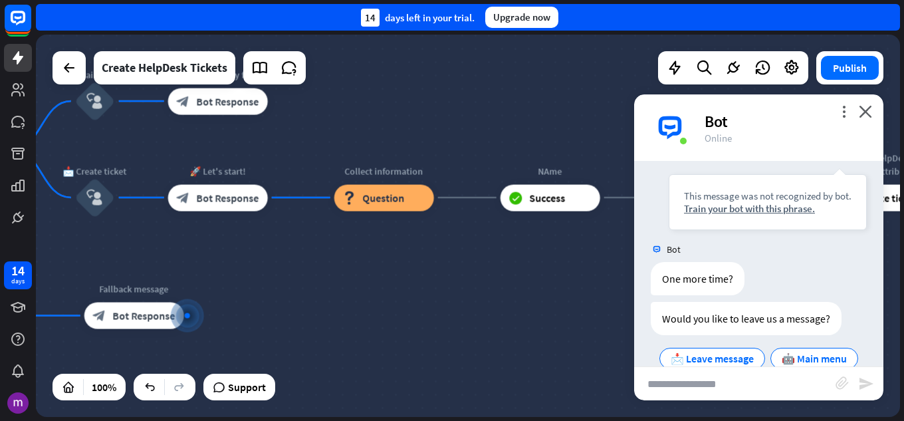
scroll to position [1399, 0]
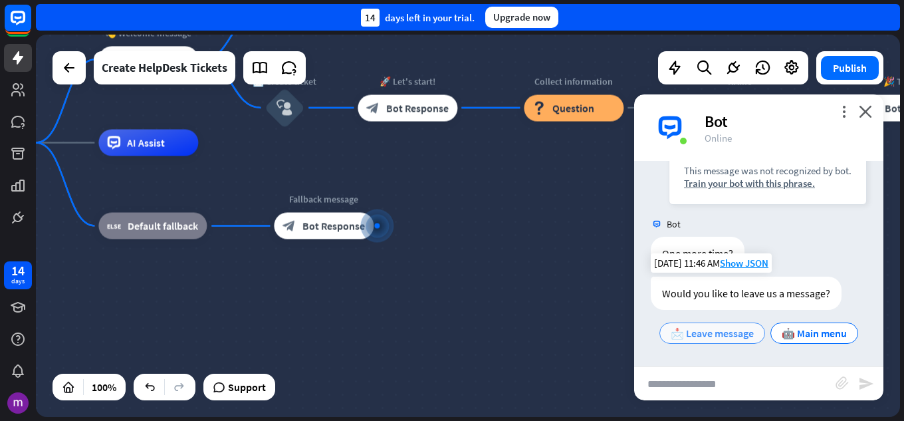
click at [753, 326] on span "📩 Leave message" at bounding box center [712, 332] width 83 height 13
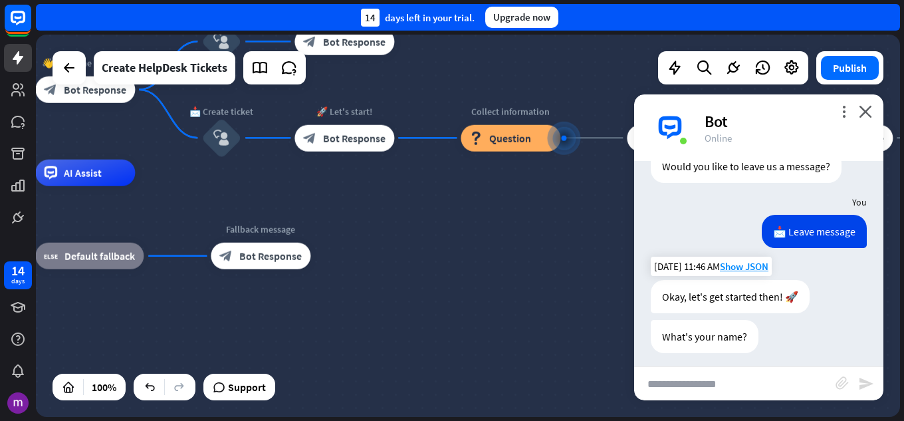
scroll to position [1506, 0]
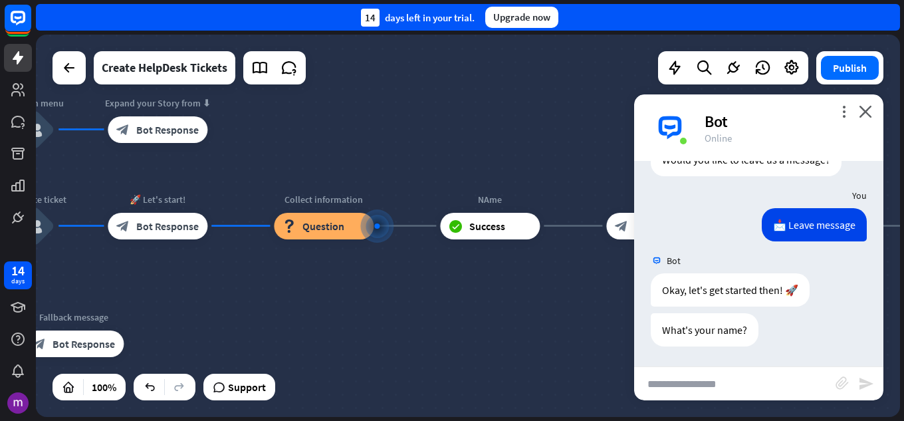
click at [743, 378] on input "text" at bounding box center [734, 383] width 201 height 33
type input "*******"
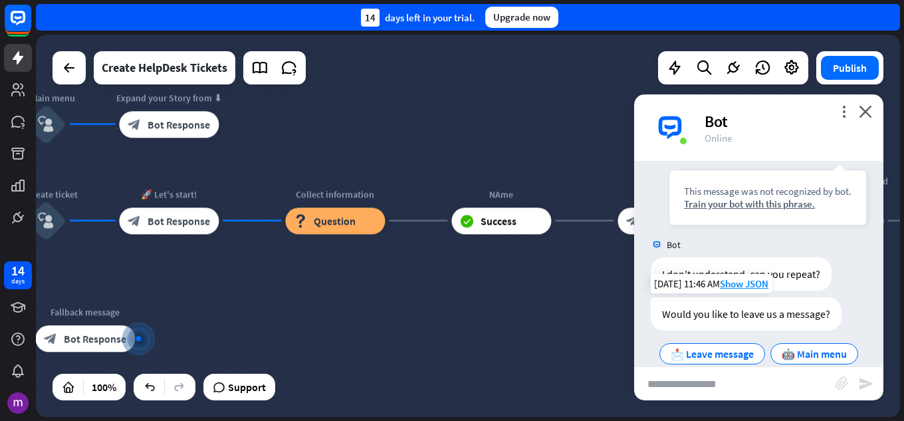
scroll to position [1809, 0]
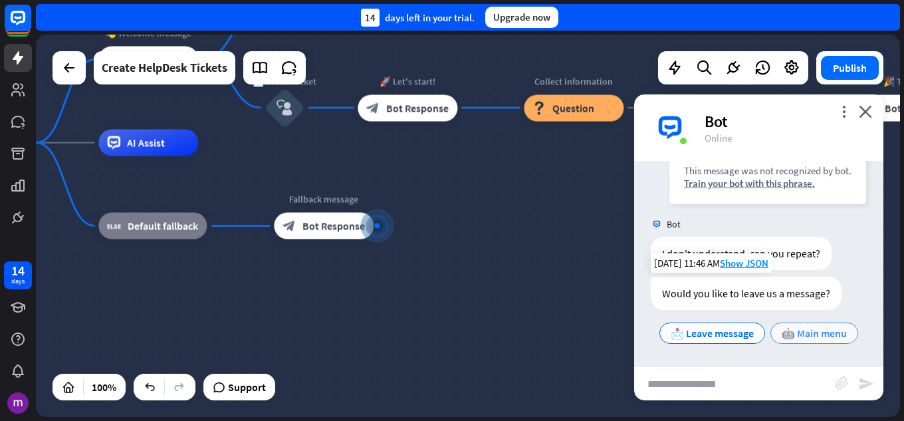
click at [782, 333] on span "🤖 Main menu" at bounding box center [814, 332] width 65 height 13
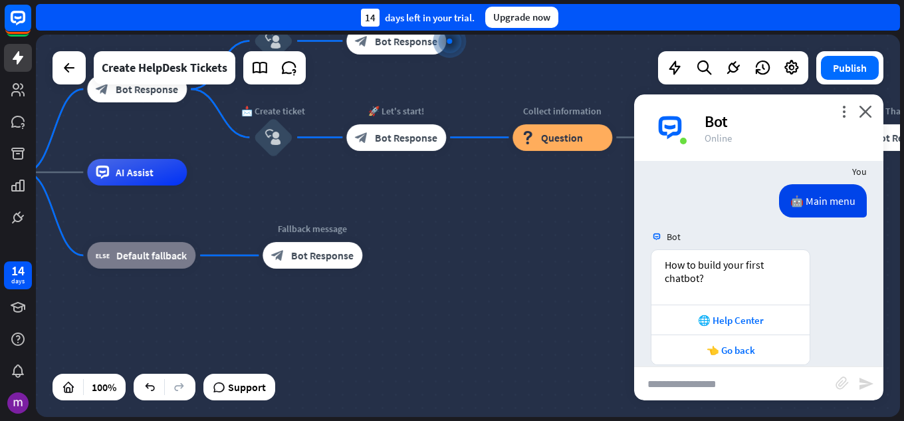
scroll to position [1958, 0]
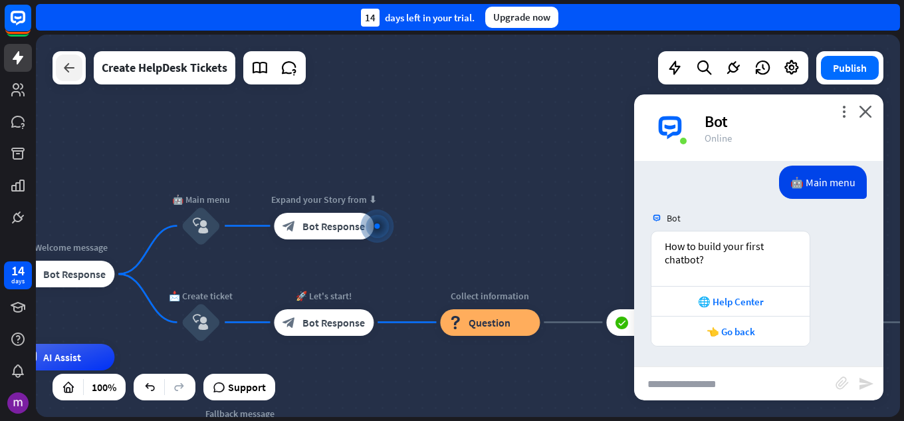
click at [61, 74] on icon at bounding box center [69, 68] width 16 height 16
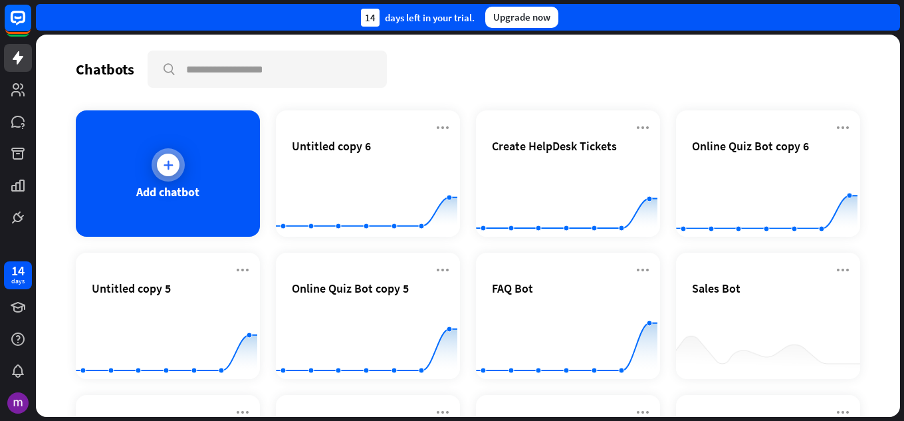
click at [207, 180] on div "Add chatbot" at bounding box center [168, 173] width 184 height 126
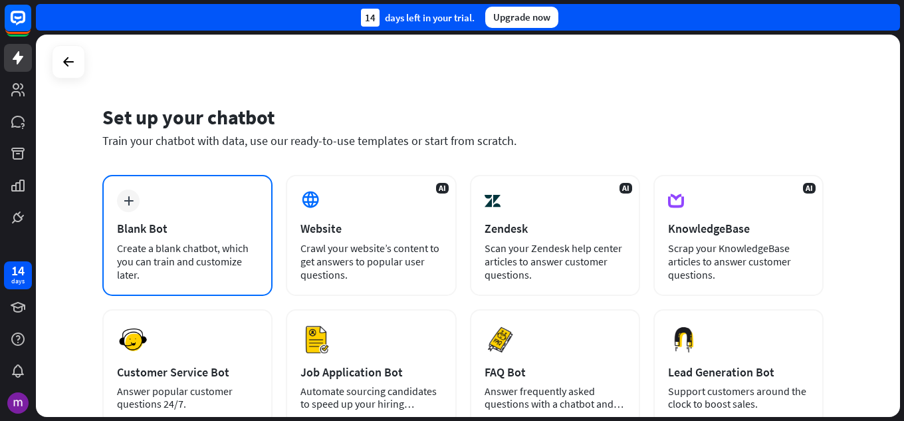
click at [213, 187] on div "plus Blank Bot Create a blank chatbot, which you can train and customize later." at bounding box center [187, 235] width 170 height 121
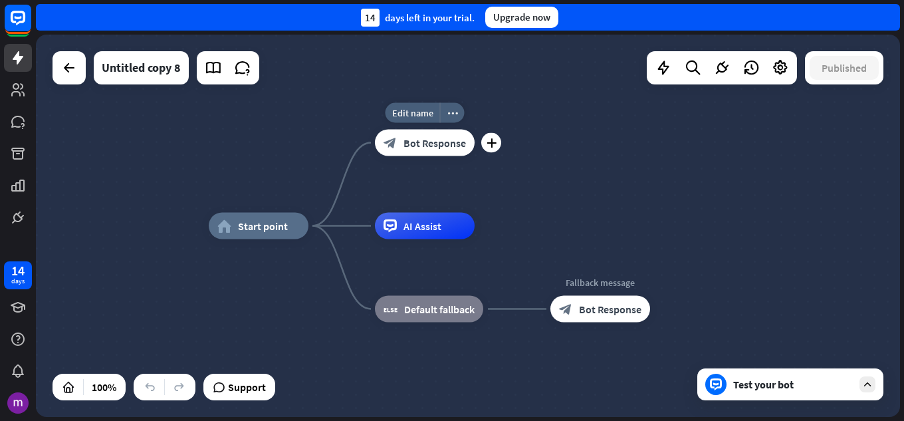
click at [441, 134] on div "block_bot_response Bot Response" at bounding box center [425, 143] width 100 height 27
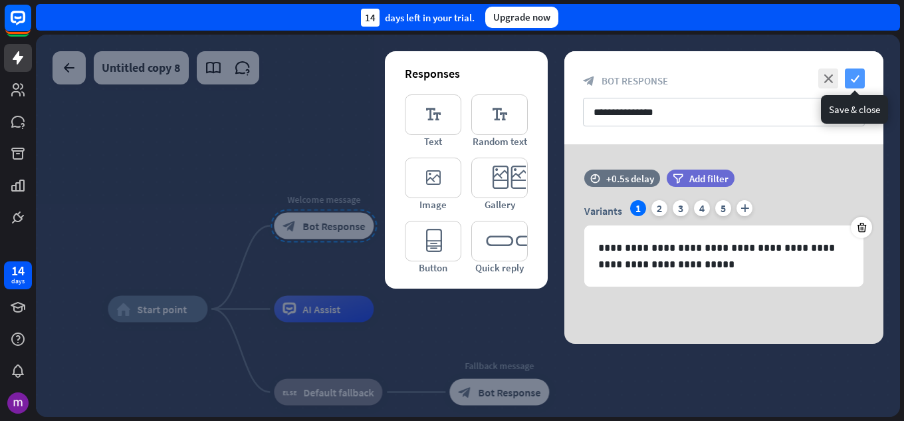
click at [858, 86] on icon "check" at bounding box center [855, 78] width 20 height 20
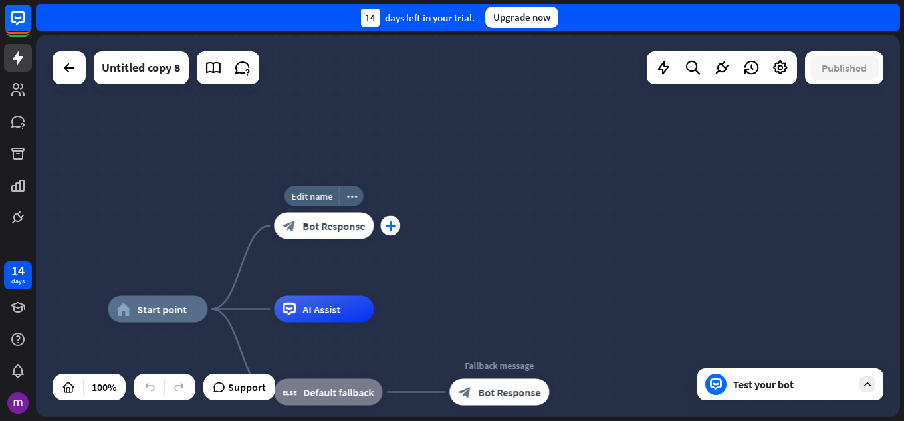
click at [394, 231] on div "plus" at bounding box center [390, 226] width 20 height 20
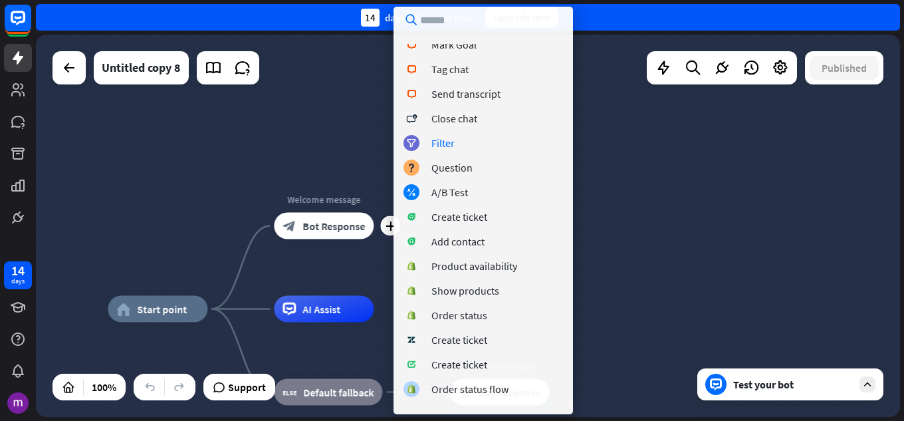
scroll to position [369, 0]
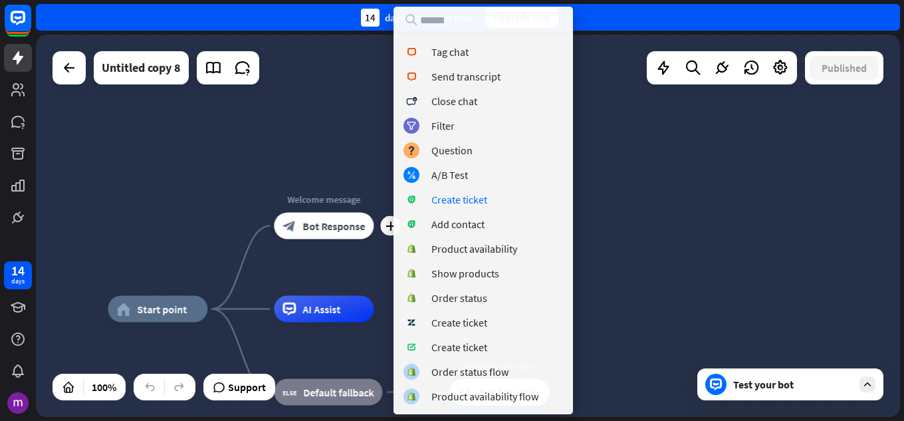
click at [650, 180] on div "home_2 Start point plus Welcome message block_bot_response Bot Response AI Assi…" at bounding box center [468, 226] width 864 height 382
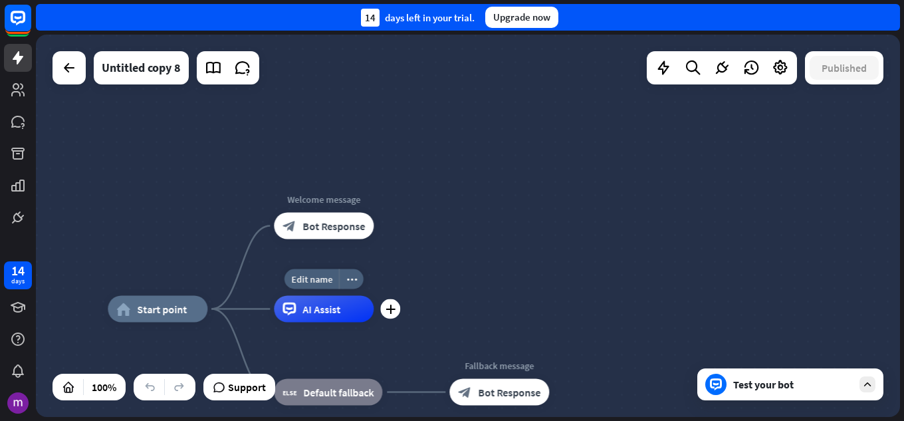
click at [329, 311] on span "AI Assist" at bounding box center [322, 309] width 38 height 13
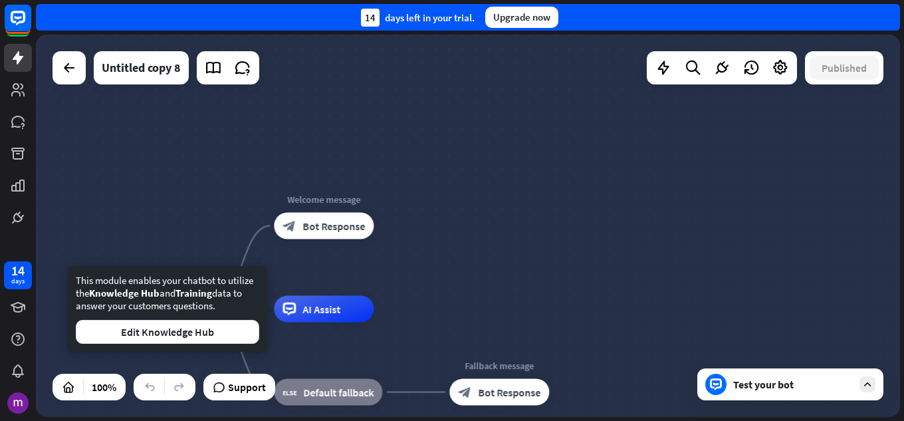
drag, startPoint x: 329, startPoint y: 311, endPoint x: 505, endPoint y: 263, distance: 182.6
click at [505, 263] on div "home_2 Start point Welcome message block_bot_response Bot Response AI Assist bl…" at bounding box center [468, 226] width 864 height 382
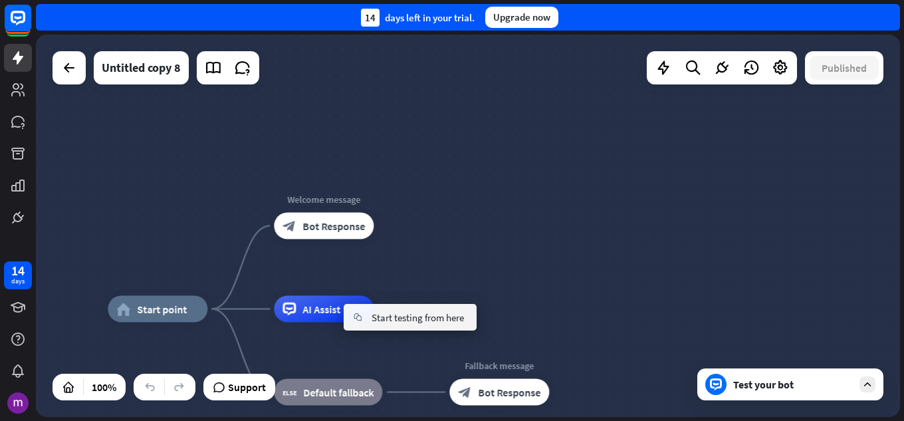
click at [429, 264] on div "home_2 Start point Welcome message block_bot_response Bot Response AI Assist bl…" at bounding box center [468, 226] width 864 height 382
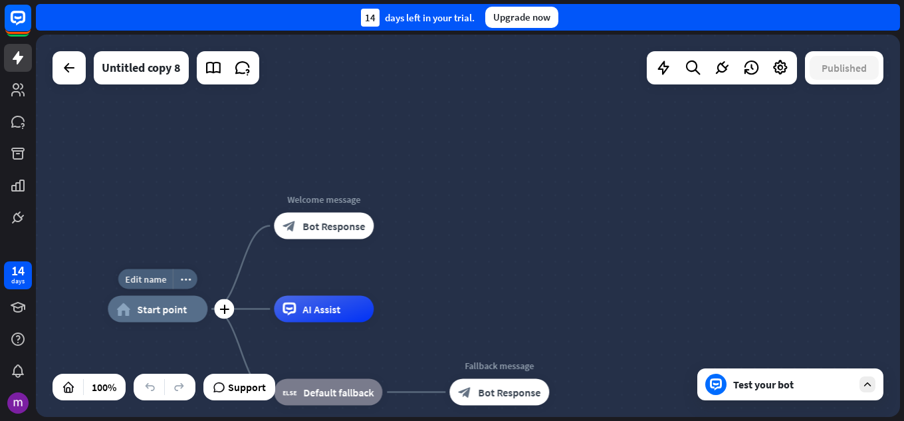
click at [163, 311] on span "Start point" at bounding box center [162, 309] width 50 height 13
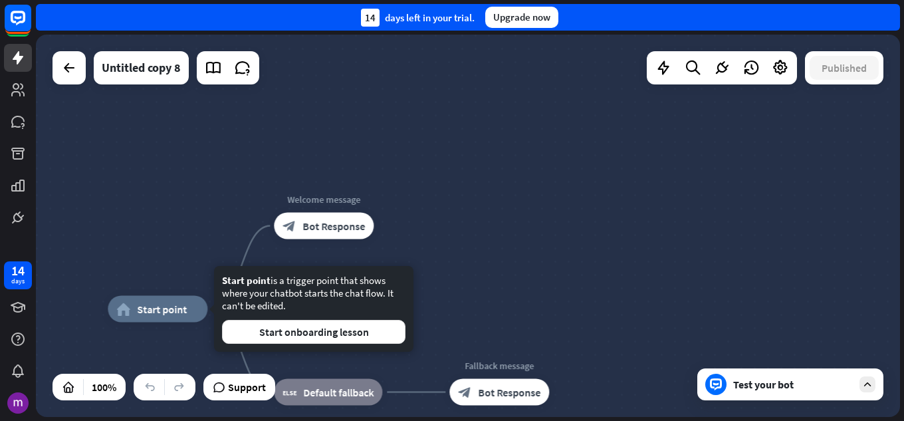
drag, startPoint x: 450, startPoint y: 198, endPoint x: 442, endPoint y: 201, distance: 8.4
click at [448, 198] on div "home_2 Start point Edit name more_horiz Welcome message block_bot_response Bot …" at bounding box center [468, 226] width 864 height 382
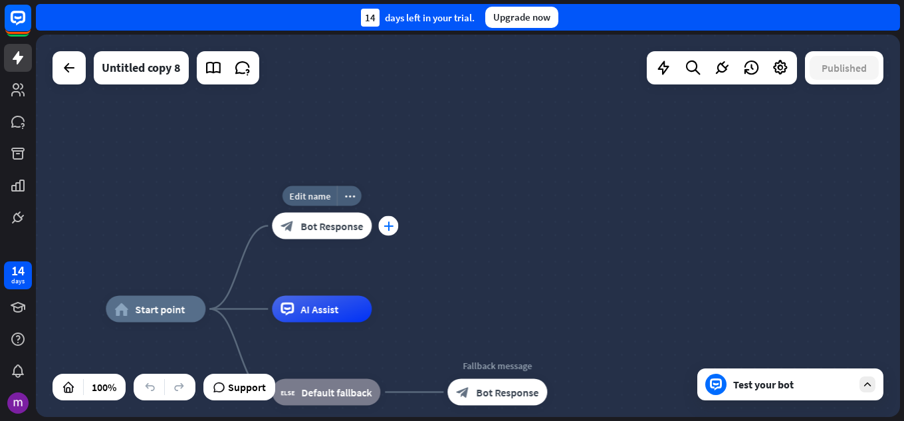
click at [386, 229] on icon "plus" at bounding box center [389, 225] width 10 height 9
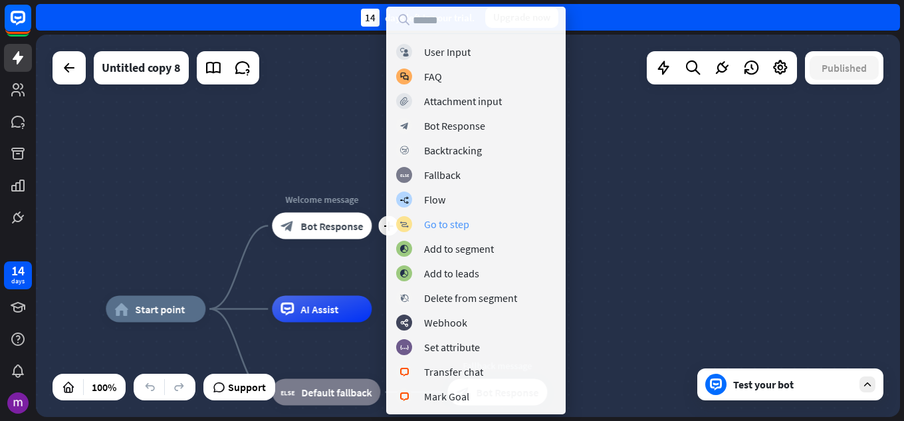
click at [414, 217] on div "block_goto Go to step" at bounding box center [476, 224] width 160 height 16
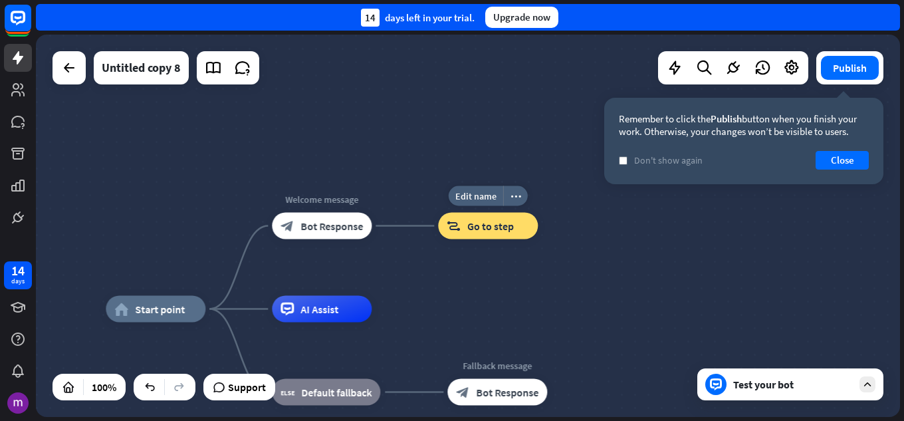
click at [527, 224] on div "block_goto Go to step" at bounding box center [488, 226] width 100 height 27
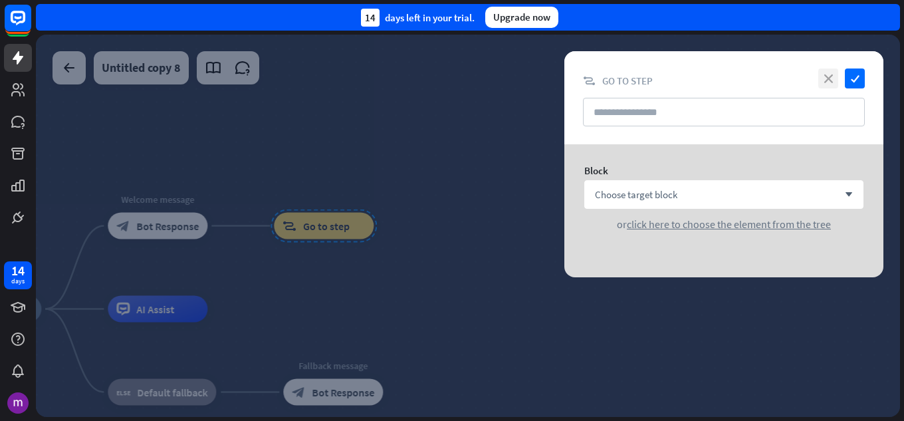
click at [828, 74] on icon "close" at bounding box center [828, 78] width 20 height 20
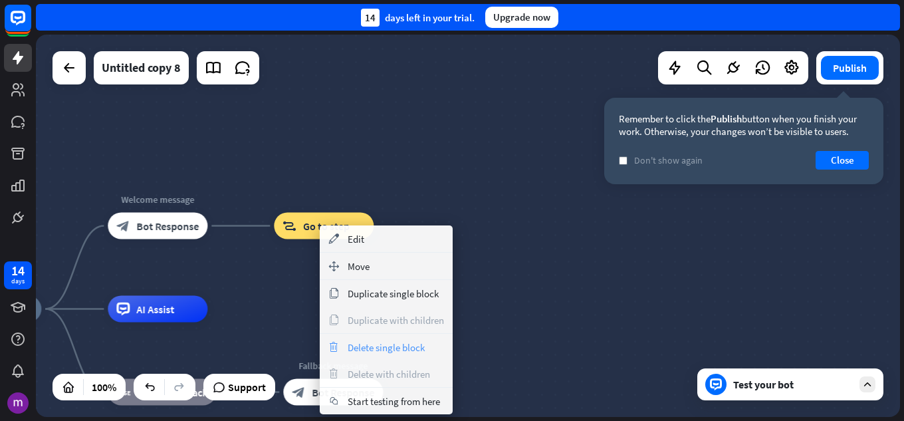
click at [360, 342] on span "Delete single block" at bounding box center [386, 347] width 77 height 13
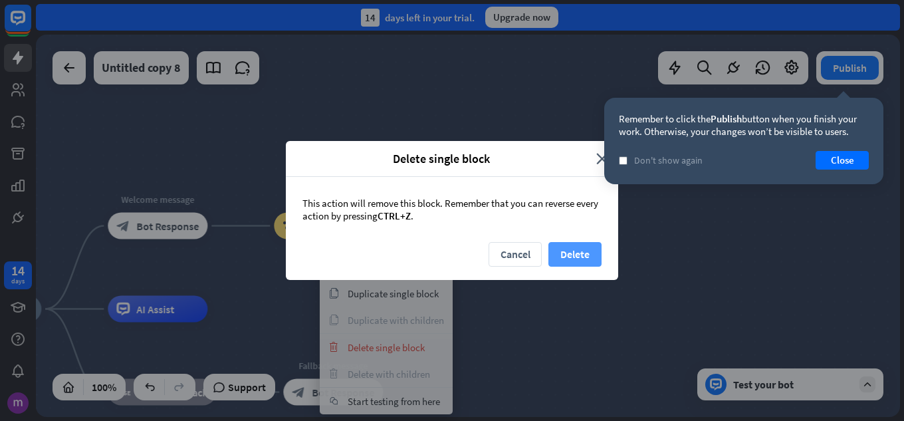
click at [552, 245] on button "Delete" at bounding box center [575, 254] width 53 height 25
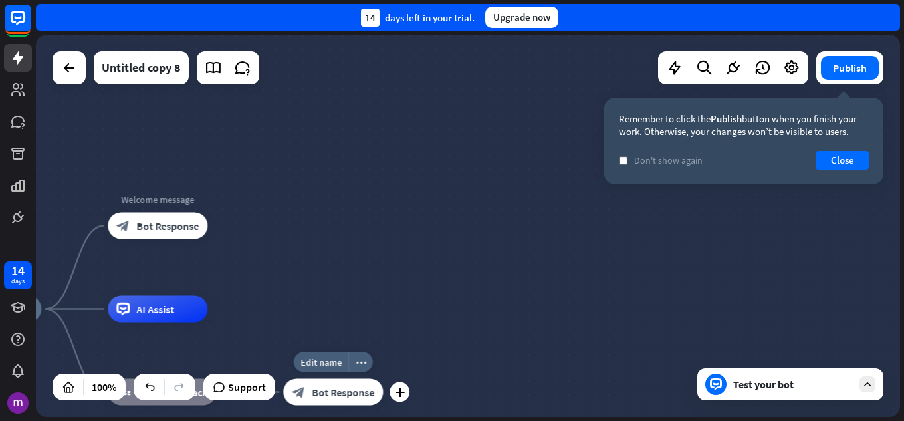
click at [283, 406] on div "Edit name more_horiz plus block_bot_response Bot Response" at bounding box center [333, 392] width 100 height 27
drag, startPoint x: 297, startPoint y: 419, endPoint x: 553, endPoint y: 287, distance: 288.8
click at [553, 287] on div "home_2 Start point Welcome message block_bot_response Bot Response AI Assist bl…" at bounding box center [468, 226] width 864 height 382
